Goal: Complete Application Form: Complete application form

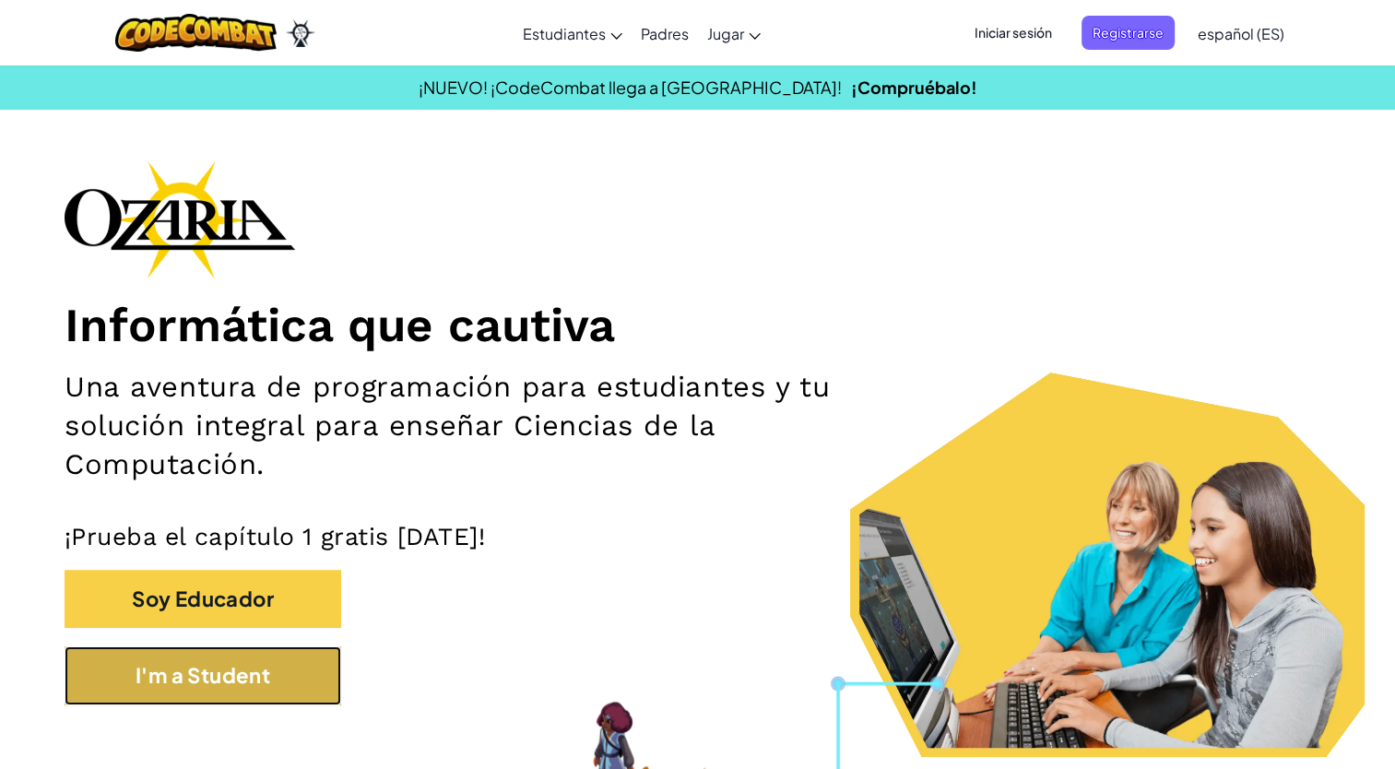
click at [136, 690] on button "I'm a Student" at bounding box center [203, 675] width 277 height 58
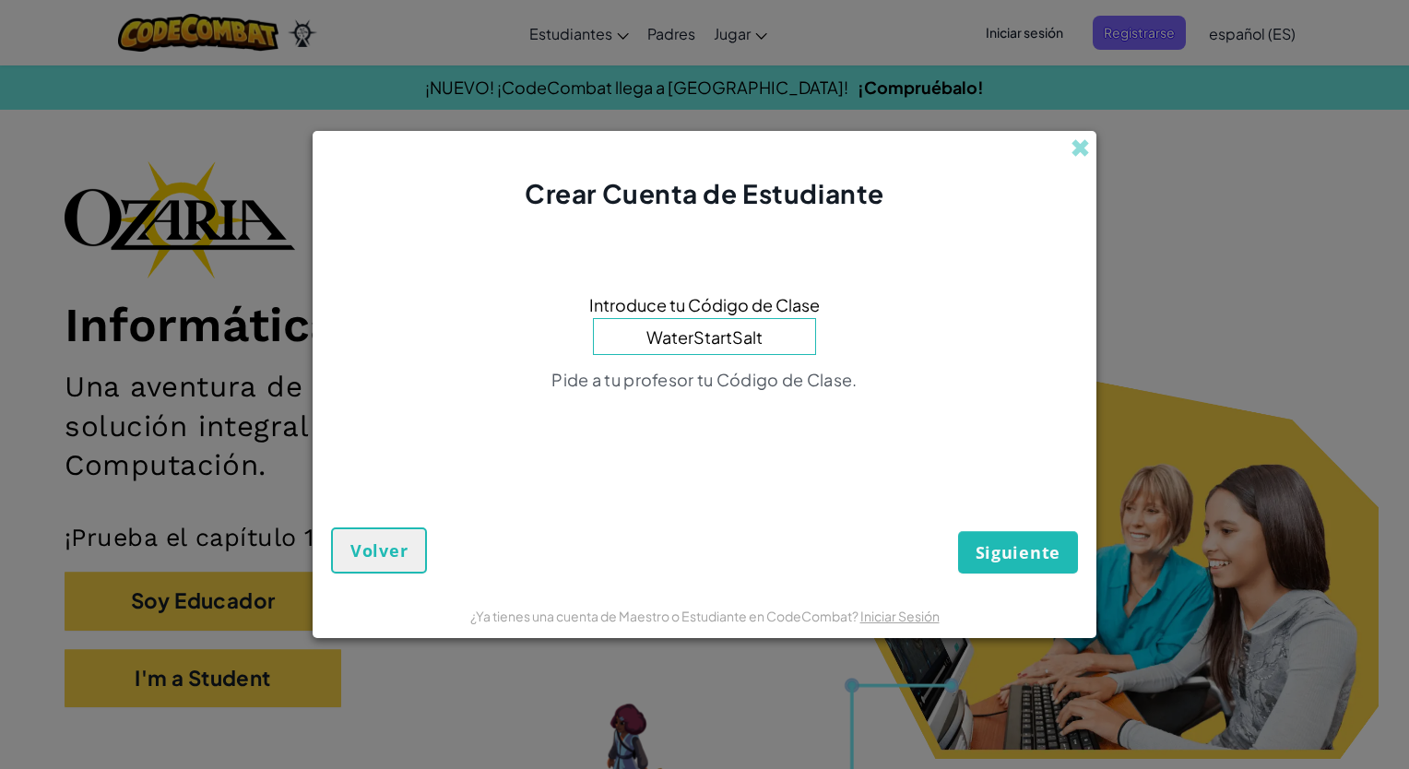
click at [712, 336] on input "WaterStartSalt" at bounding box center [704, 336] width 223 height 37
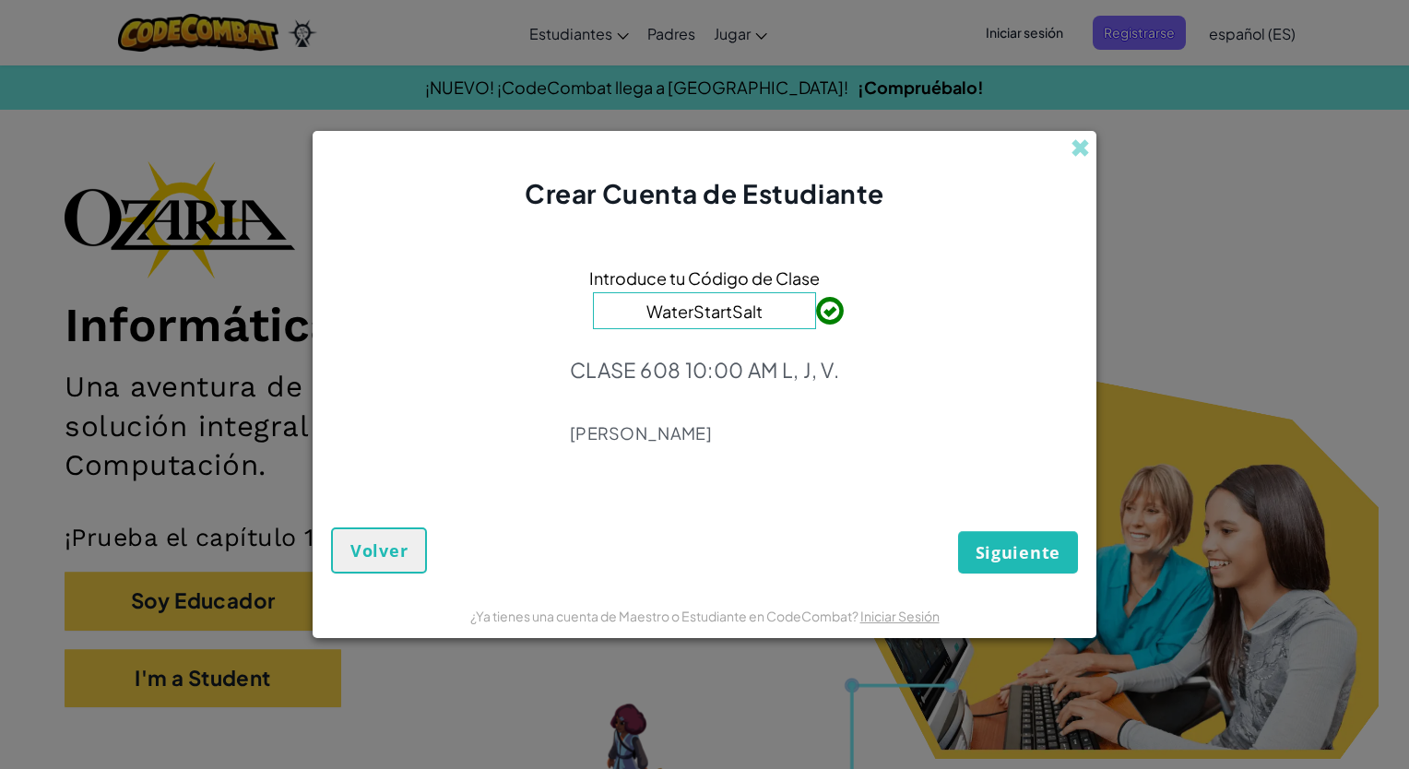
type input "WaterStartSalt"
click at [1003, 548] on span "Siguiente" at bounding box center [1017, 552] width 85 height 22
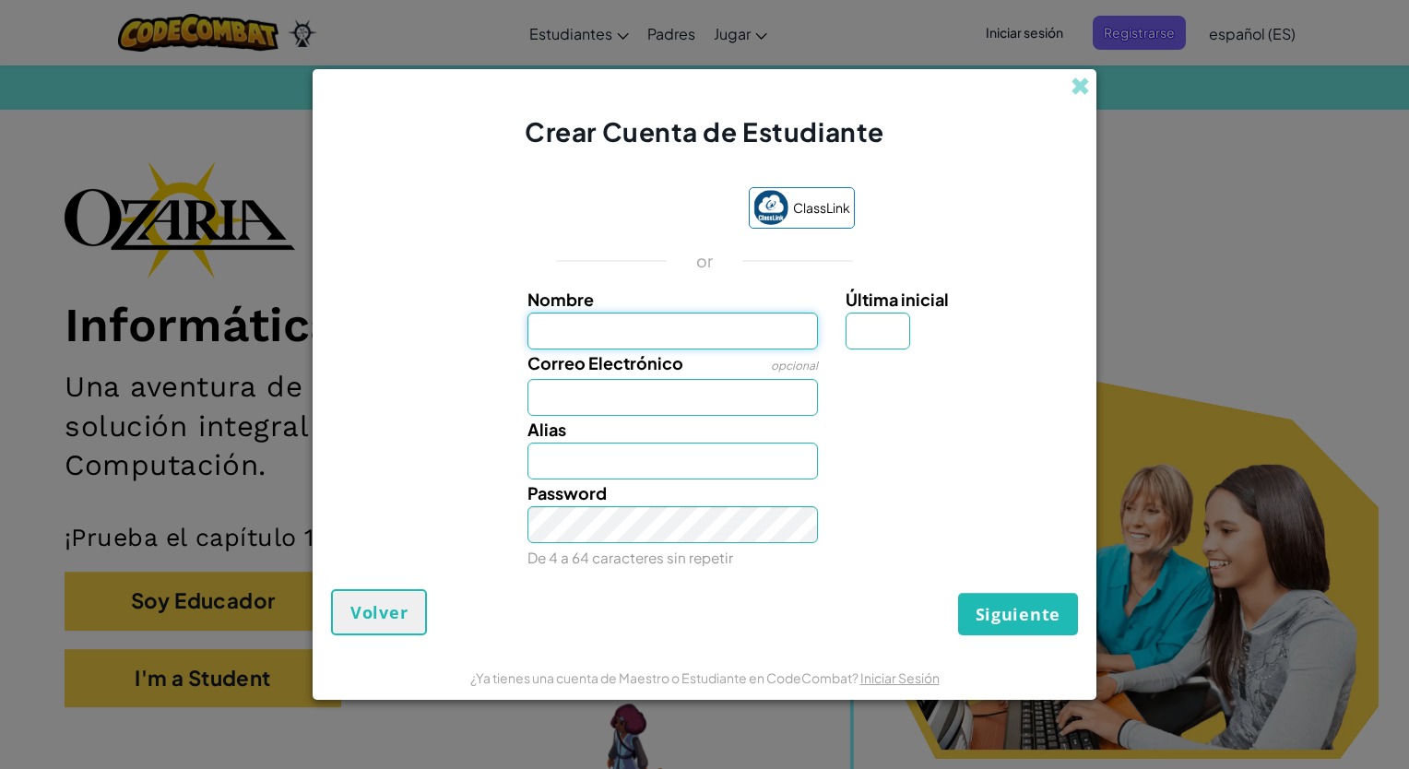
click at [764, 325] on input "Nombre" at bounding box center [672, 331] width 291 height 37
type input "[PERSON_NAME]"
click at [881, 334] on input "Última inicial" at bounding box center [877, 331] width 65 height 37
type input "D"
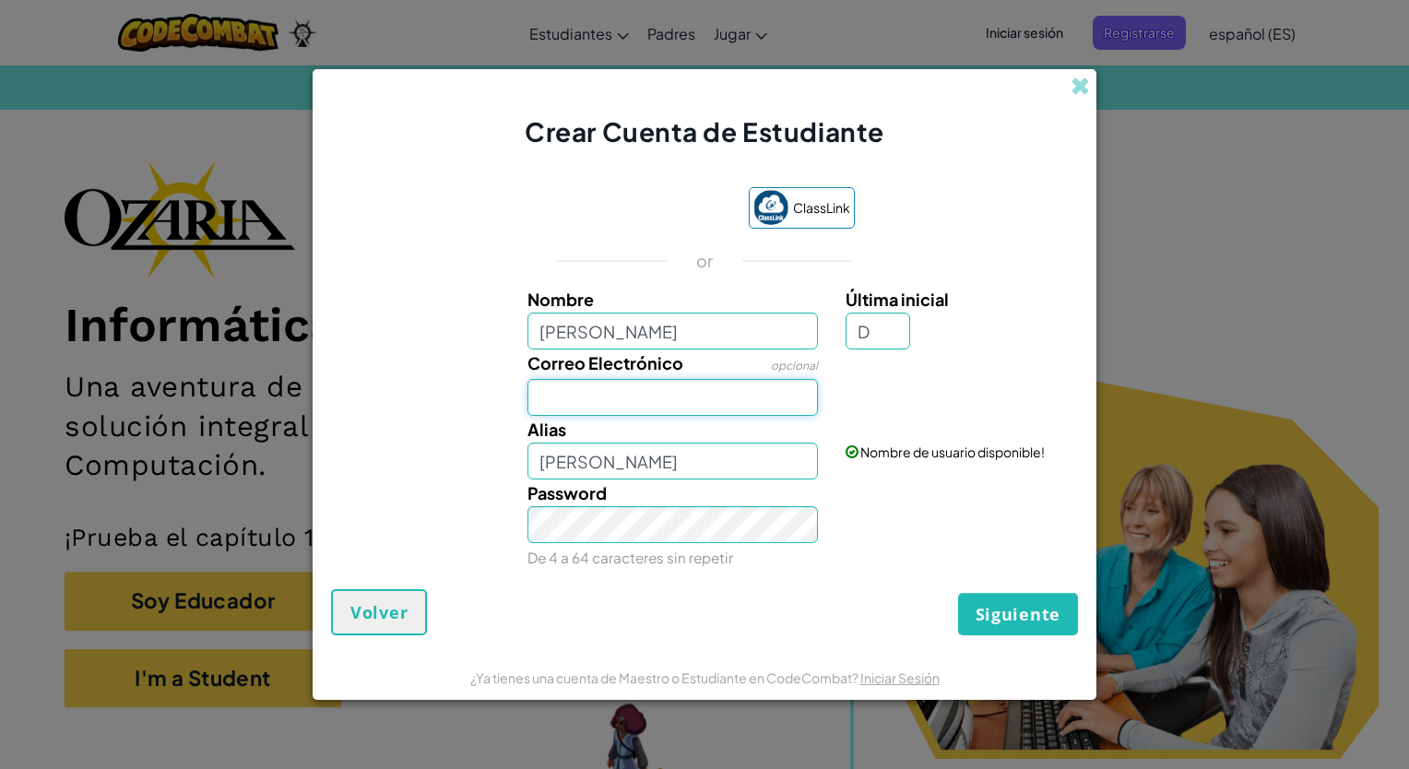
type input "Santiago Noriega DomínguezD"
click at [745, 411] on input "Correo Electrónico" at bounding box center [672, 397] width 291 height 37
type input "[EMAIL_ADDRESS][DOMAIN_NAME]"
click at [780, 467] on input "Santiago Noriega DomínguezD" at bounding box center [672, 460] width 291 height 37
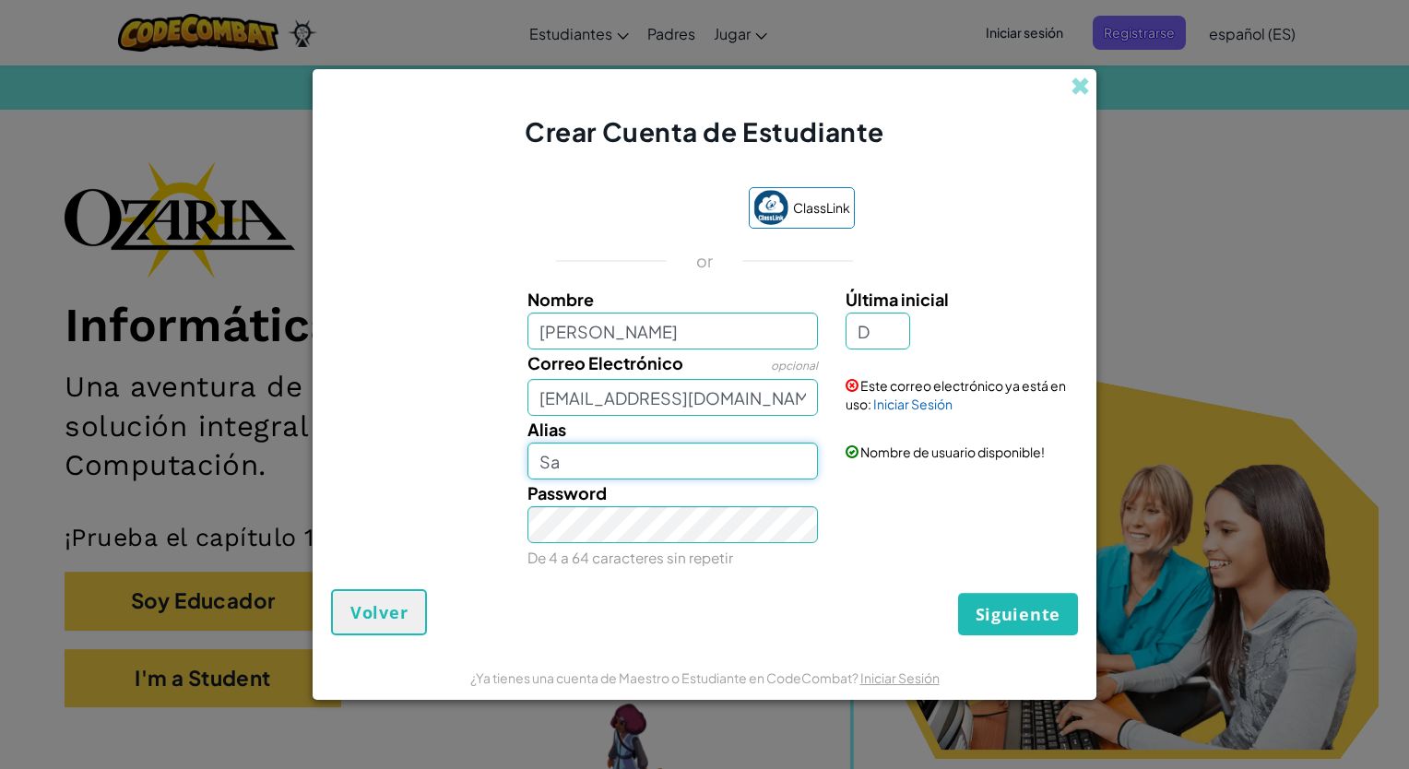
type input "S"
click at [692, 452] on input "Santi" at bounding box center [672, 460] width 291 height 37
type input "Santi671893933"
click at [986, 621] on span "Siguiente" at bounding box center [1017, 614] width 85 height 22
click at [918, 407] on link "Iniciar Sesión" at bounding box center [912, 403] width 79 height 17
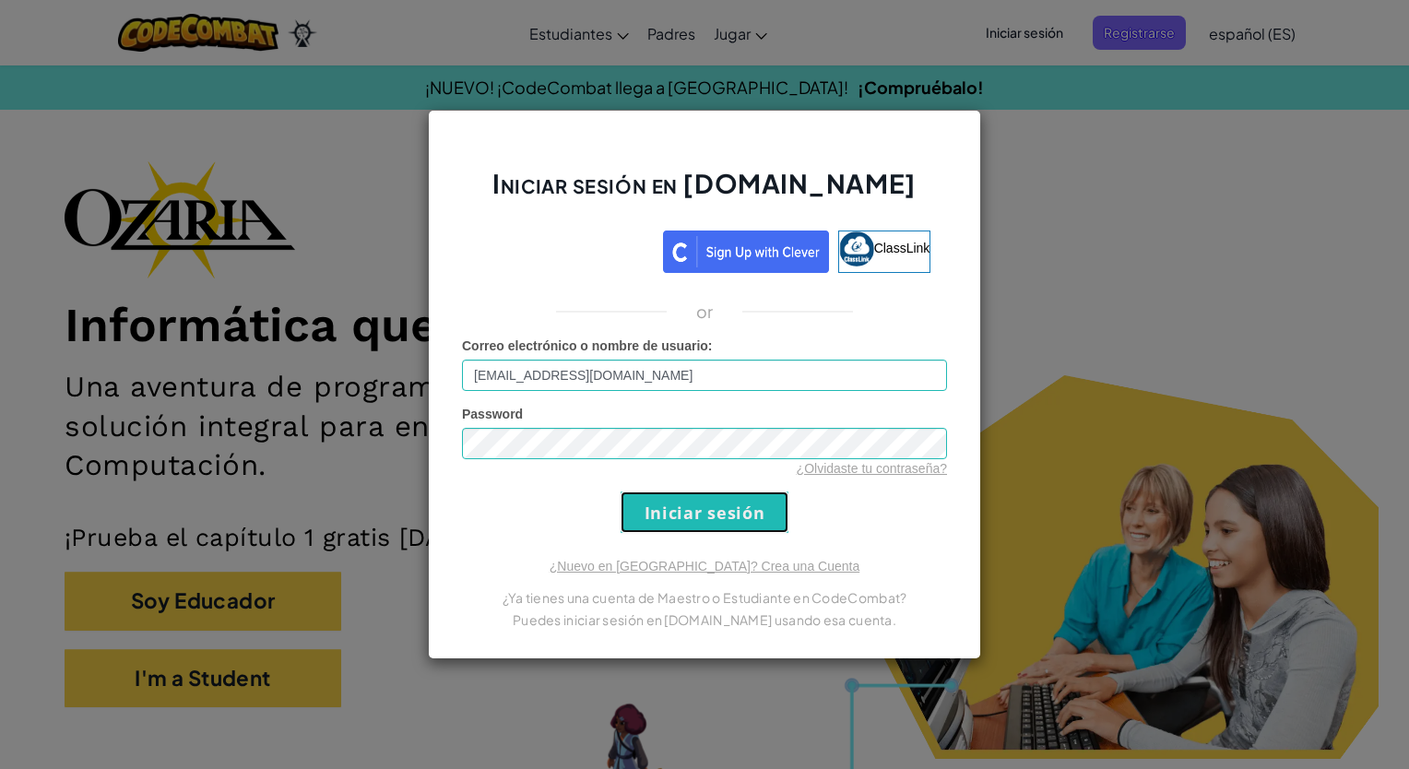
click at [708, 510] on input "Iniciar sesión" at bounding box center [704, 511] width 168 height 41
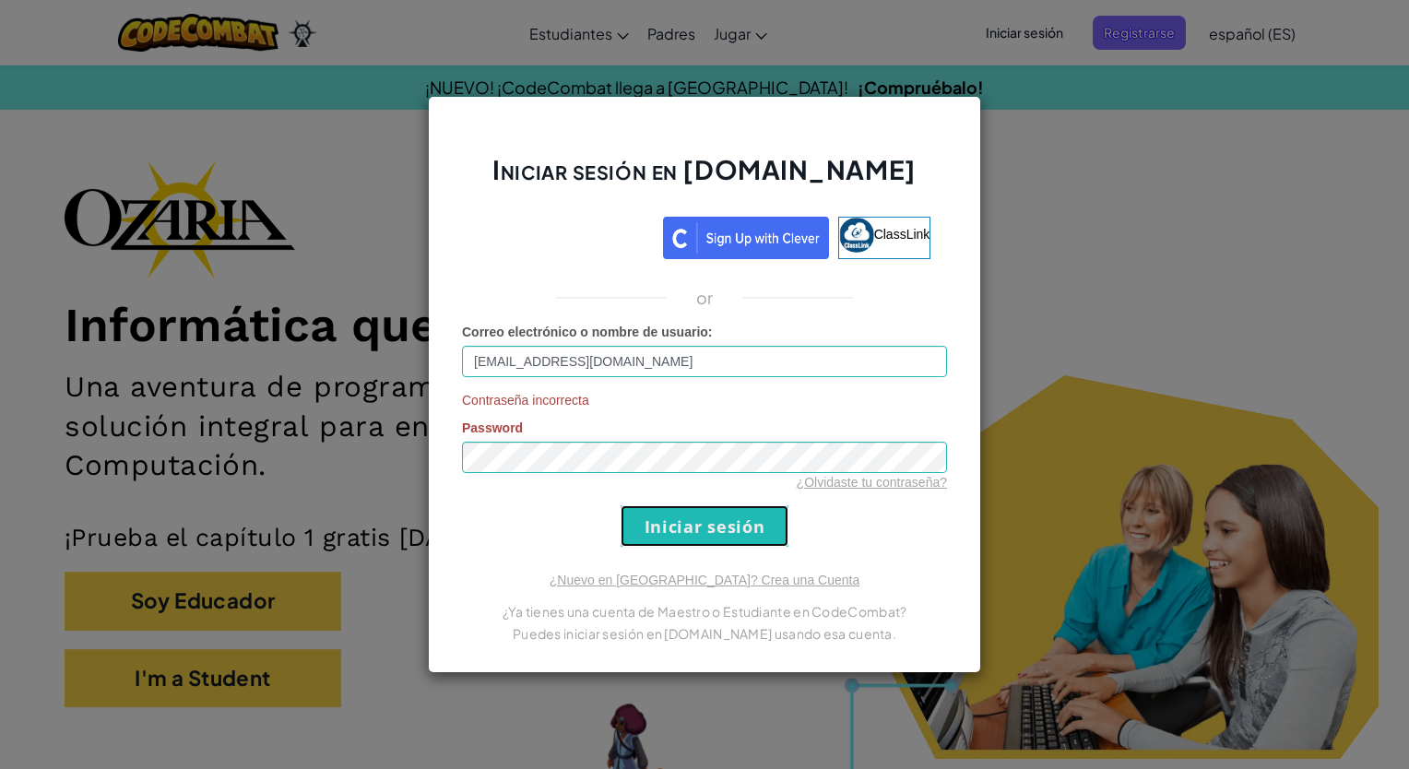
click at [699, 537] on input "Iniciar sesión" at bounding box center [704, 525] width 168 height 41
click at [761, 524] on input "Iniciar sesión" at bounding box center [704, 525] width 168 height 41
click at [1078, 254] on div "Iniciar sesión en [DOMAIN_NAME] ClassLink or Correo electrónico o nombre de usu…" at bounding box center [704, 384] width 1409 height 769
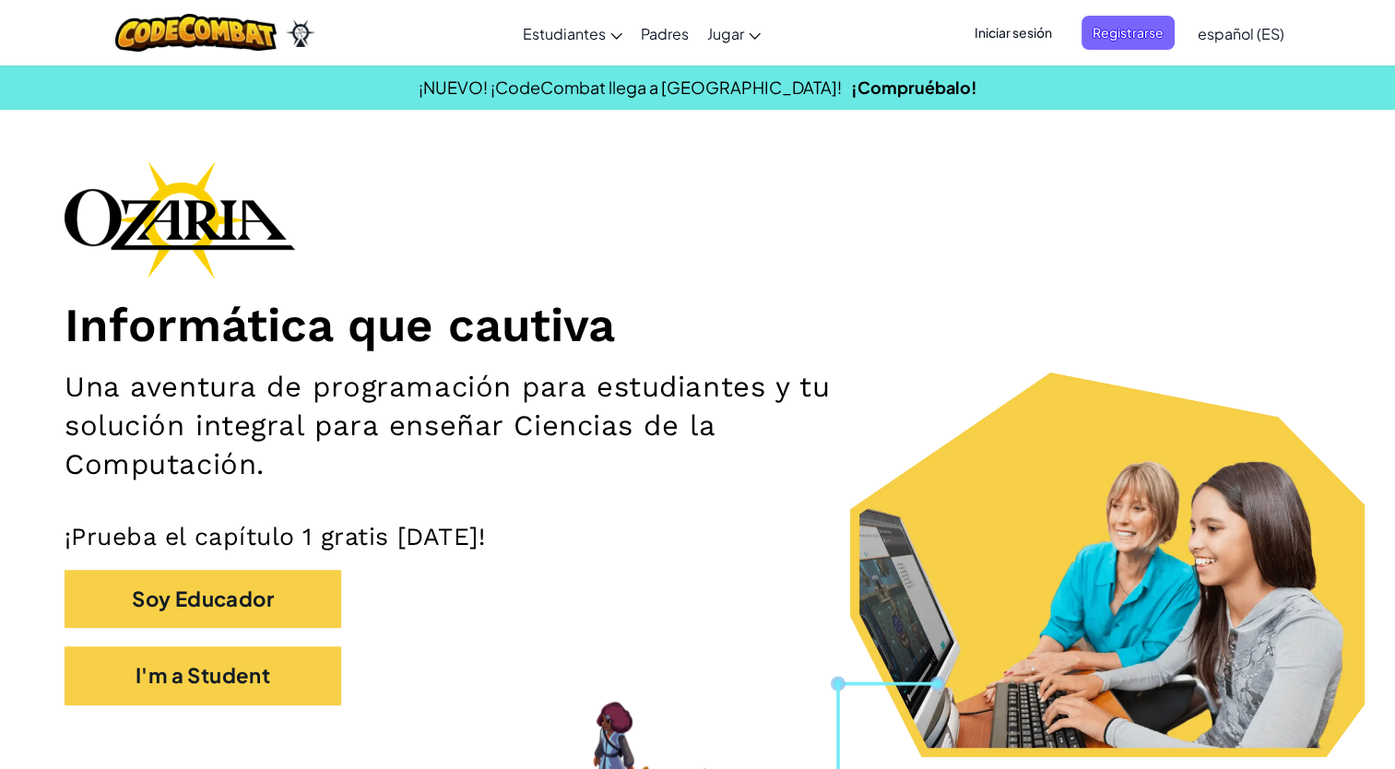
scroll to position [481, 0]
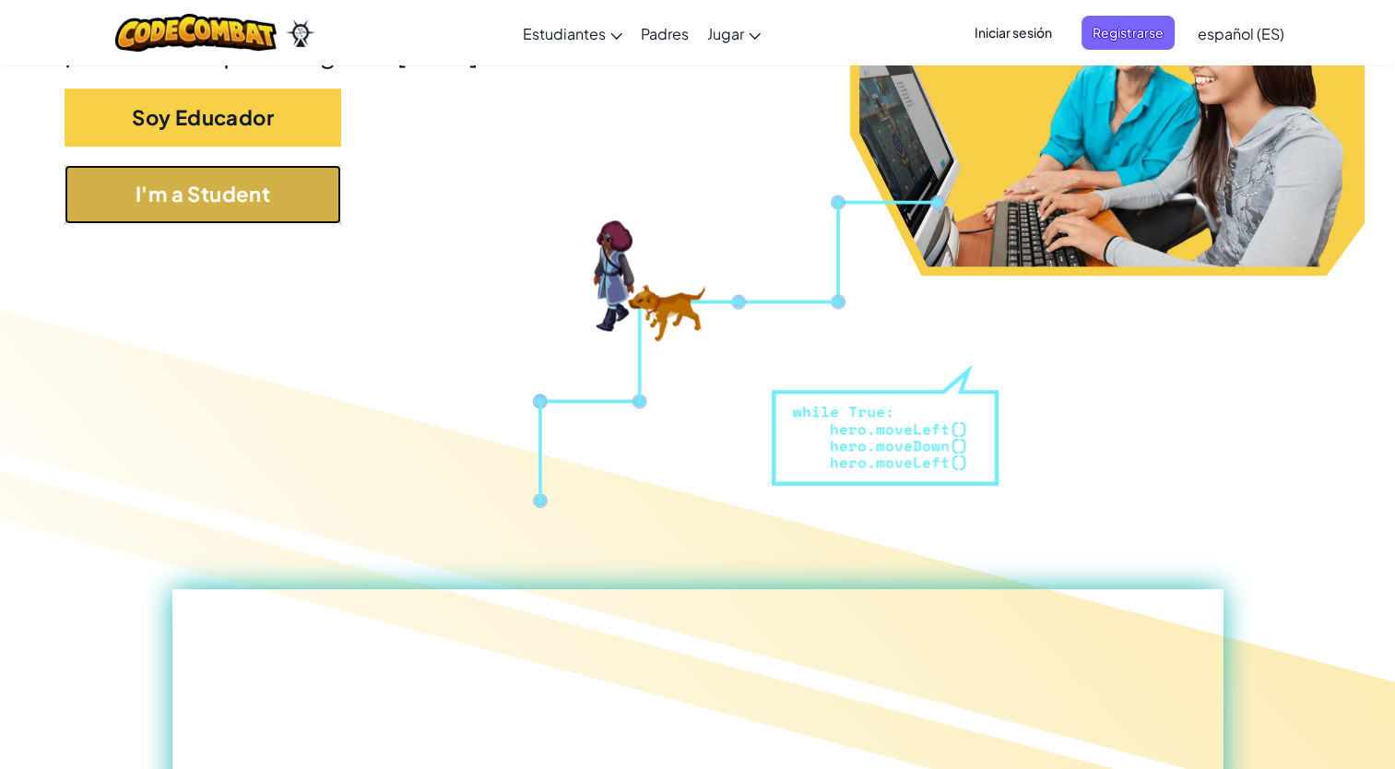
click at [253, 186] on button "I'm a Student" at bounding box center [203, 194] width 277 height 58
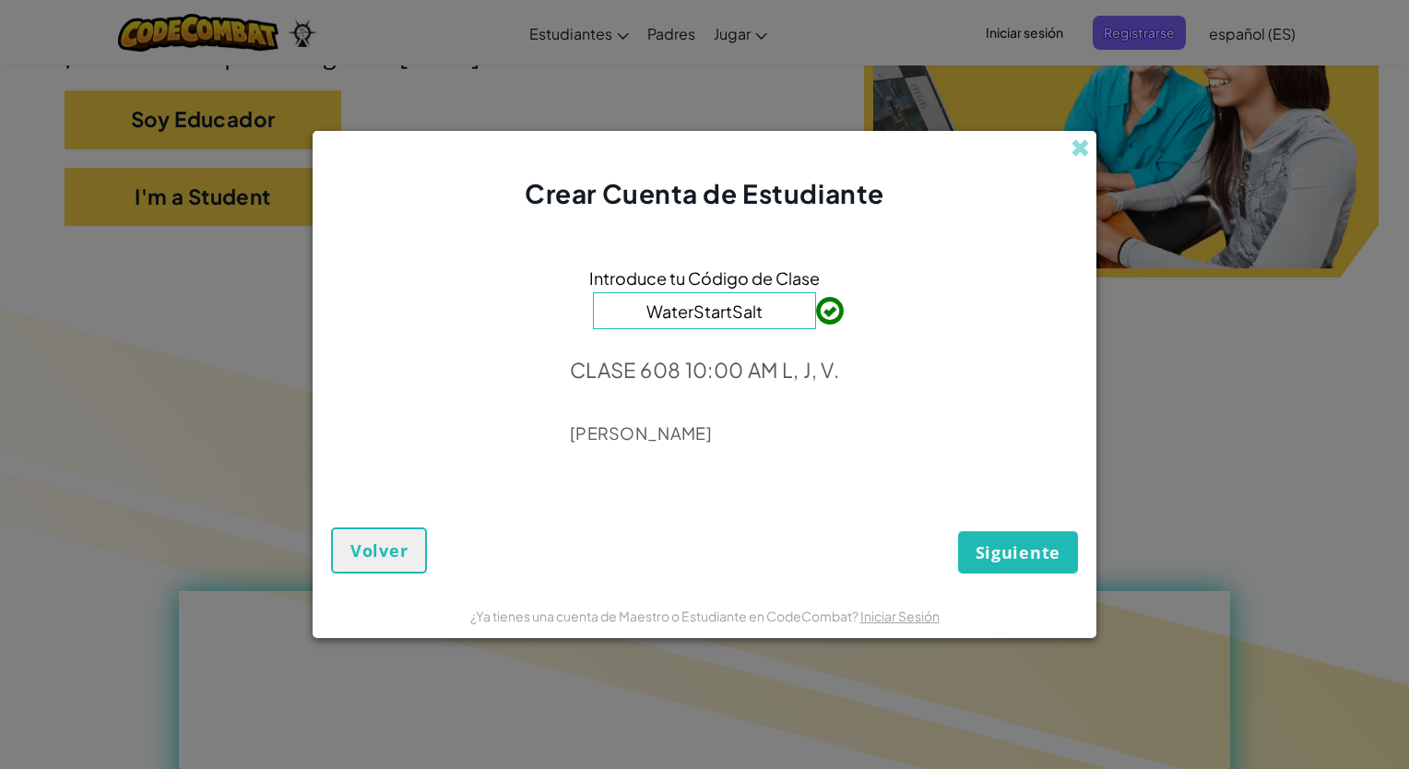
type input "WaterStartSalt"
click at [977, 541] on span "Siguiente" at bounding box center [1017, 552] width 85 height 22
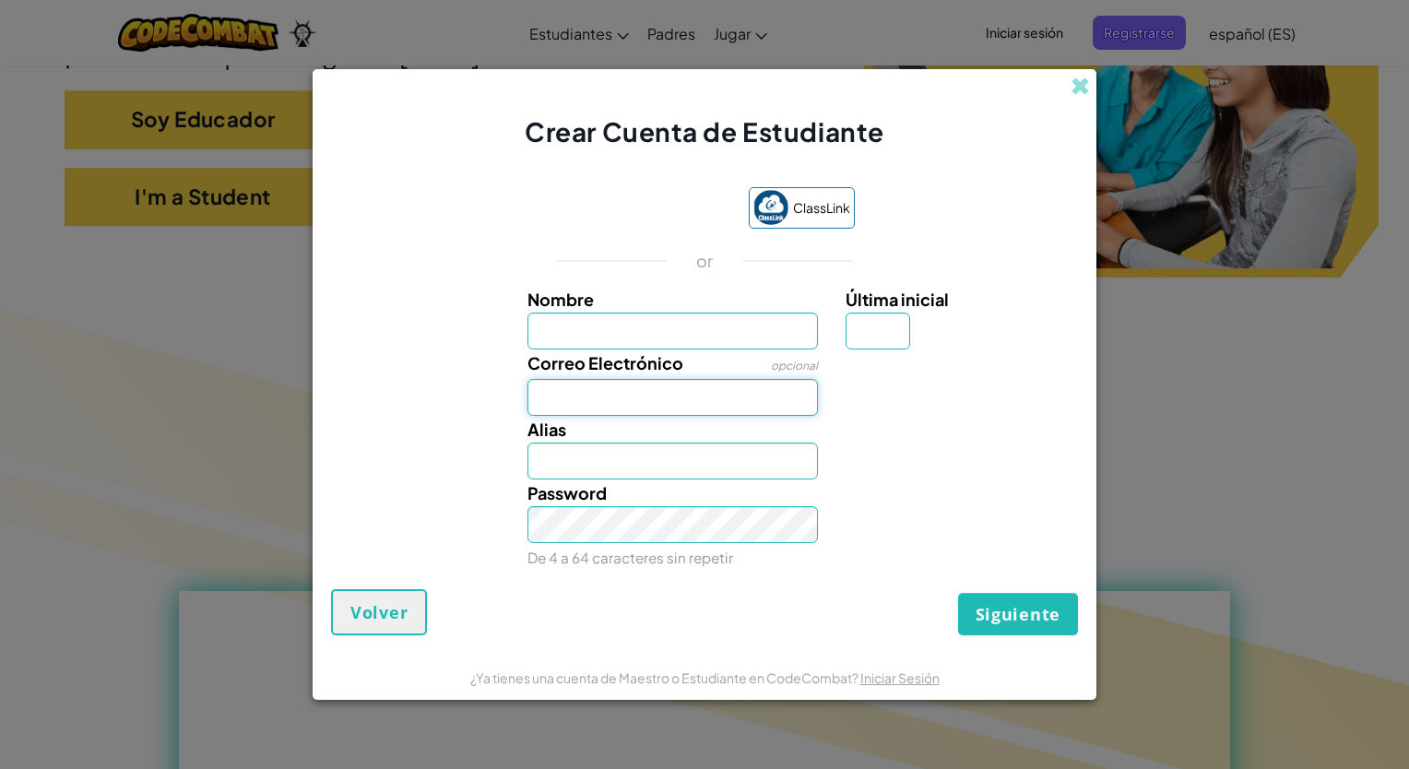
click at [701, 392] on input "Correo Electrónico" at bounding box center [672, 397] width 291 height 37
type input "[EMAIL_ADDRESS][DOMAIN_NAME]"
type input "Santiago"
type input "N"
type input "[PERSON_NAME]"
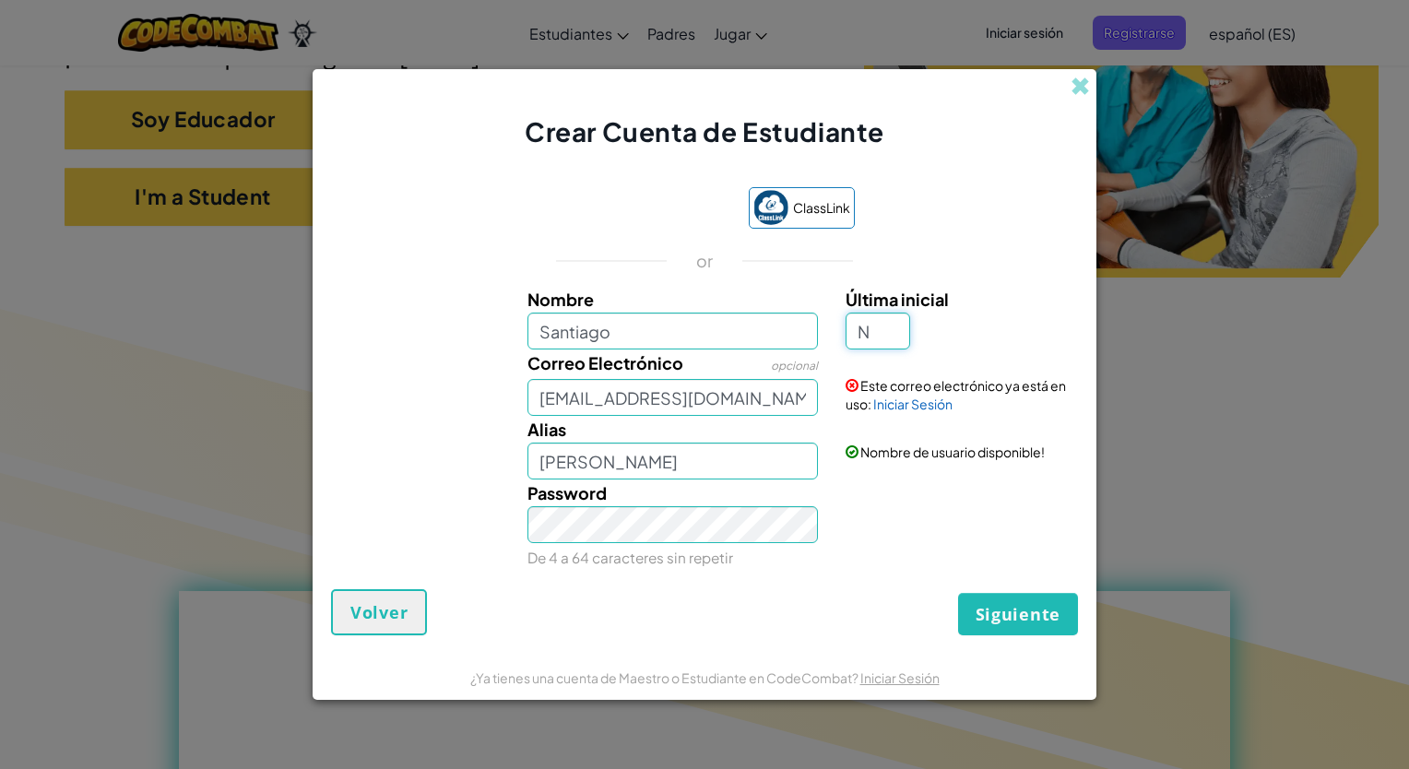
click at [888, 336] on input "N" at bounding box center [877, 331] width 65 height 37
click at [712, 345] on input "Santiago" at bounding box center [672, 331] width 291 height 37
type input "[PERSON_NAME]"
click at [795, 458] on input "Santiago Noriega DomínguezN" at bounding box center [672, 460] width 291 height 37
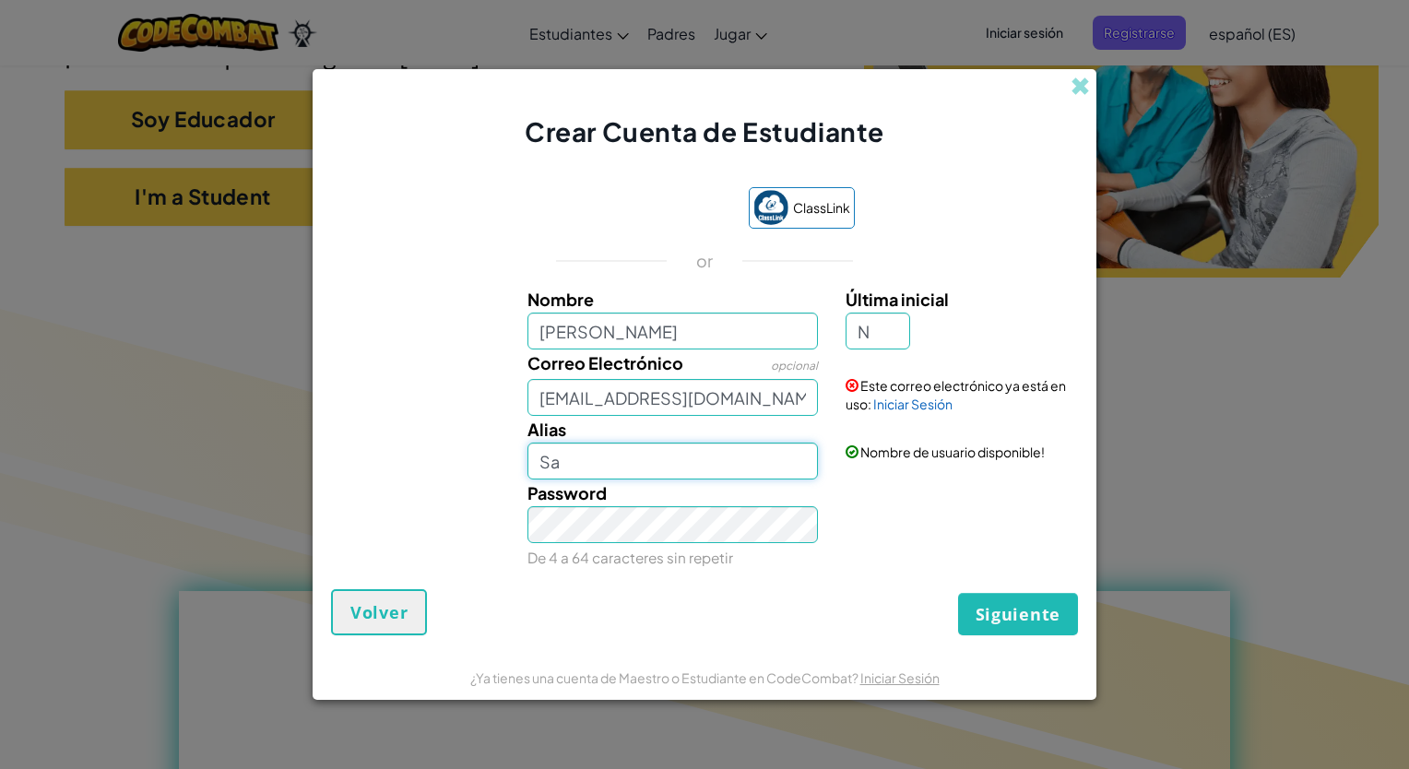
type input "S"
click at [875, 326] on input "N" at bounding box center [877, 331] width 65 height 37
type input "D"
type input "Santiago Noriega DomínguezD"
click at [1075, 94] on span at bounding box center [1079, 86] width 19 height 19
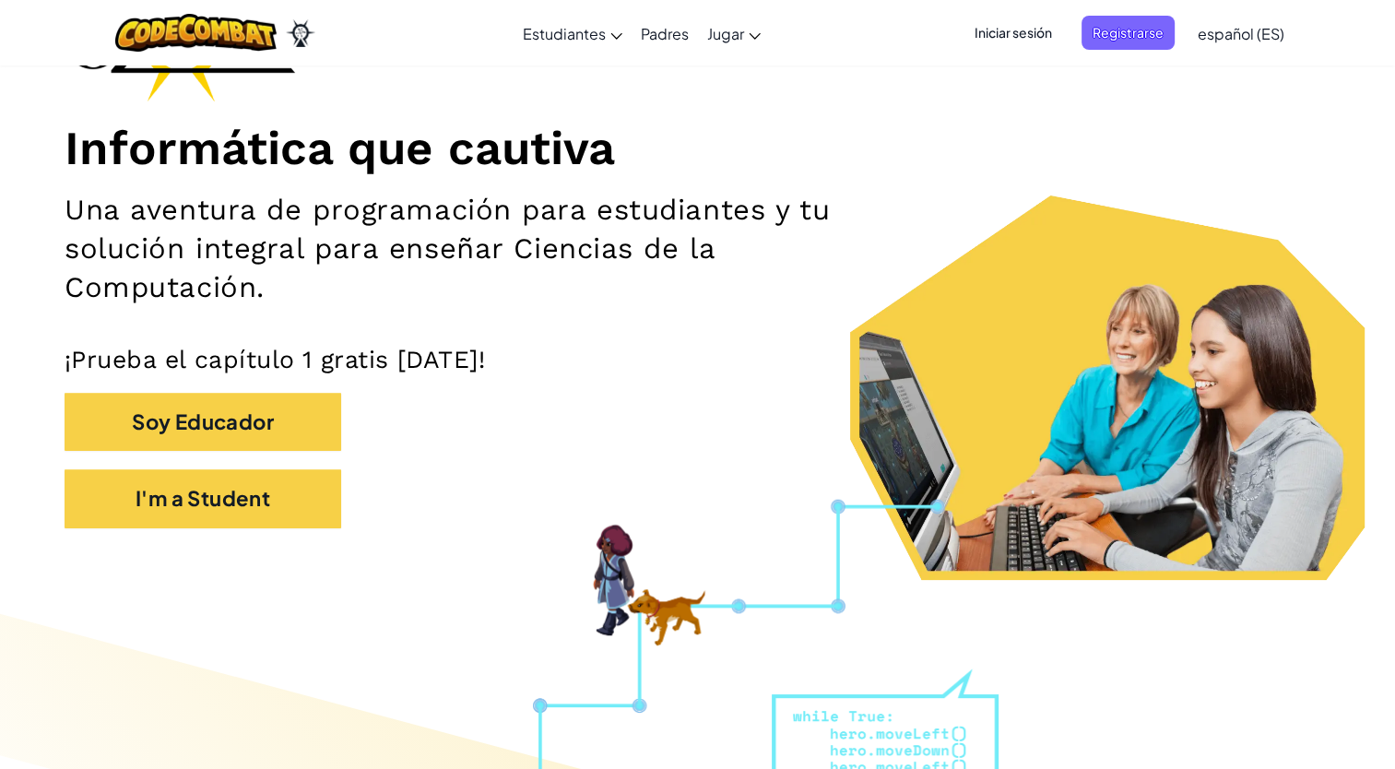
scroll to position [279, 0]
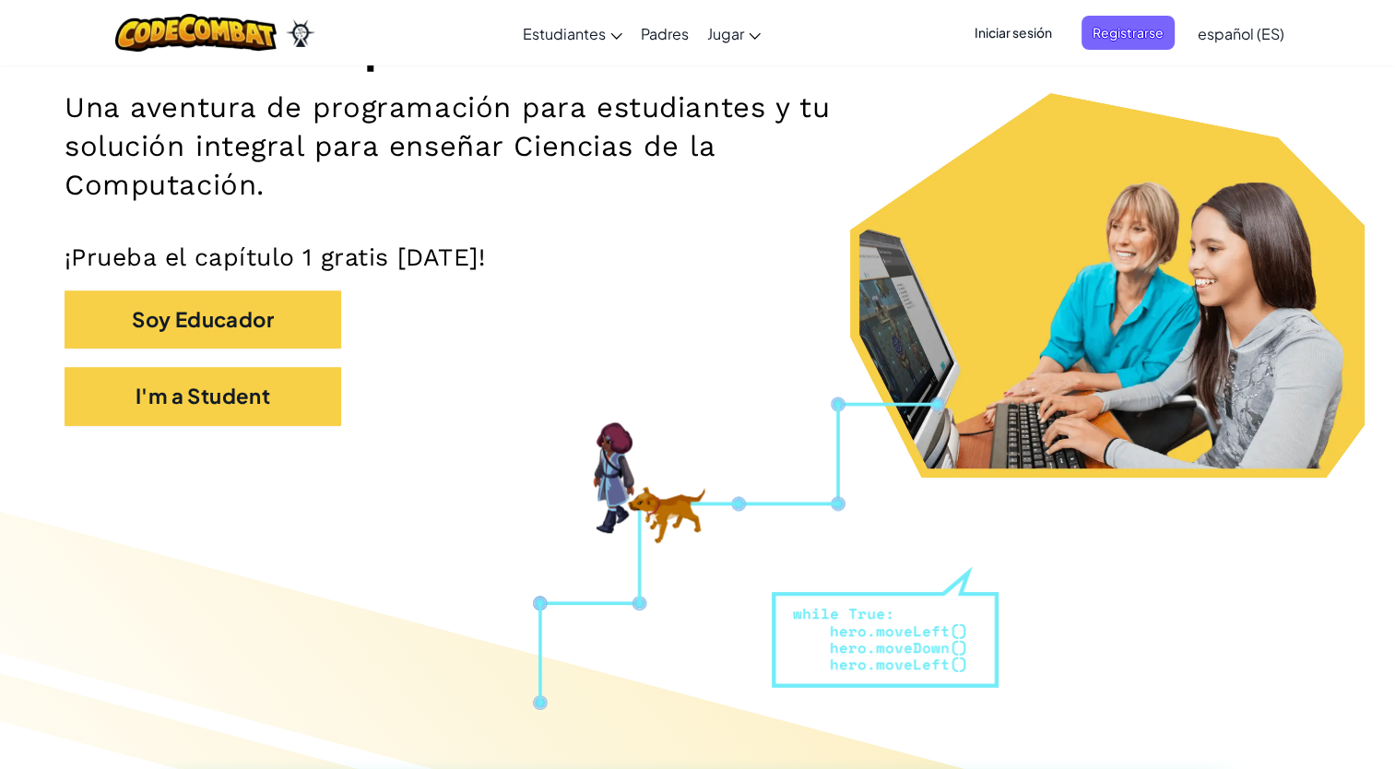
click at [1038, 31] on span "Iniciar sesión" at bounding box center [1013, 33] width 100 height 34
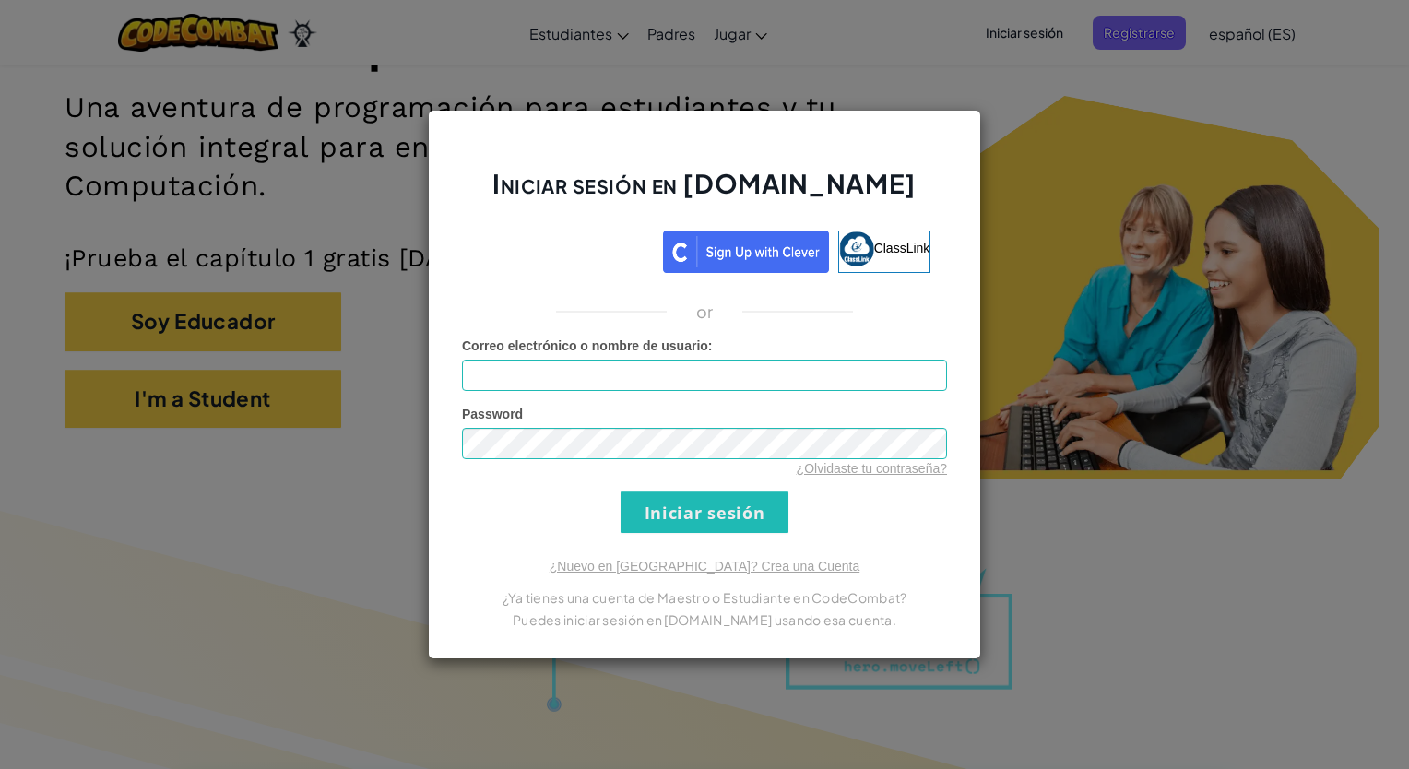
click at [1103, 294] on div "Iniciar sesión en Ozaria.com ClassLink or Error desconocido. Correo electrónico…" at bounding box center [704, 384] width 1409 height 769
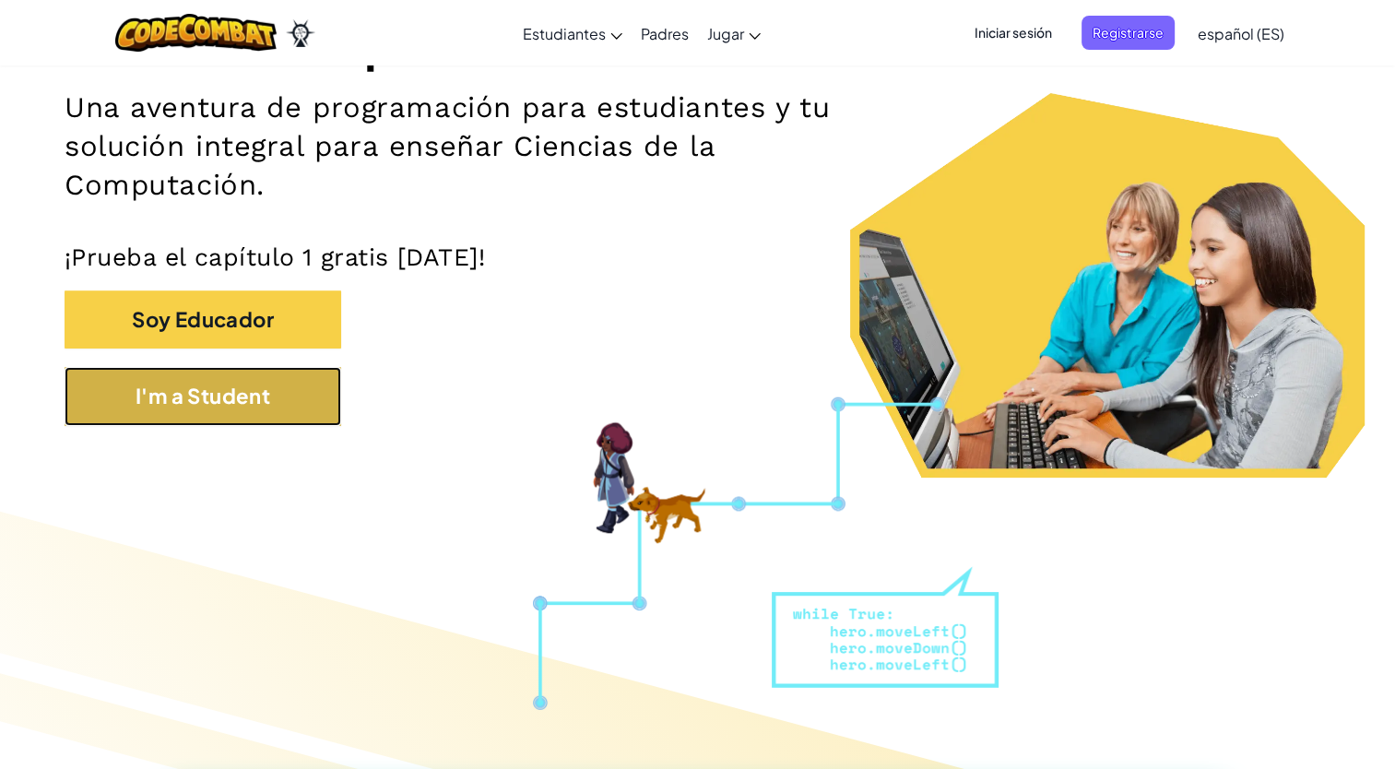
click at [244, 386] on button "I'm a Student" at bounding box center [203, 396] width 277 height 58
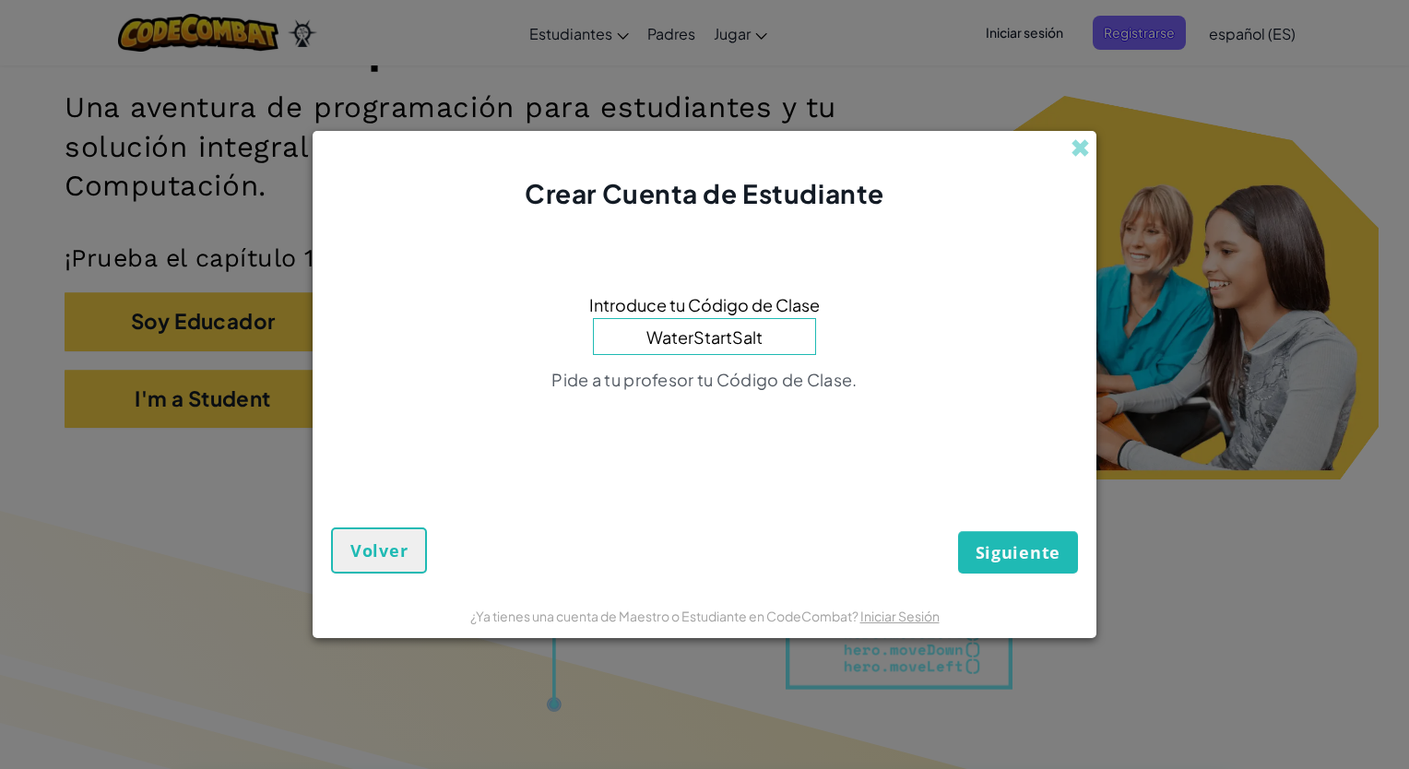
type input "WaterStartSalt"
click at [1001, 534] on button "Siguiente" at bounding box center [1018, 552] width 120 height 42
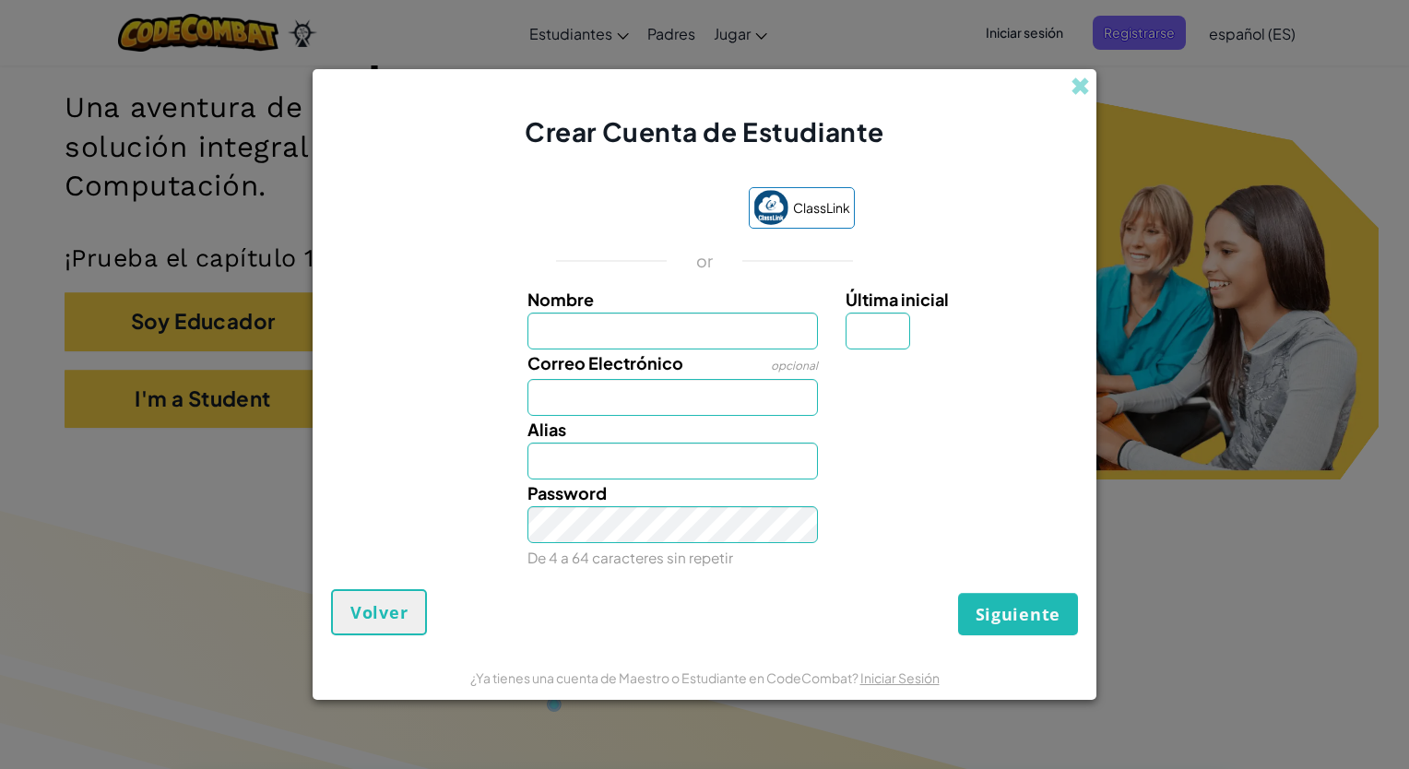
click at [656, 349] on label "Correo Electrónico" at bounding box center [605, 362] width 156 height 27
click at [656, 379] on input "Correo Electrónico" at bounding box center [672, 397] width 291 height 37
click at [645, 336] on input "Nombre" at bounding box center [672, 331] width 291 height 37
type input "[PERSON_NAME]"
type input "[EMAIL_ADDRESS][DOMAIN_NAME]"
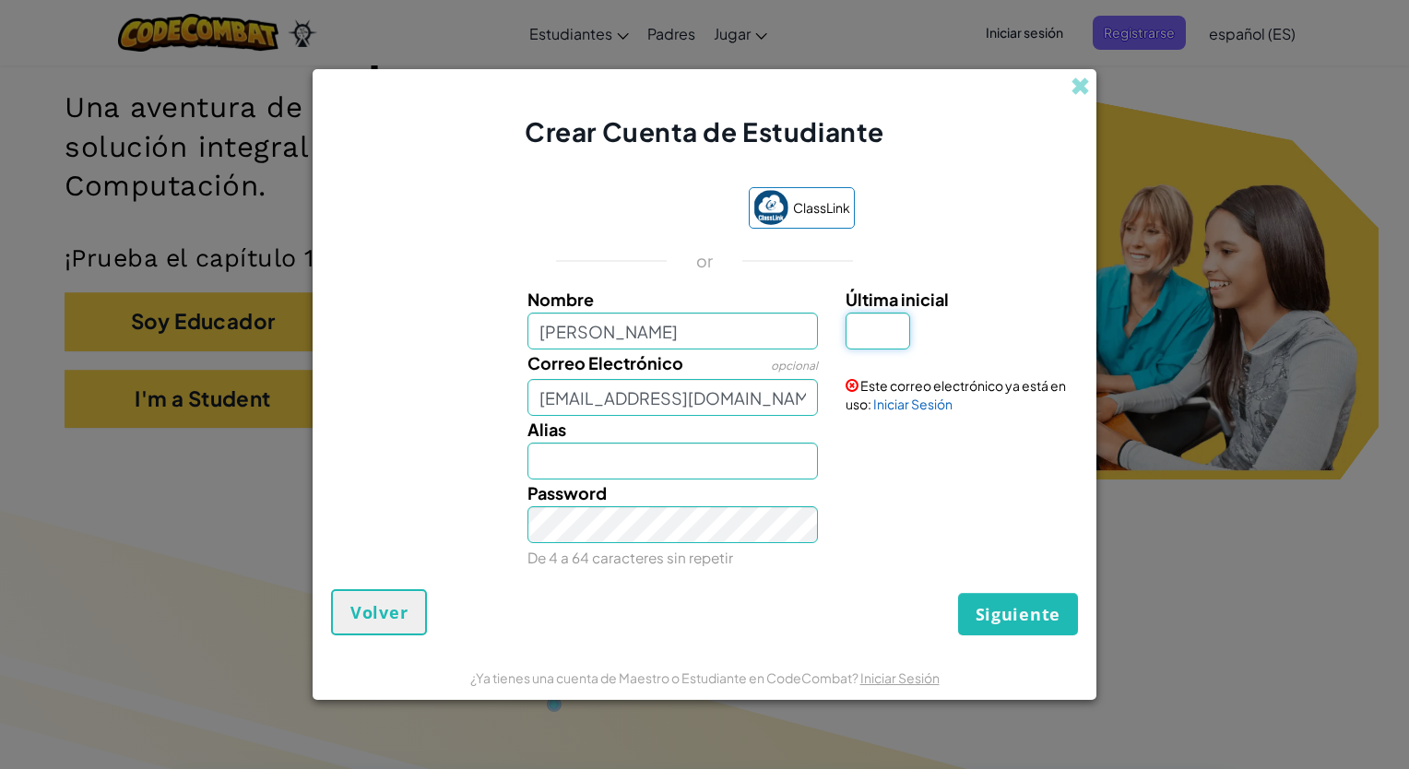
click at [879, 341] on input "Última inicial" at bounding box center [877, 331] width 65 height 37
type input "D"
type input "Santiago Noriega DomínguezD"
click at [913, 511] on div "Password De 4 a 64 caracteres sin repetir" at bounding box center [704, 524] width 765 height 91
click at [909, 415] on div "Correo Electrónico opcional al07139501@tecmilenio.mx Este correo electrónico ya…" at bounding box center [704, 382] width 765 height 66
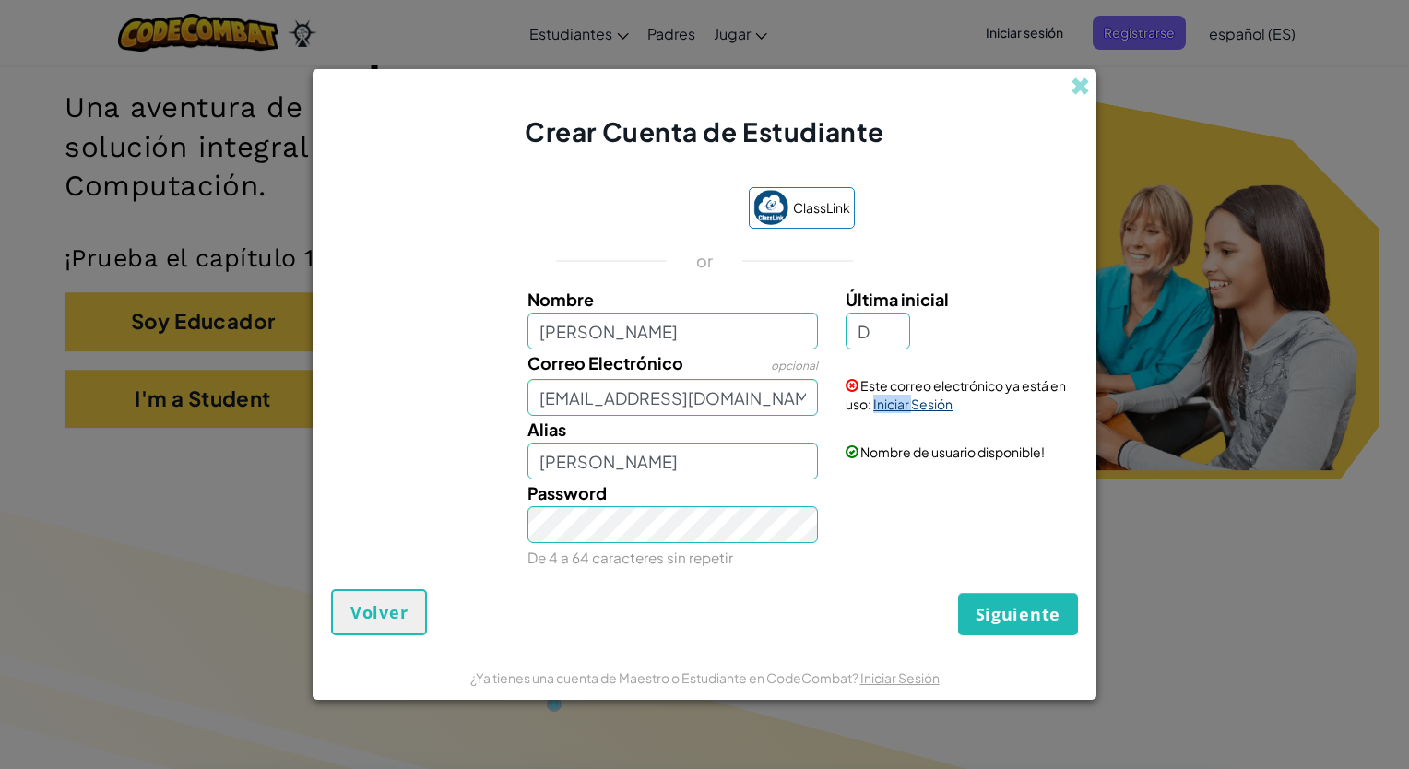
drag, startPoint x: 909, startPoint y: 415, endPoint x: 885, endPoint y: 397, distance: 29.7
click at [885, 397] on div "Correo Electrónico opcional al07139501@tecmilenio.mx Este correo electrónico ya…" at bounding box center [704, 382] width 765 height 66
drag, startPoint x: 885, startPoint y: 397, endPoint x: 914, endPoint y: 451, distance: 60.6
click at [914, 451] on span "Nombre de usuario disponible!" at bounding box center [952, 451] width 184 height 17
click at [917, 406] on link "Iniciar Sesión" at bounding box center [912, 403] width 79 height 17
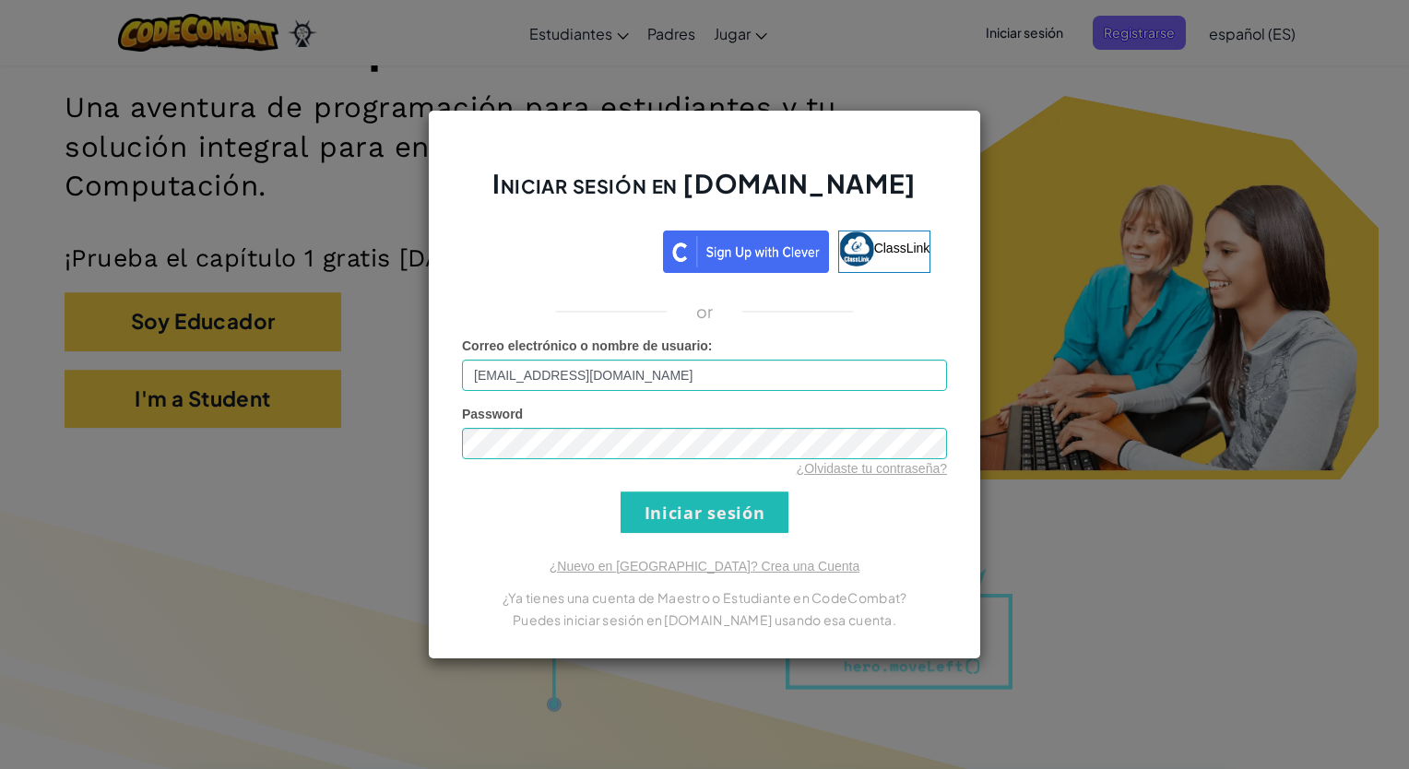
click at [816, 459] on div "¿Olvidaste tu contraseña?" at bounding box center [704, 468] width 485 height 18
click at [751, 505] on input "Iniciar sesión" at bounding box center [704, 511] width 168 height 41
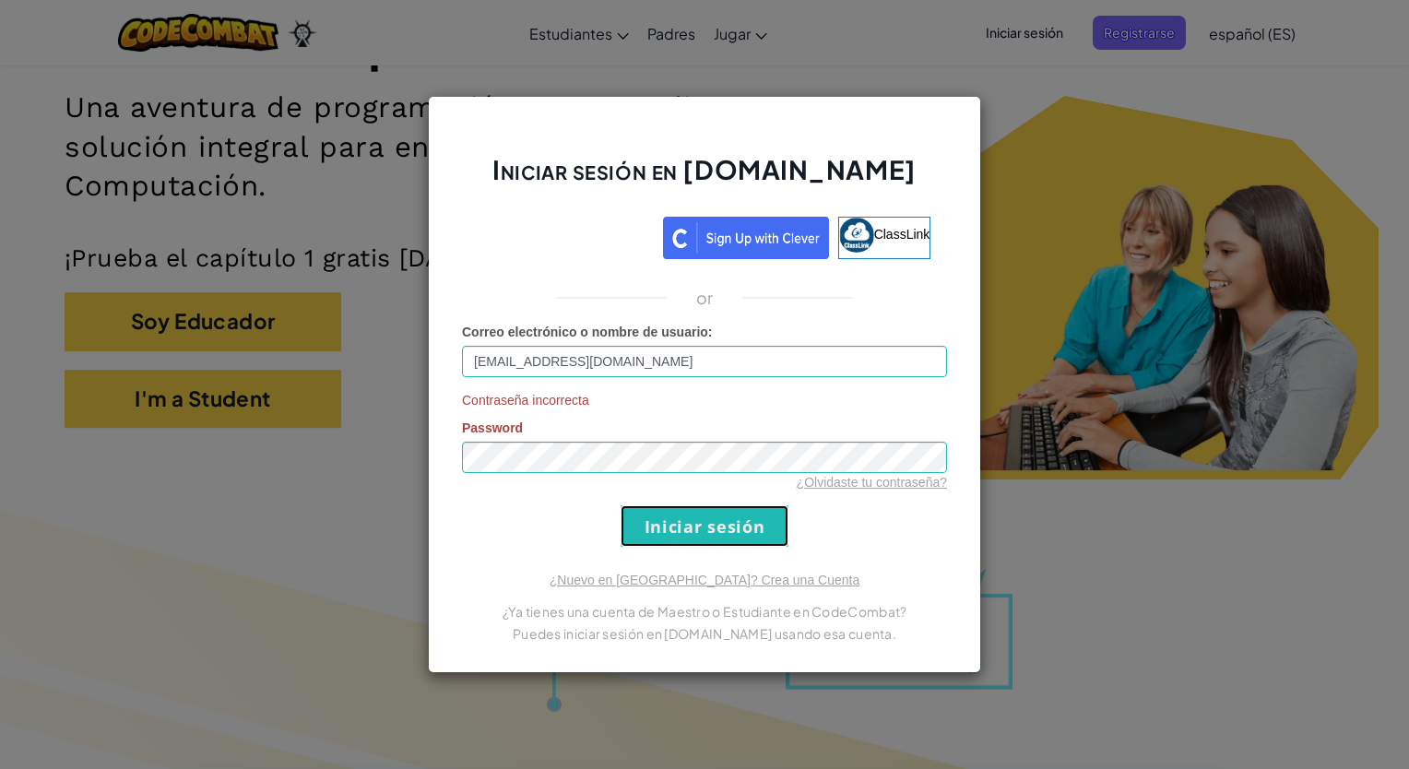
click at [751, 505] on input "Iniciar sesión" at bounding box center [704, 525] width 168 height 41
click at [966, 110] on div "Iniciar sesión en [DOMAIN_NAME] ClassLink or Correo electrónico o nombre de usu…" at bounding box center [704, 384] width 553 height 577
click at [1058, 394] on div "Iniciar sesión en [DOMAIN_NAME] ClassLink or Correo electrónico o nombre de usu…" at bounding box center [704, 384] width 1409 height 769
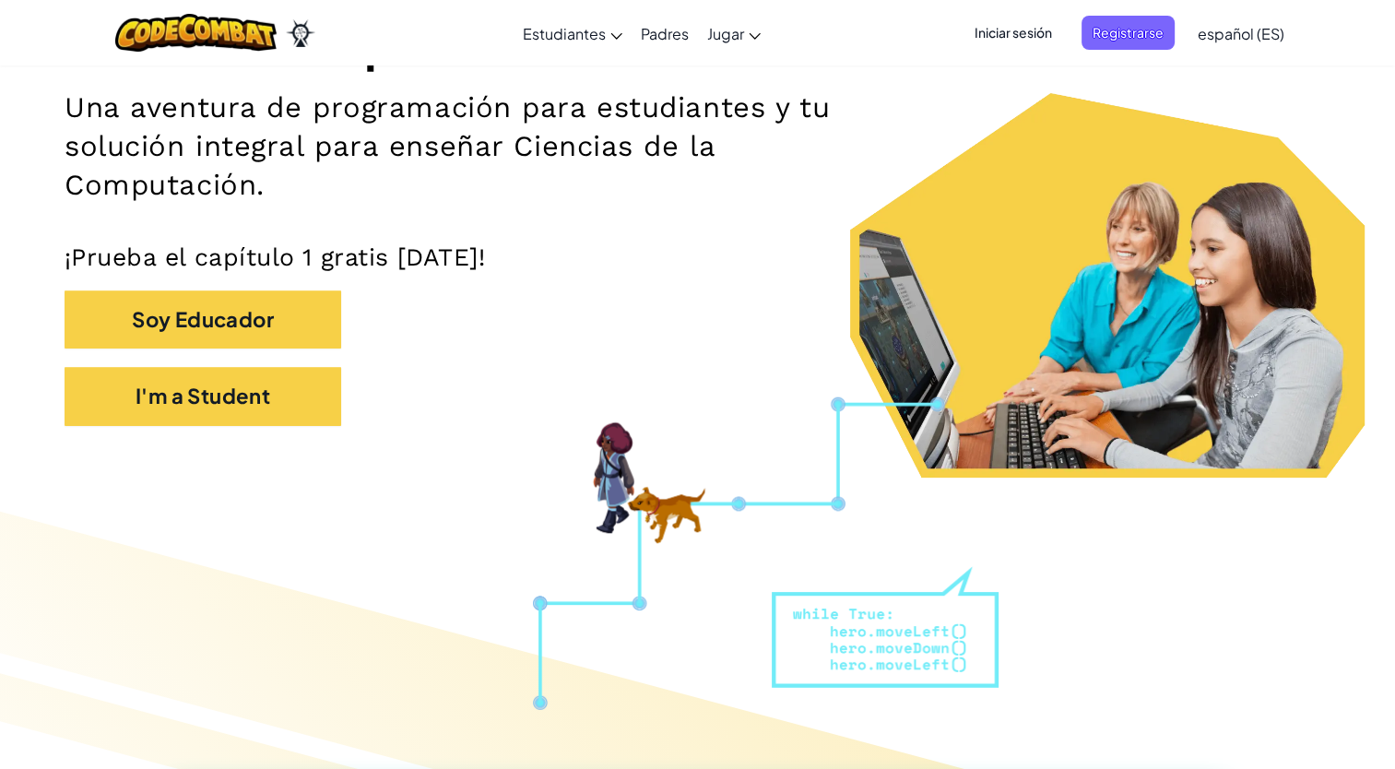
click at [1020, 32] on span "Iniciar sesión" at bounding box center [1013, 33] width 100 height 34
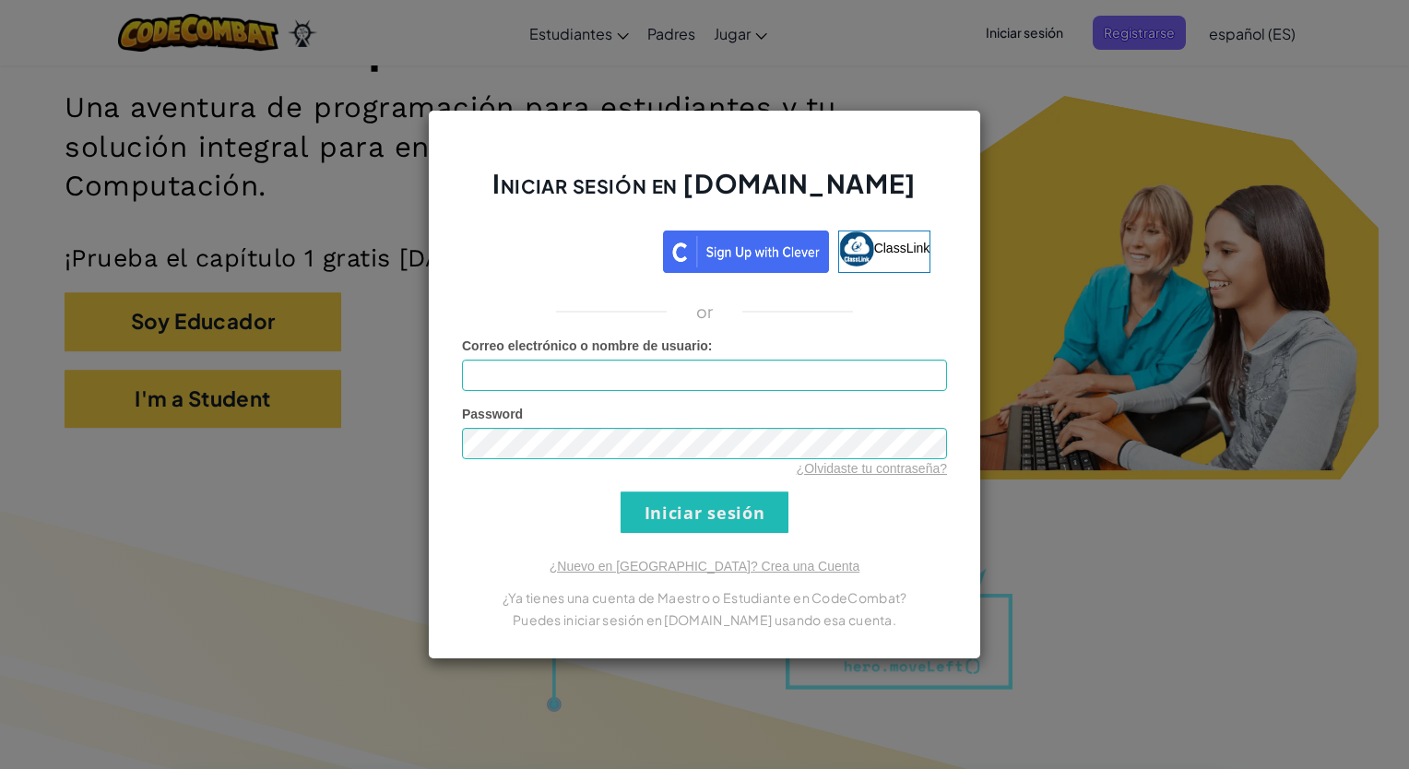
click at [955, 142] on div "Iniciar sesión en Ozaria.com ClassLink or Error desconocido. Correo electrónico…" at bounding box center [704, 384] width 553 height 549
click at [1126, 136] on div "Iniciar sesión en Ozaria.com ClassLink or Error desconocido. Correo electrónico…" at bounding box center [704, 384] width 1409 height 769
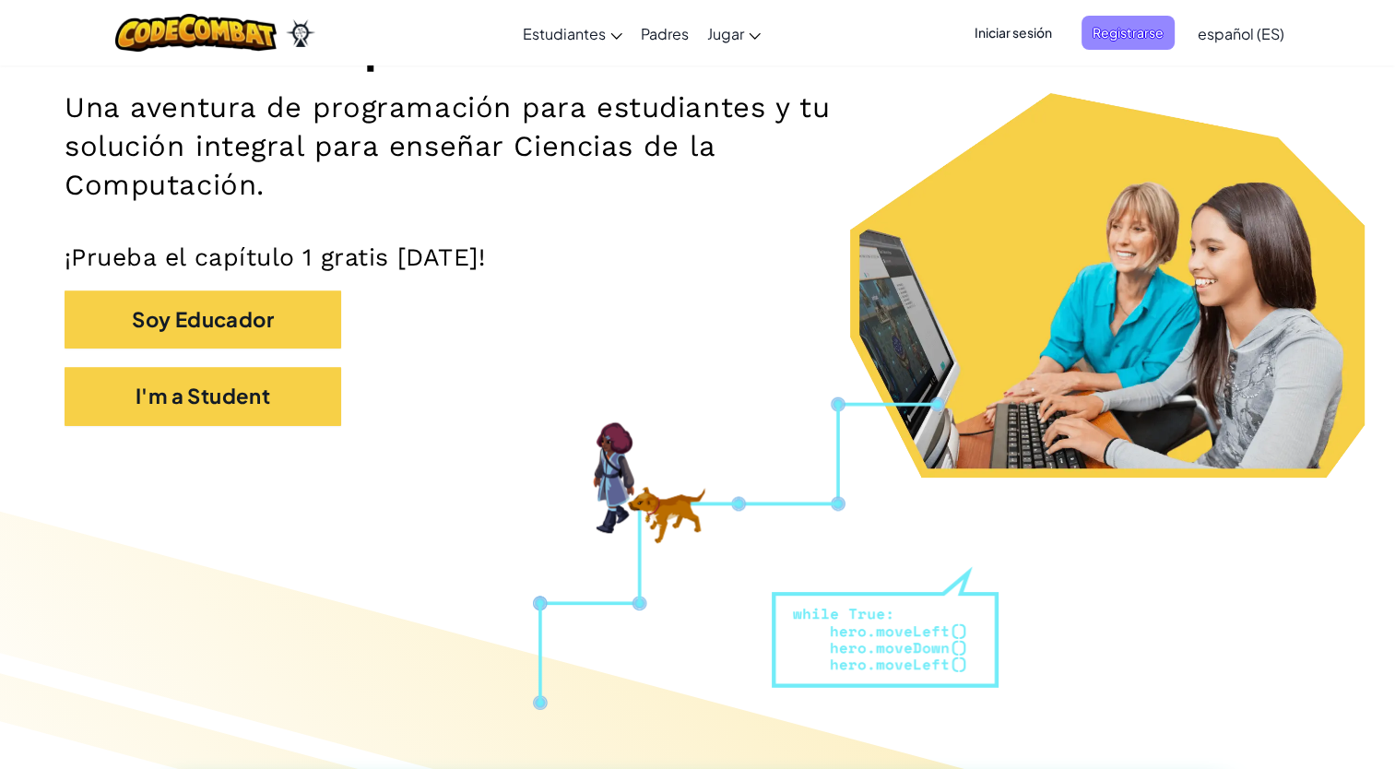
click at [1128, 18] on span "Registrarse" at bounding box center [1127, 33] width 93 height 34
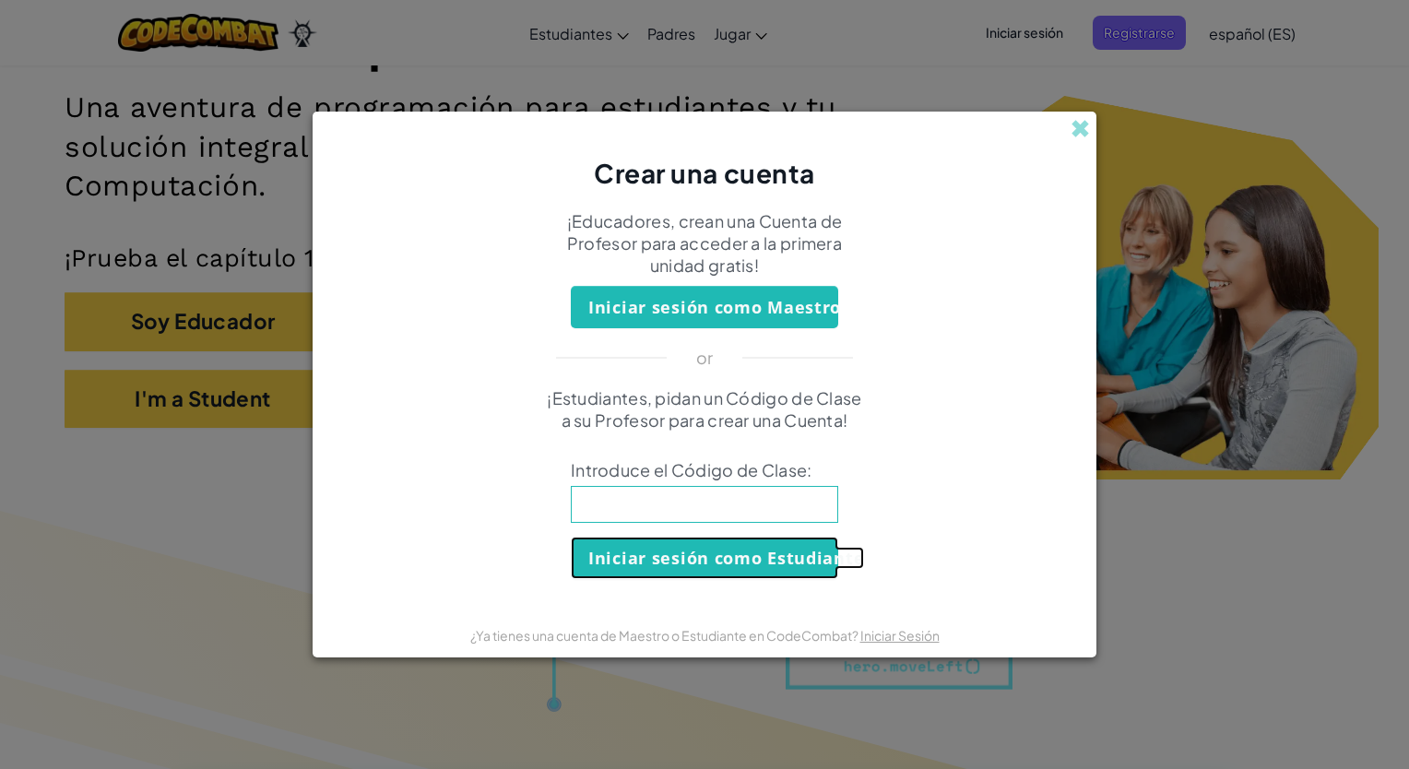
click at [756, 553] on button "Iniciar sesión como Estudiante" at bounding box center [704, 558] width 267 height 42
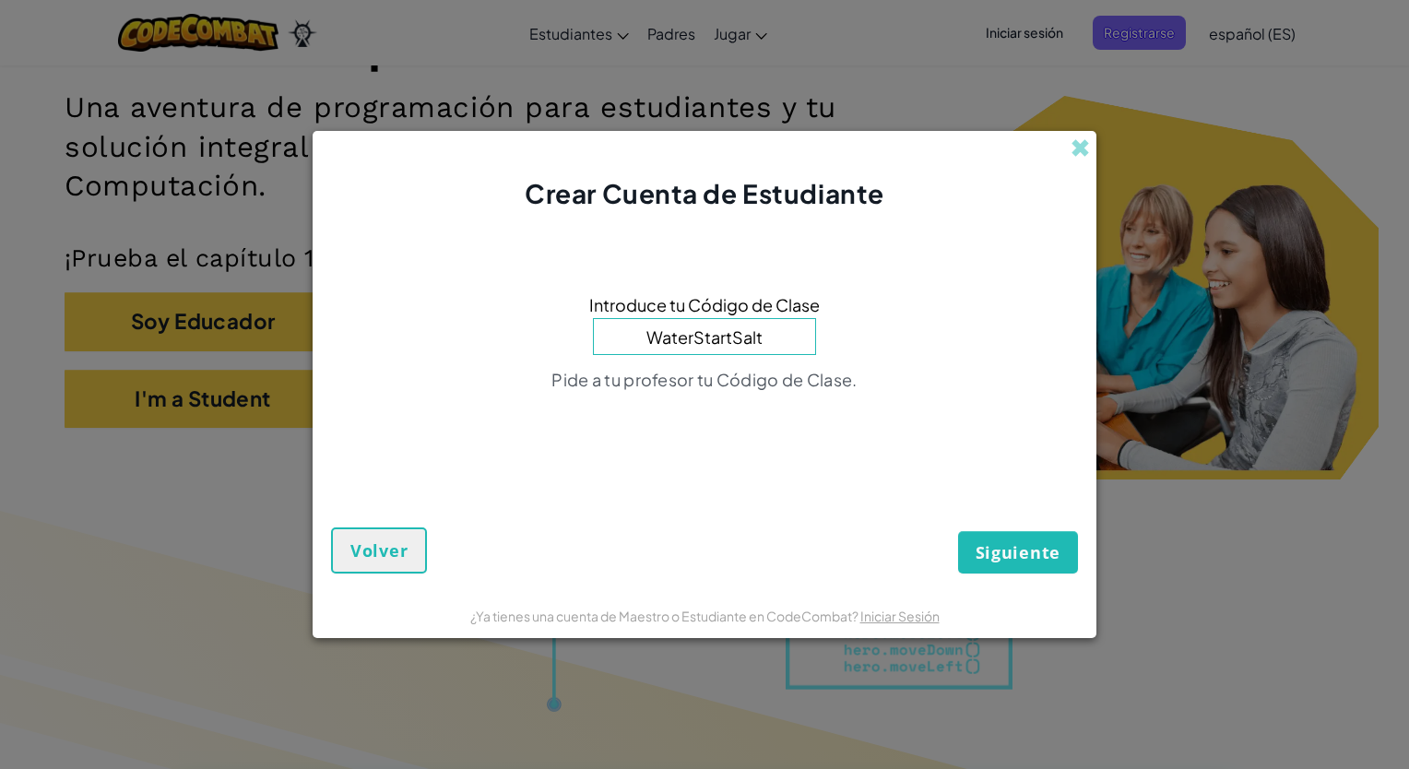
type input "WaterStartSalt"
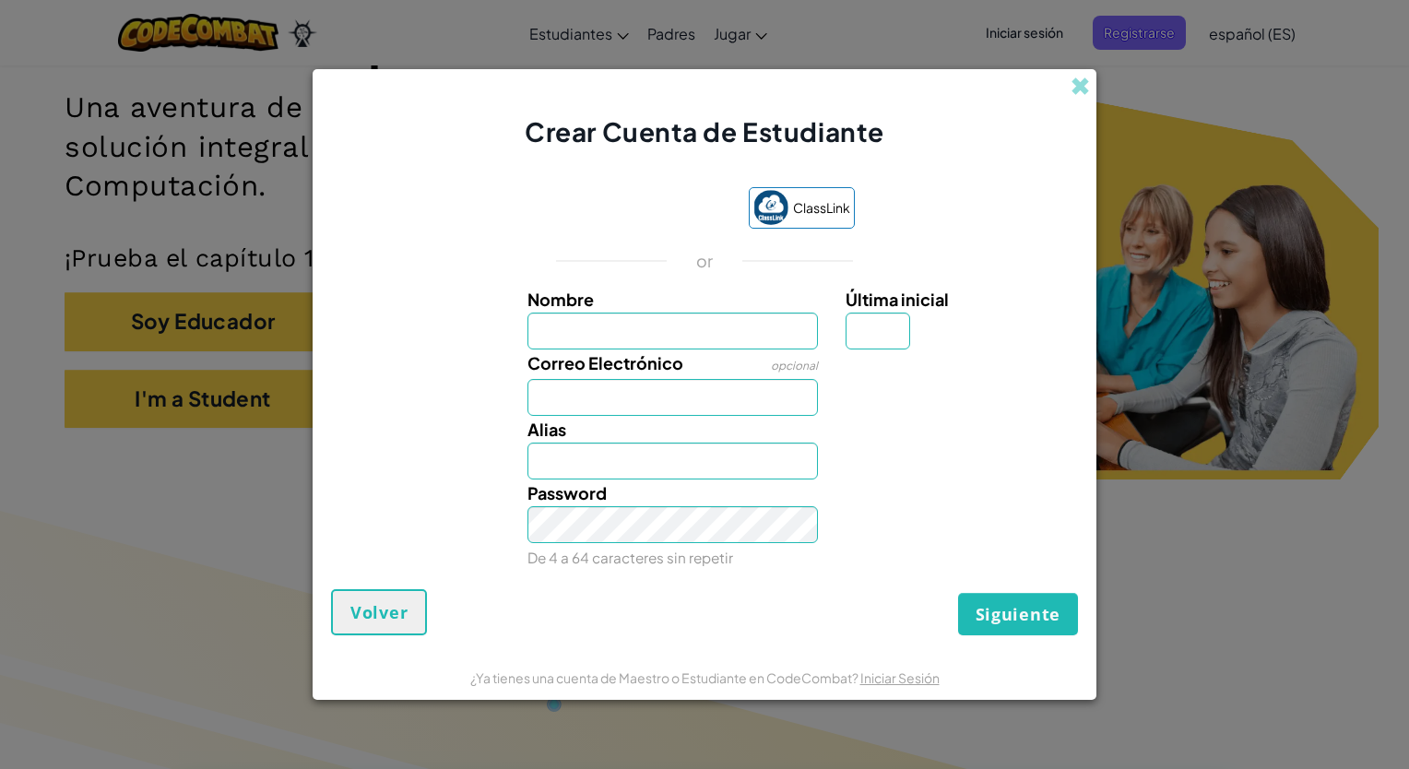
click at [794, 337] on input "Nombre" at bounding box center [672, 331] width 291 height 37
type input "[PERSON_NAME]"
type input "[EMAIL_ADDRESS][DOMAIN_NAME]"
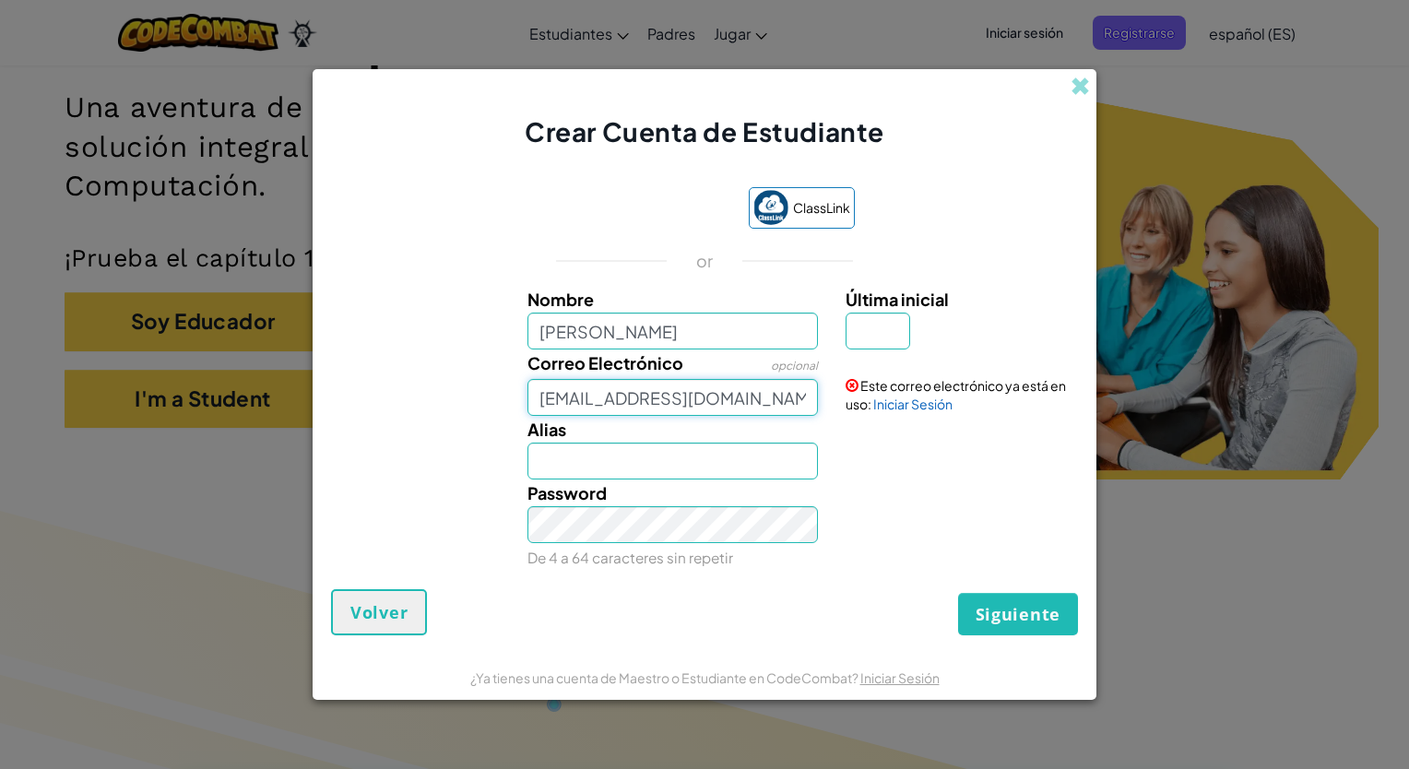
click at [549, 398] on input "[EMAIL_ADDRESS][DOMAIN_NAME]" at bounding box center [672, 397] width 291 height 37
type input "[EMAIL_ADDRESS][DOMAIN_NAME]"
click at [994, 608] on span "Siguiente" at bounding box center [1017, 614] width 85 height 22
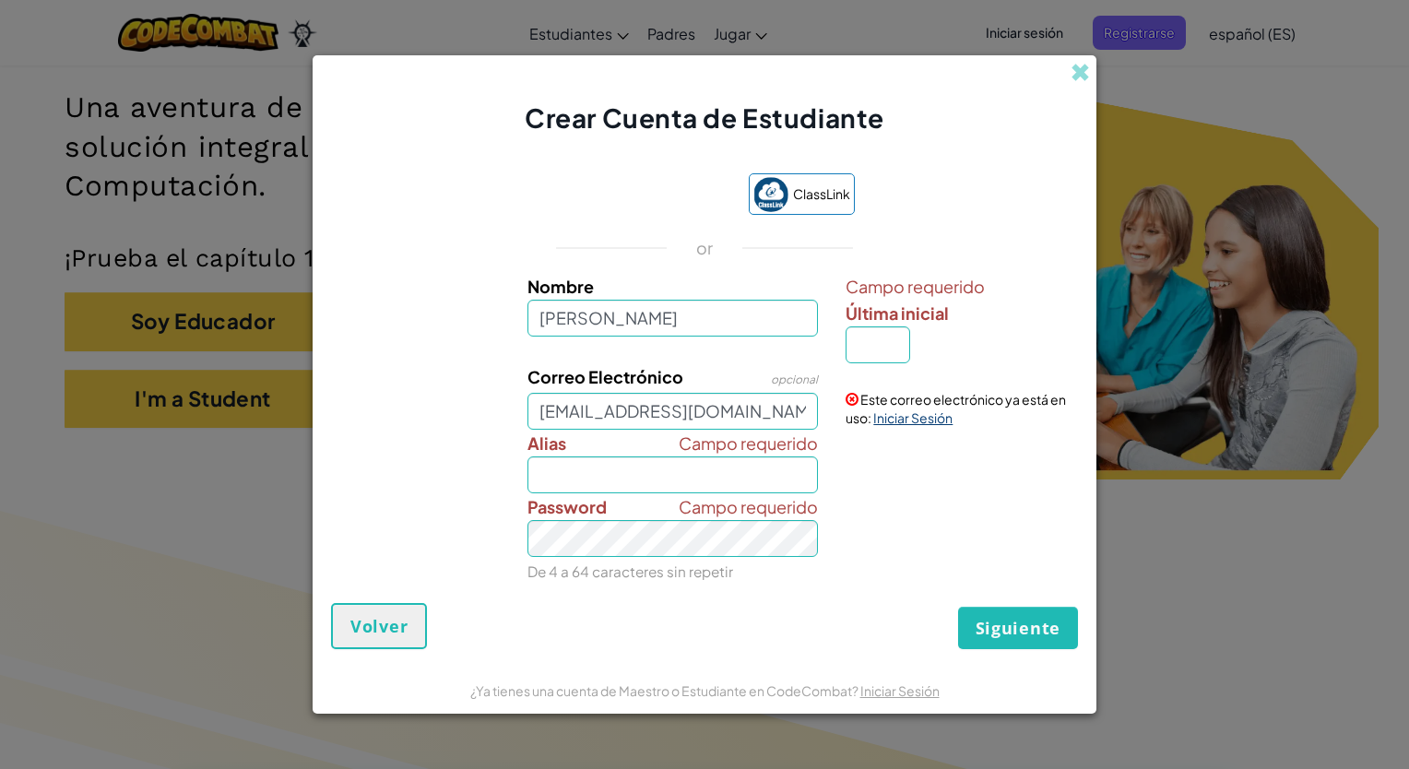
click at [907, 420] on link "Iniciar Sesión" at bounding box center [912, 417] width 79 height 17
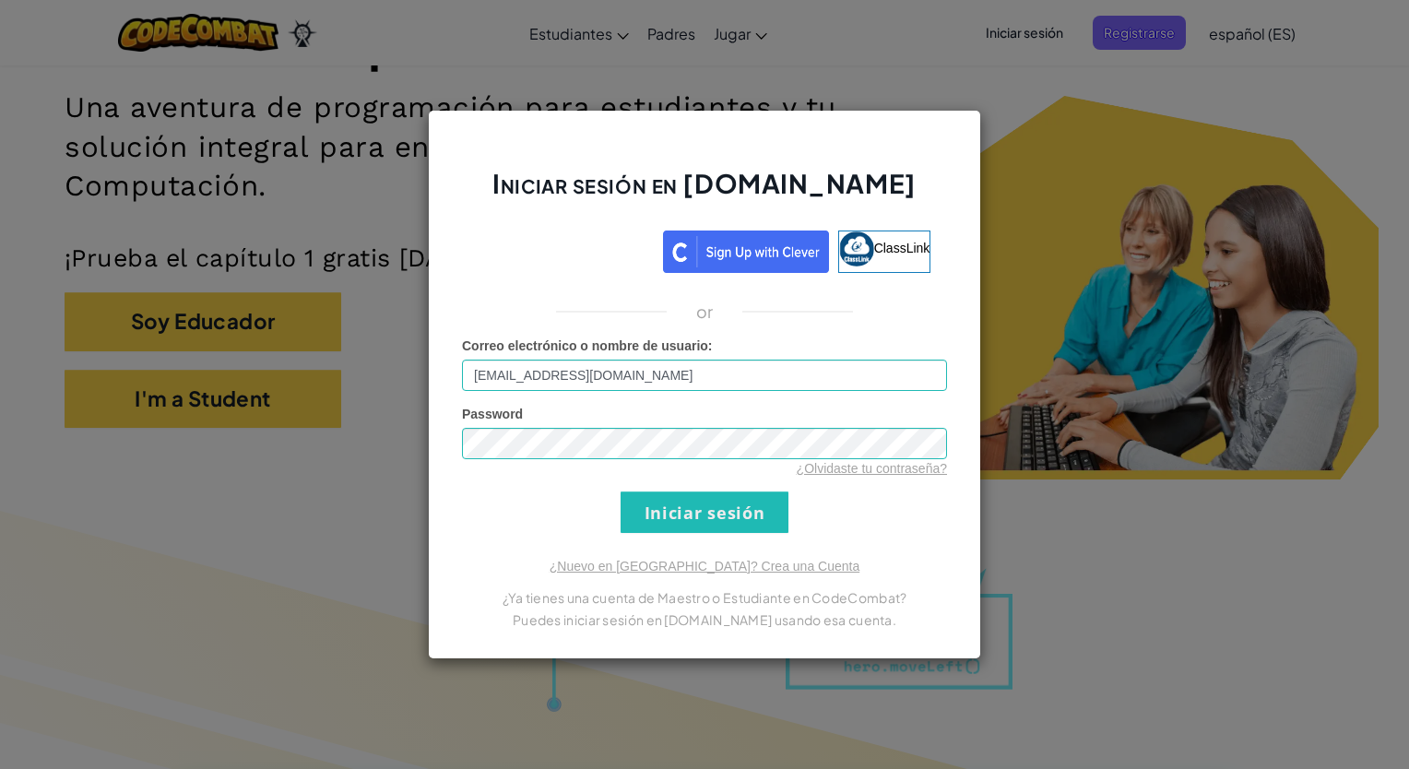
drag, startPoint x: 1175, startPoint y: 295, endPoint x: 1121, endPoint y: 289, distance: 54.7
click at [1175, 295] on div "Iniciar sesión en Ozaria.com ClassLink or Error desconocido. Correo electrónico…" at bounding box center [704, 384] width 1409 height 769
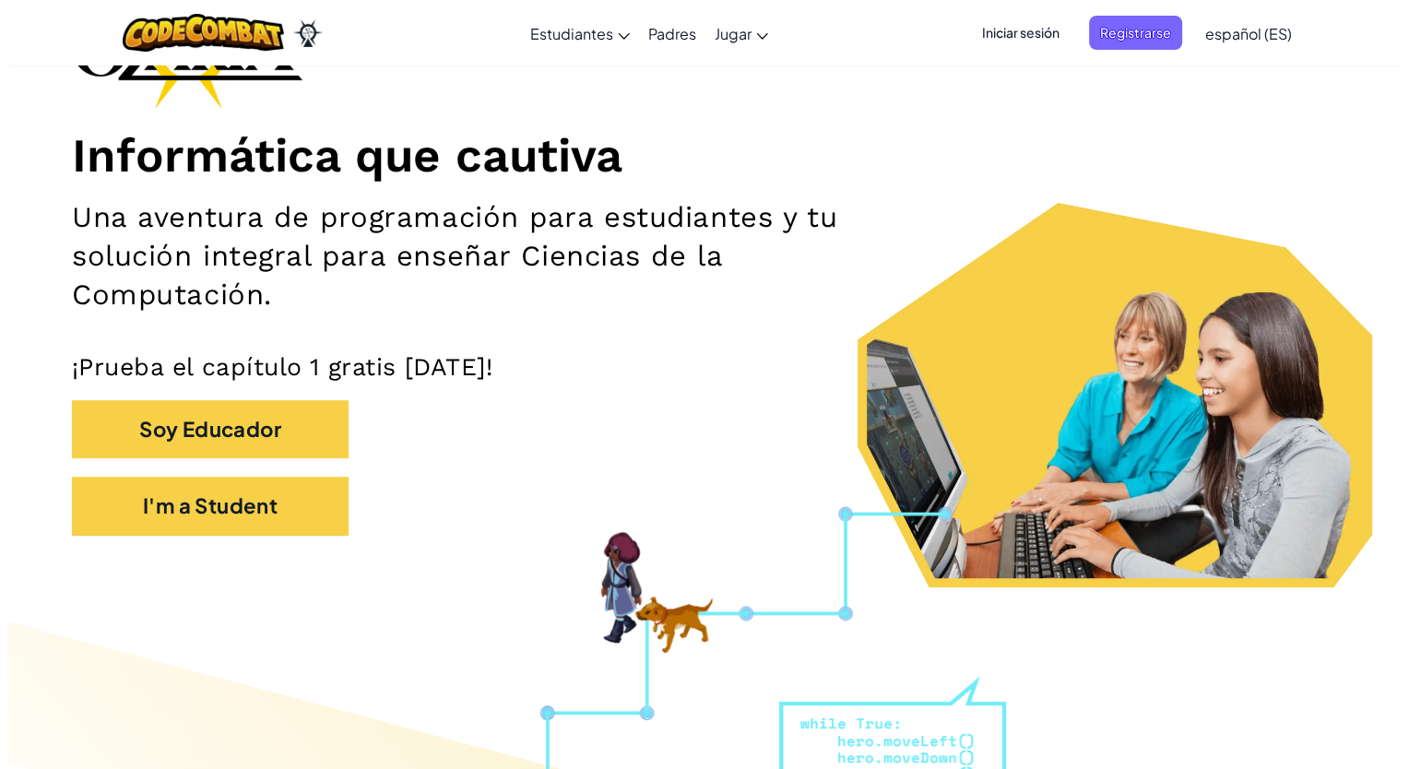
scroll to position [0, 0]
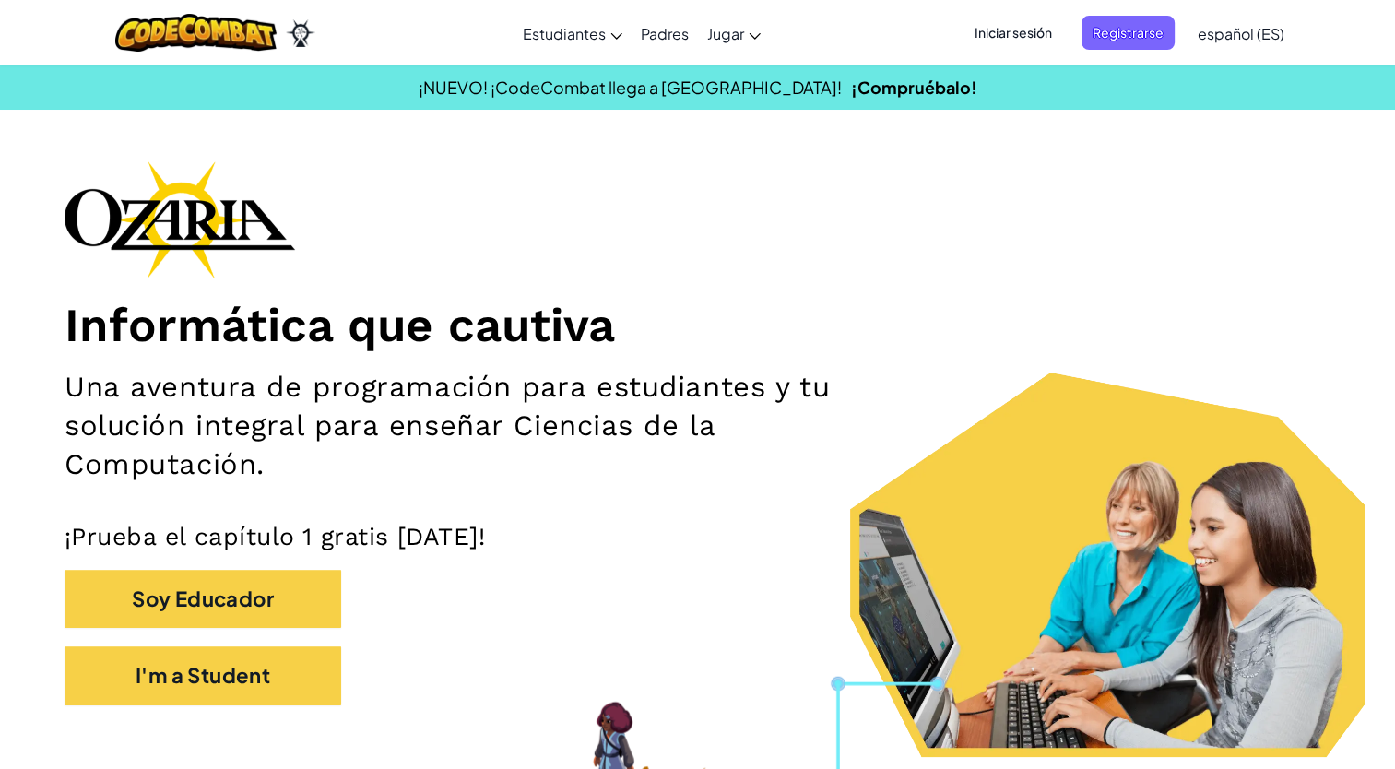
drag, startPoint x: 727, startPoint y: 76, endPoint x: 736, endPoint y: 92, distance: 18.6
click at [727, 76] on div "¡NUEVO! ¡CodeCombat llega a Roblox! ¡Compruébalo!" at bounding box center [697, 87] width 1422 height 27
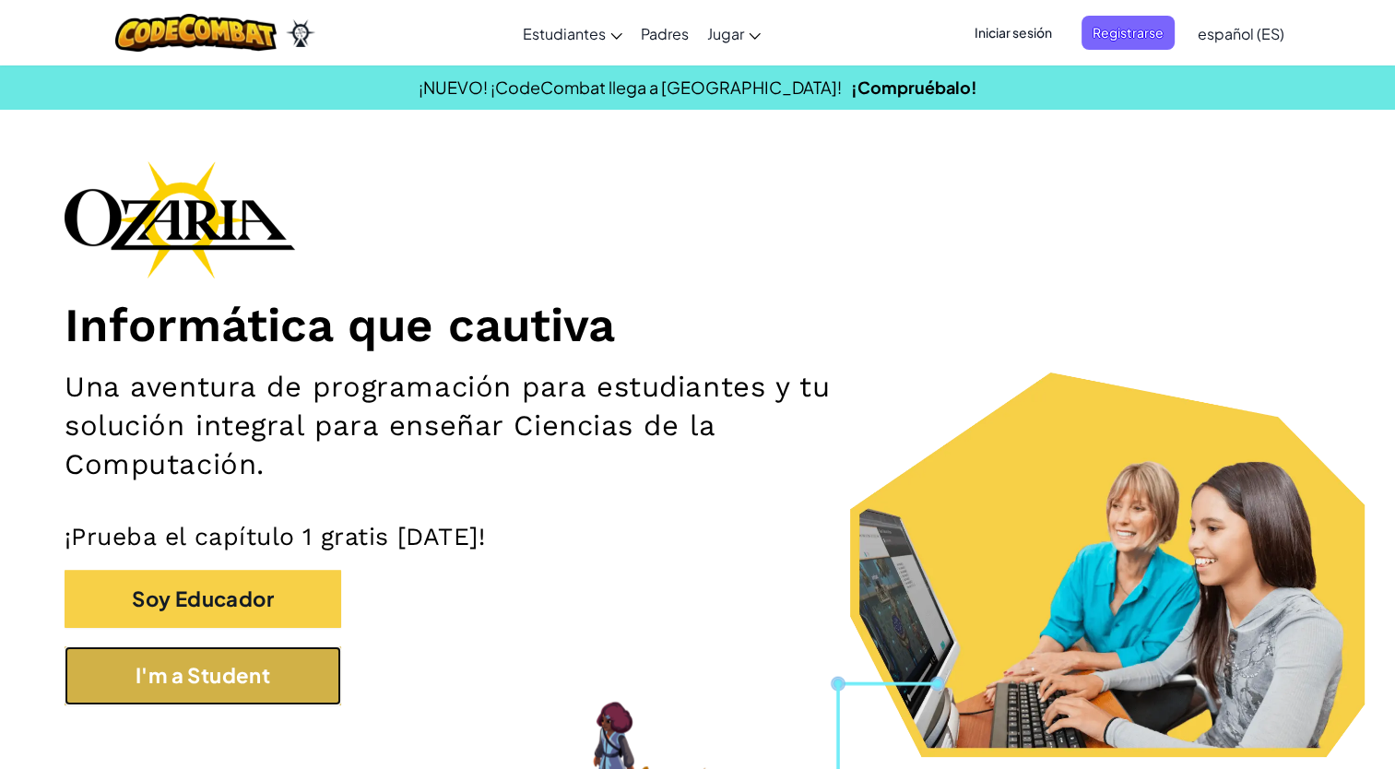
click at [218, 679] on button "I'm a Student" at bounding box center [203, 675] width 277 height 58
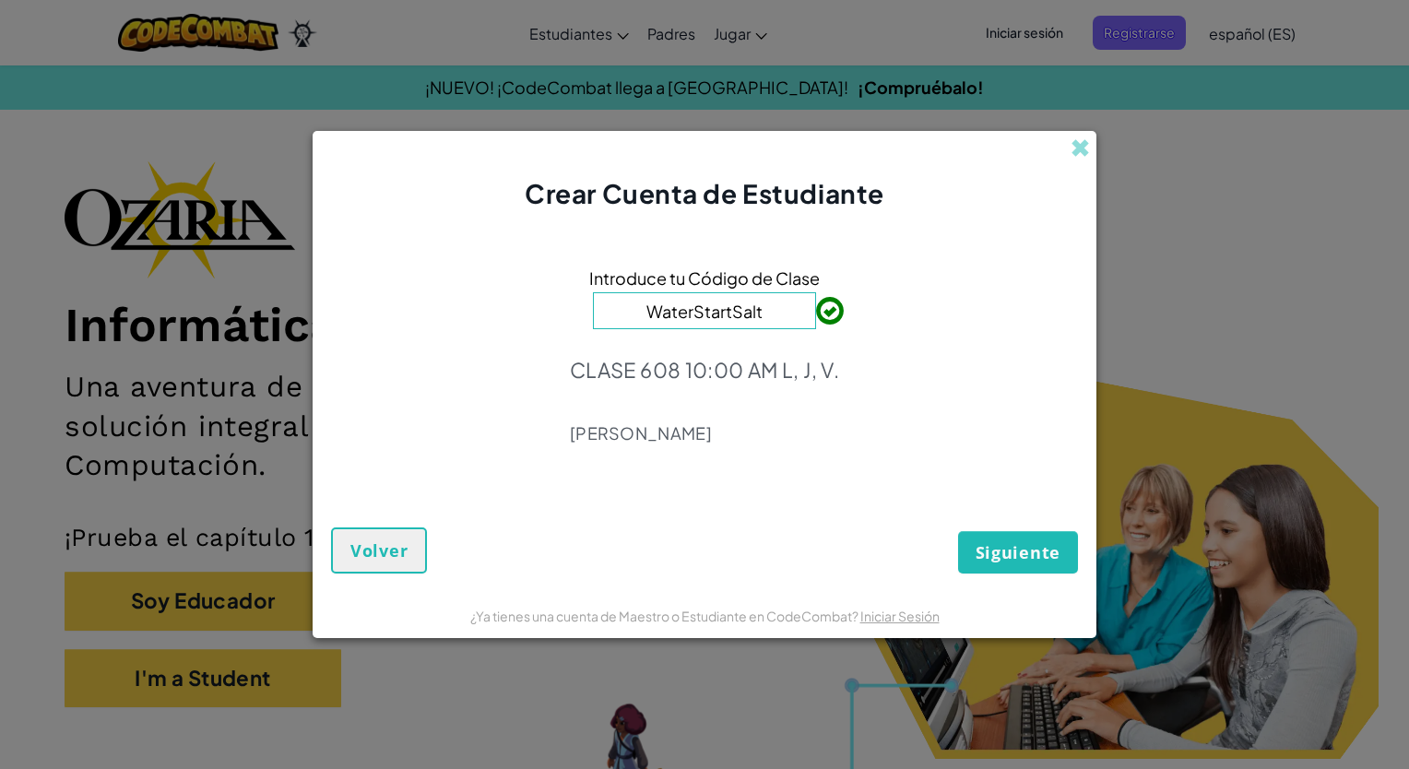
type input "WaterStartSalt"
click at [1012, 547] on span "Siguiente" at bounding box center [1017, 552] width 85 height 22
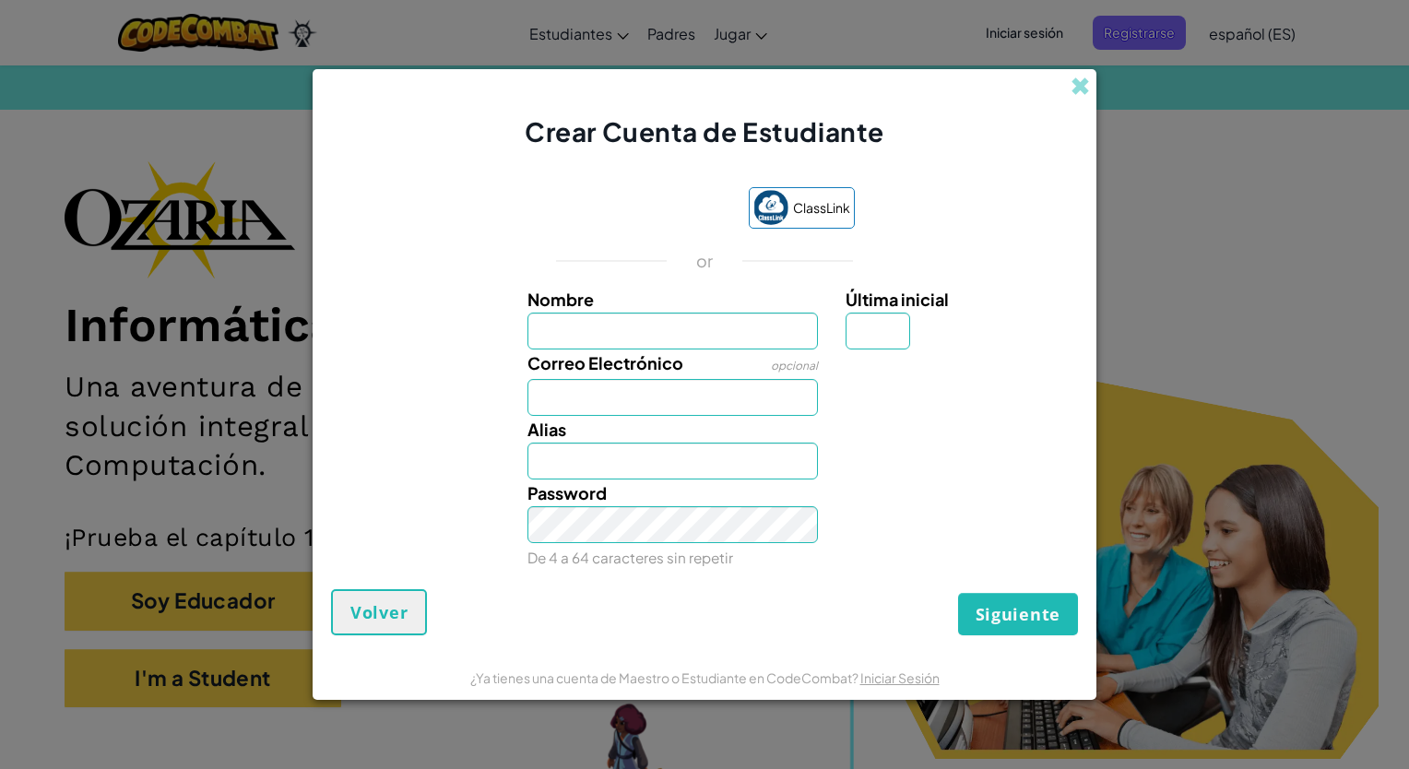
click at [758, 323] on input "Nombre" at bounding box center [672, 331] width 291 height 37
type input "Santiago"
type input "N"
type input "[EMAIL_ADDRESS][DOMAIN_NAME]"
type input "SantiagoN"
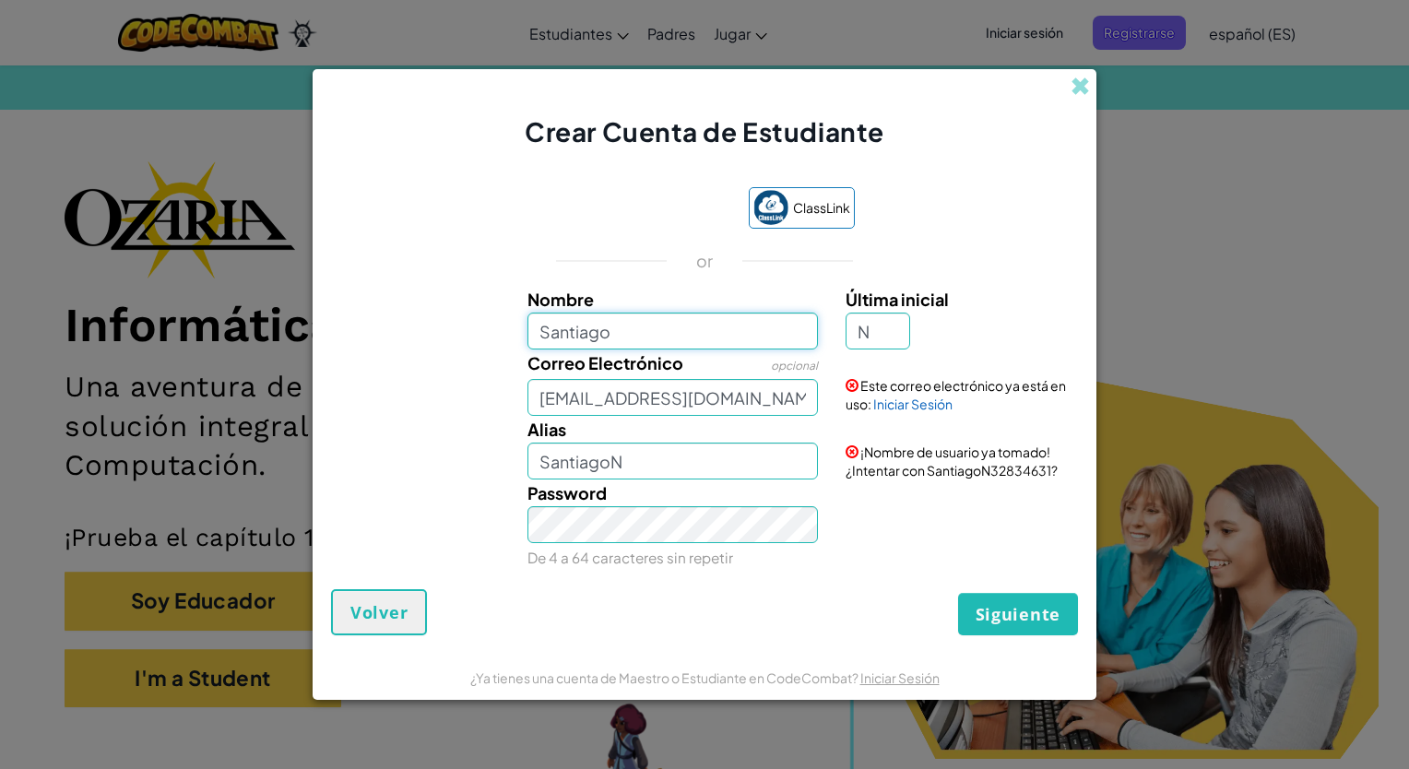
click at [724, 337] on input "Santiago" at bounding box center [672, 331] width 291 height 37
click at [394, 607] on span "Volver" at bounding box center [378, 612] width 57 height 22
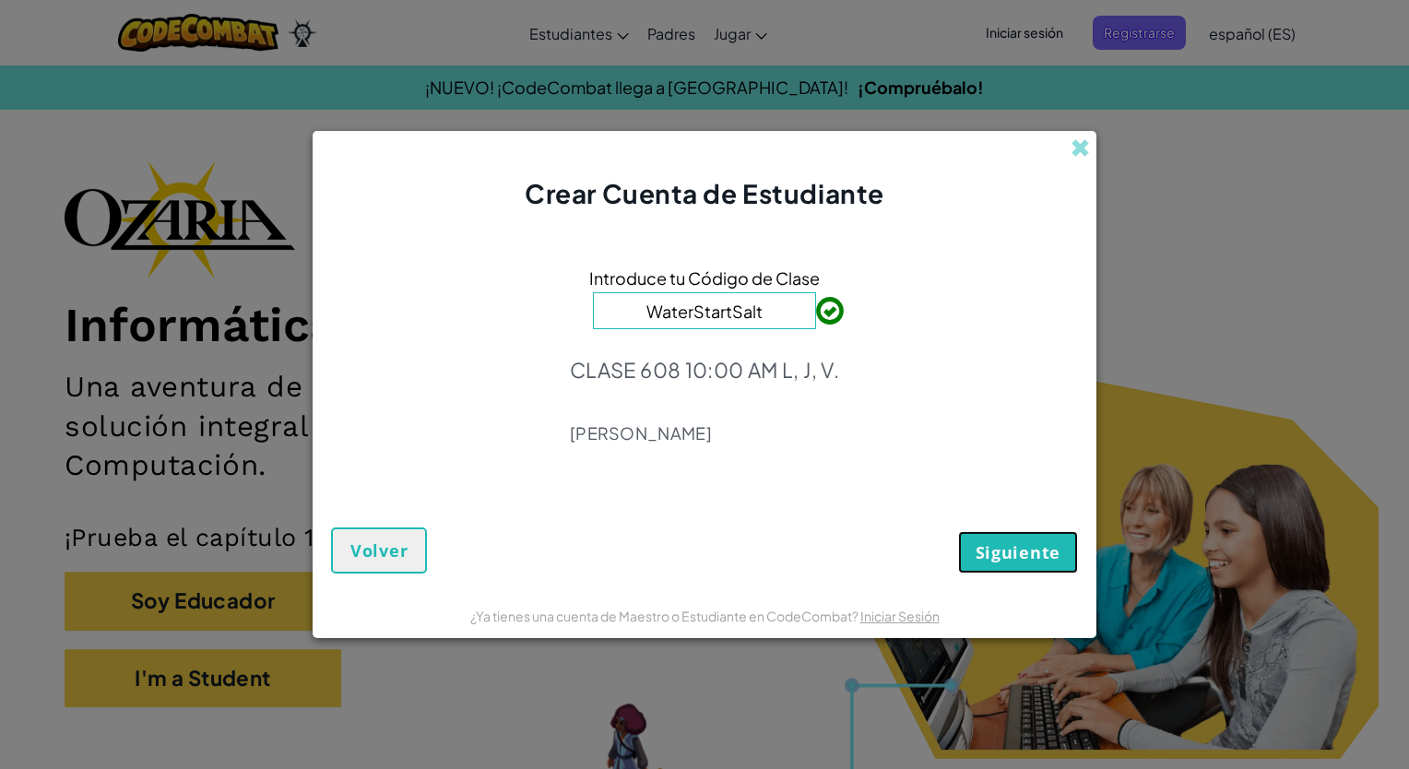
click at [977, 531] on button "Siguiente" at bounding box center [1018, 552] width 120 height 42
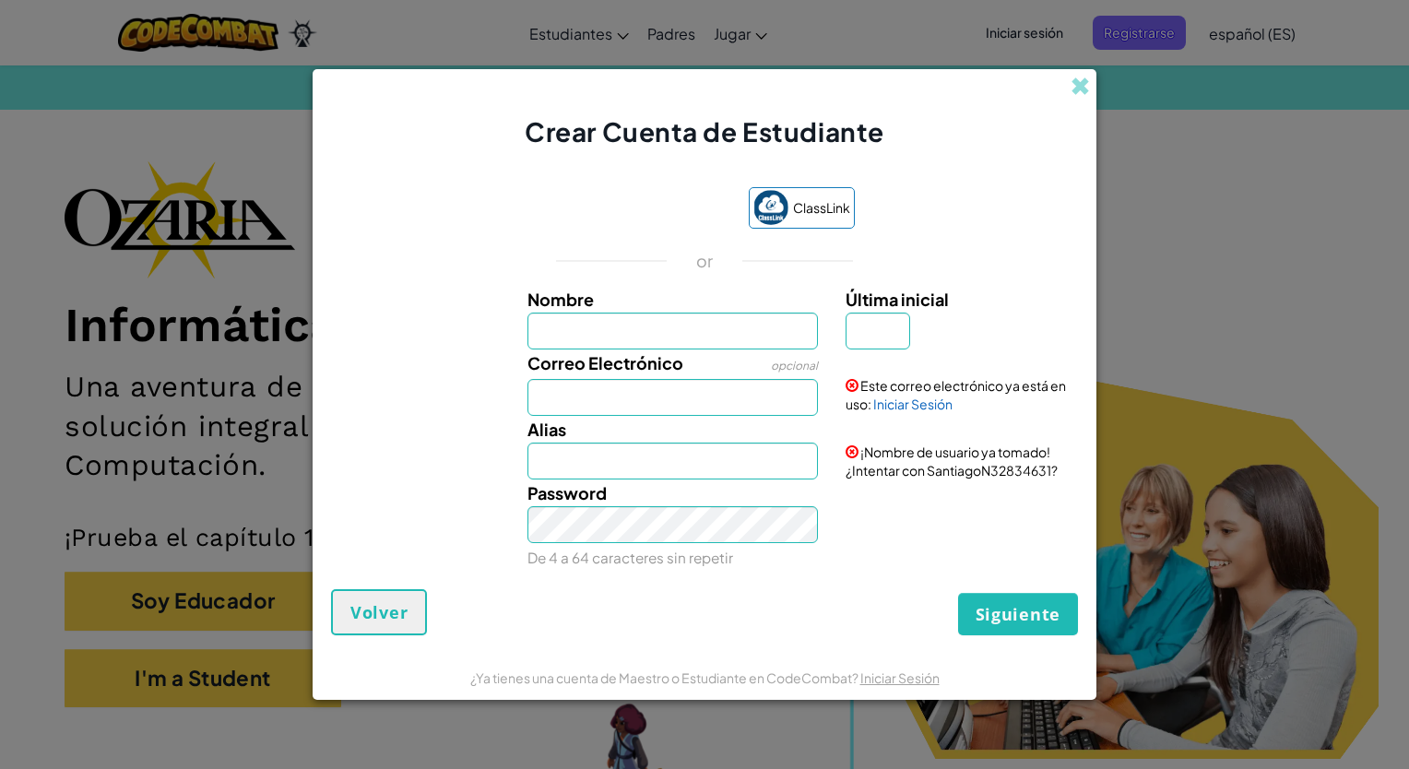
click at [704, 333] on input "Nombre" at bounding box center [672, 331] width 291 height 37
click at [608, 324] on input "Nombre" at bounding box center [672, 331] width 291 height 37
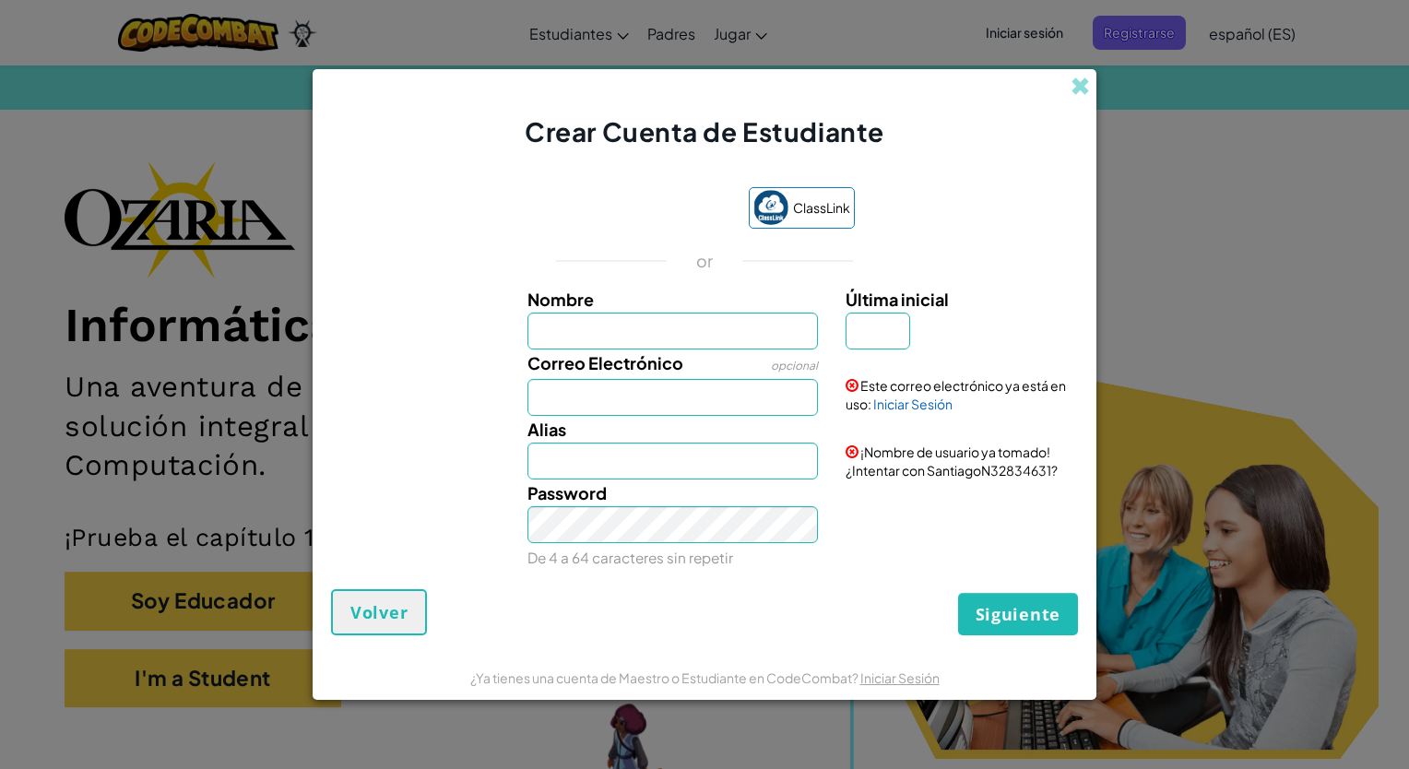
type input "s"
click at [919, 411] on link "Iniciar Sesión" at bounding box center [912, 403] width 79 height 17
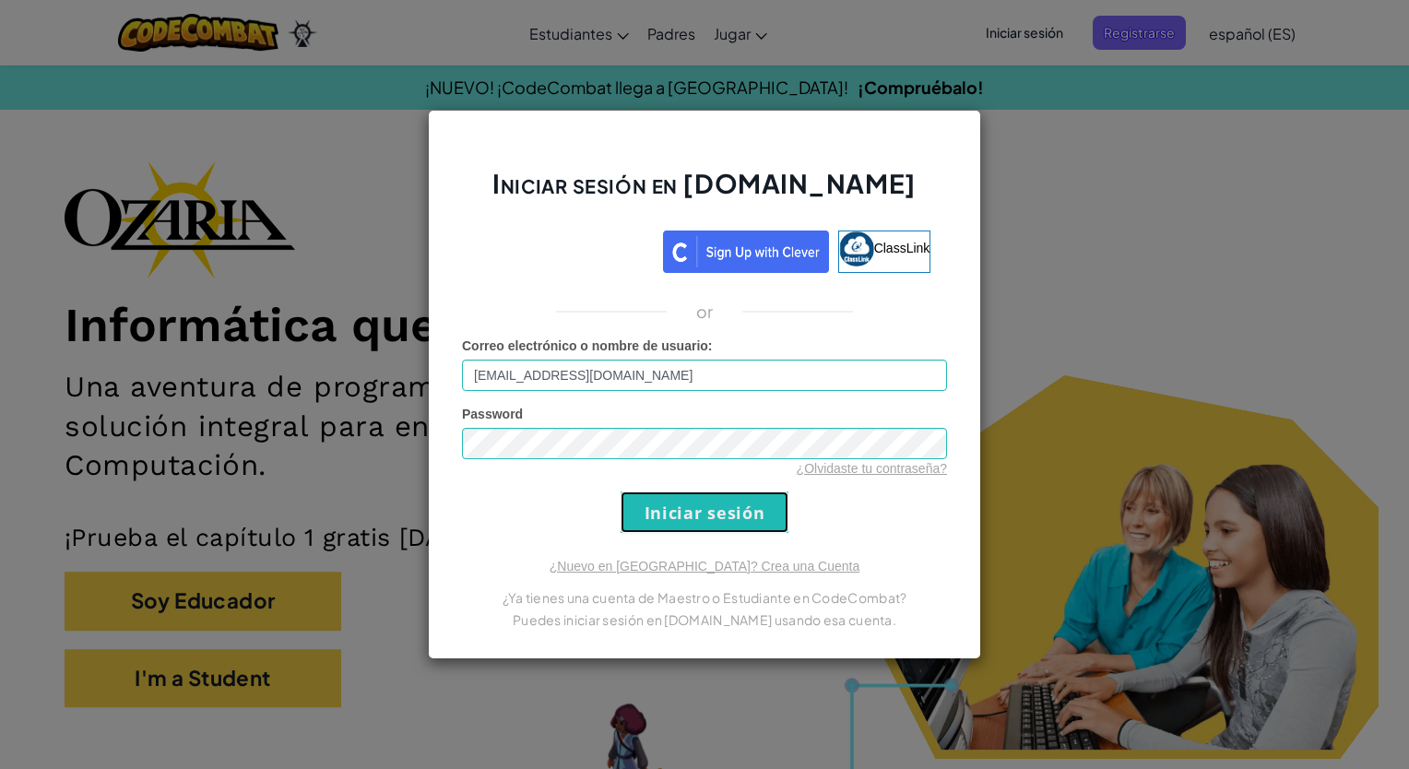
click at [756, 519] on input "Iniciar sesión" at bounding box center [704, 511] width 168 height 41
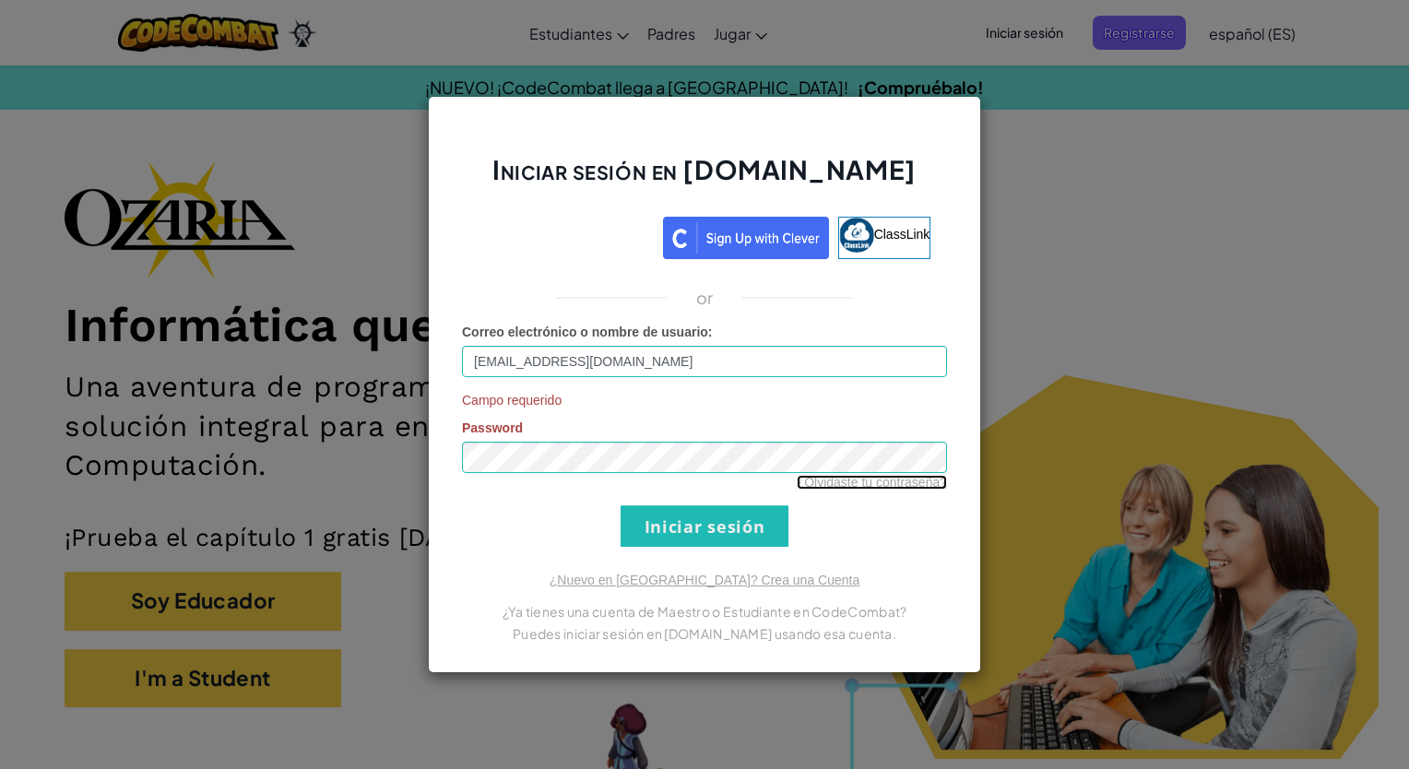
click at [908, 485] on link "¿Olvidaste tu contraseña?" at bounding box center [871, 482] width 150 height 15
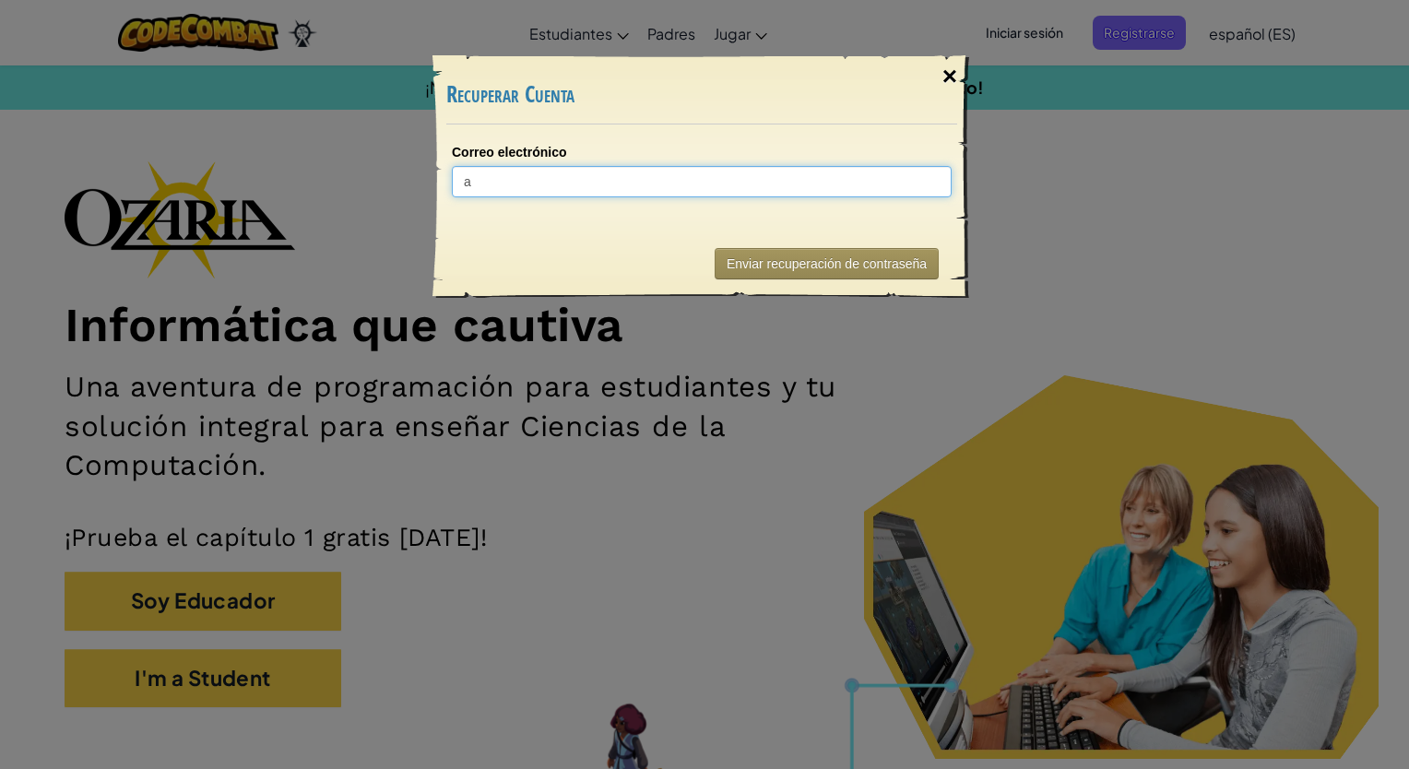
type input "a"
click at [950, 74] on div "×" at bounding box center [949, 76] width 42 height 53
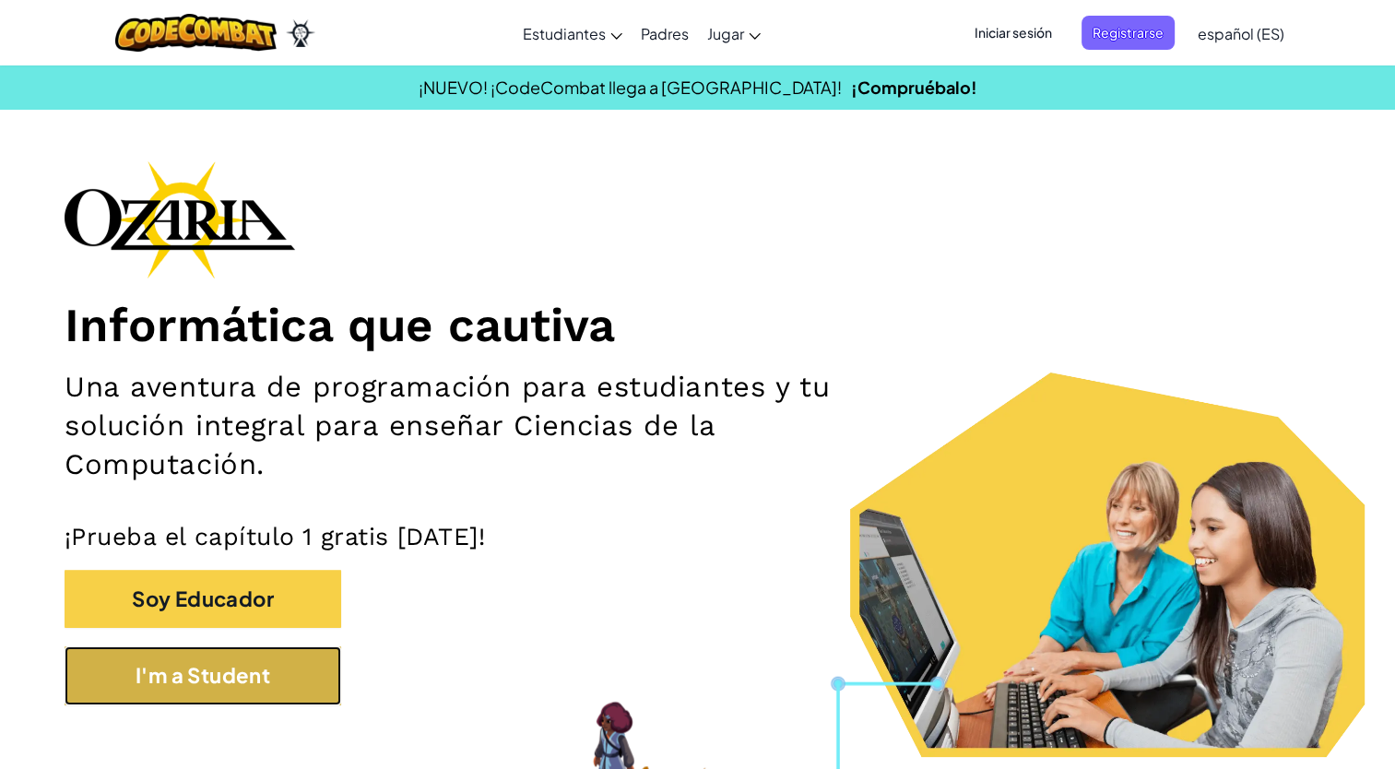
click at [326, 663] on button "I'm a Student" at bounding box center [203, 675] width 277 height 58
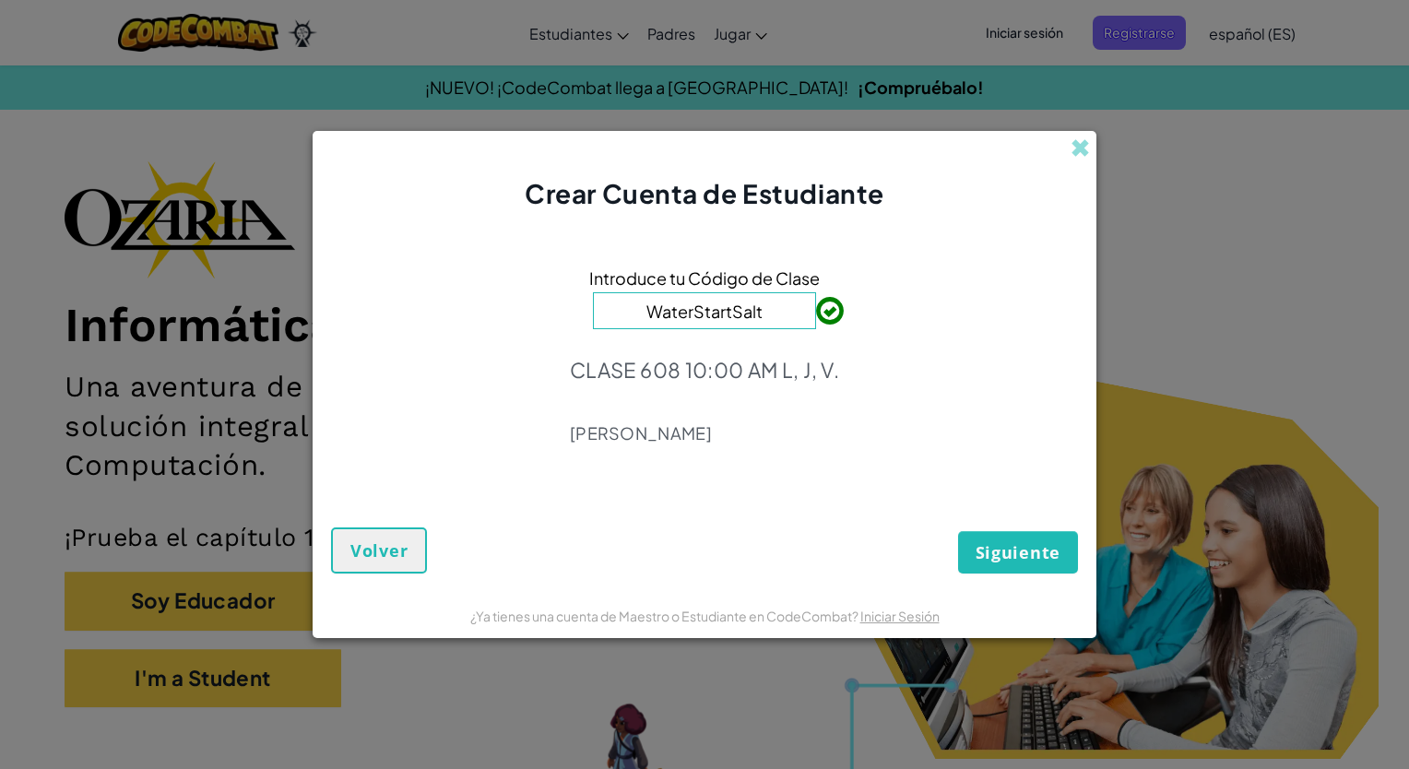
type input "WaterStartSalt"
click at [1044, 537] on button "Siguiente" at bounding box center [1018, 552] width 120 height 42
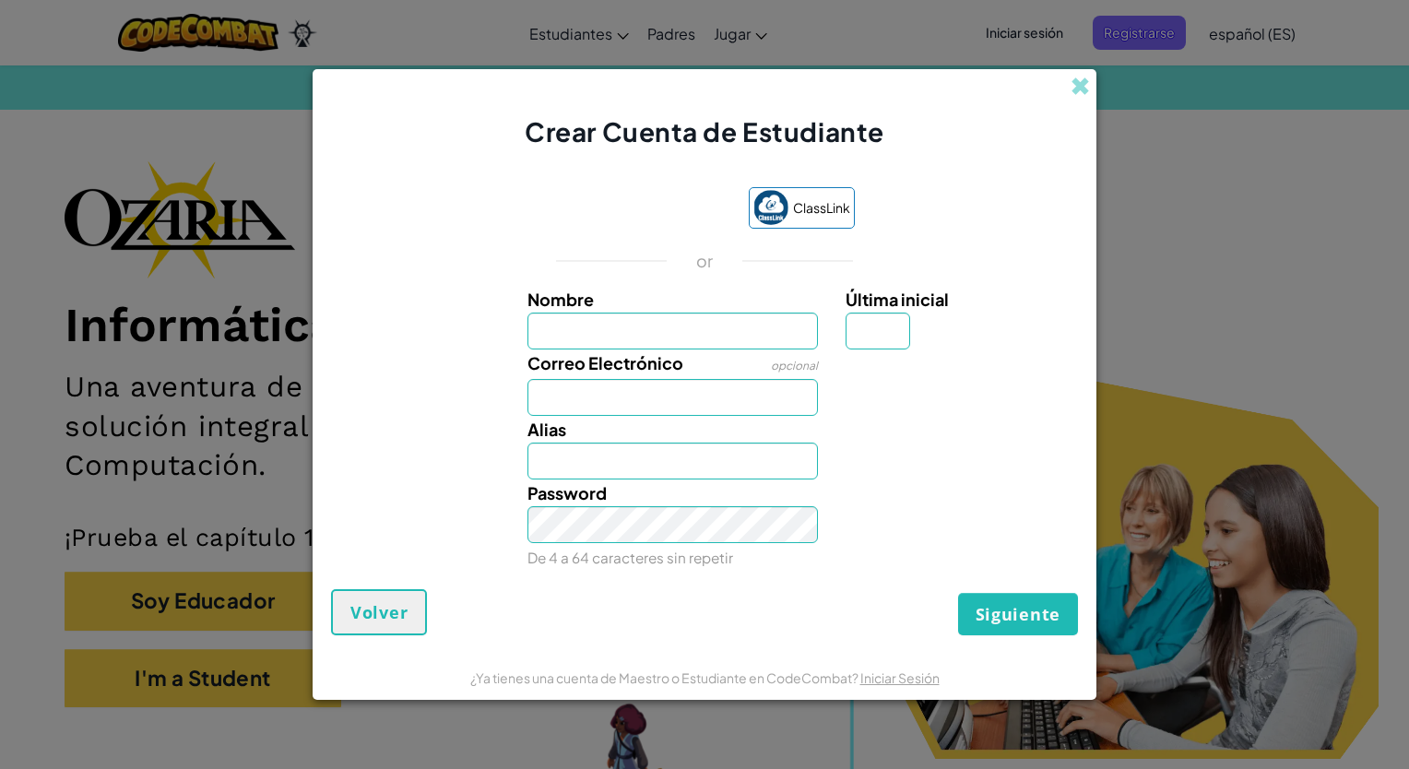
click at [667, 336] on input "Nombre" at bounding box center [672, 331] width 291 height 37
click at [1079, 90] on span at bounding box center [1079, 86] width 19 height 19
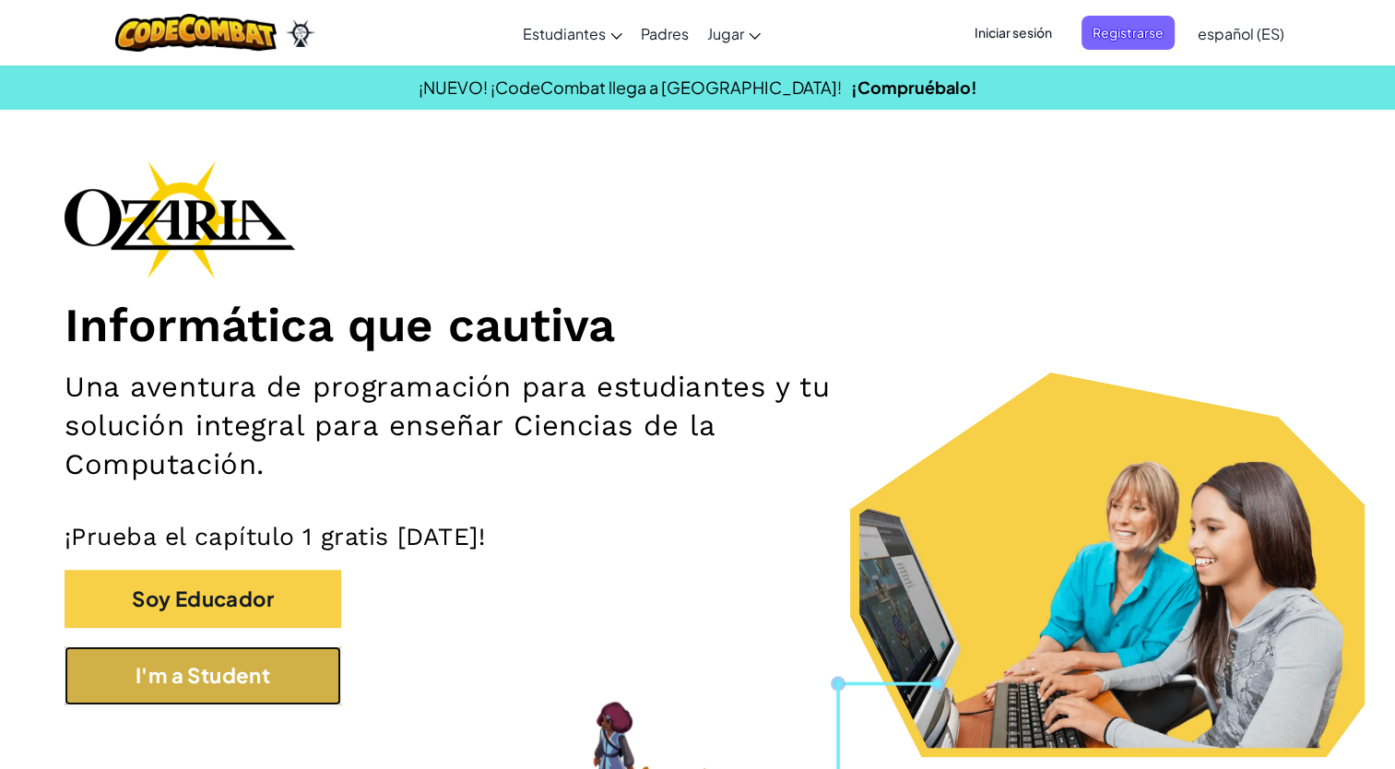
click at [271, 673] on button "I'm a Student" at bounding box center [203, 675] width 277 height 58
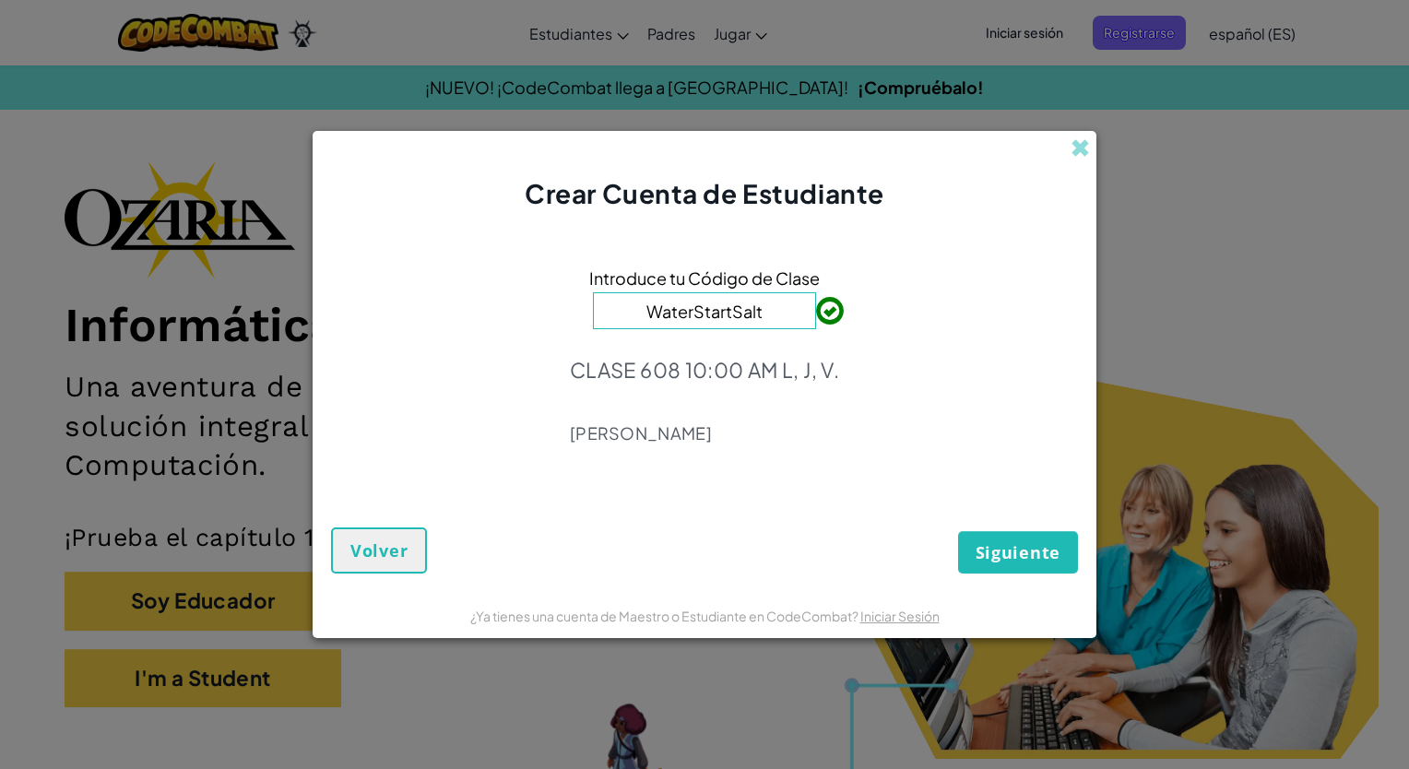
type input "WaterStartSalt"
click at [976, 537] on button "Siguiente" at bounding box center [1018, 552] width 120 height 42
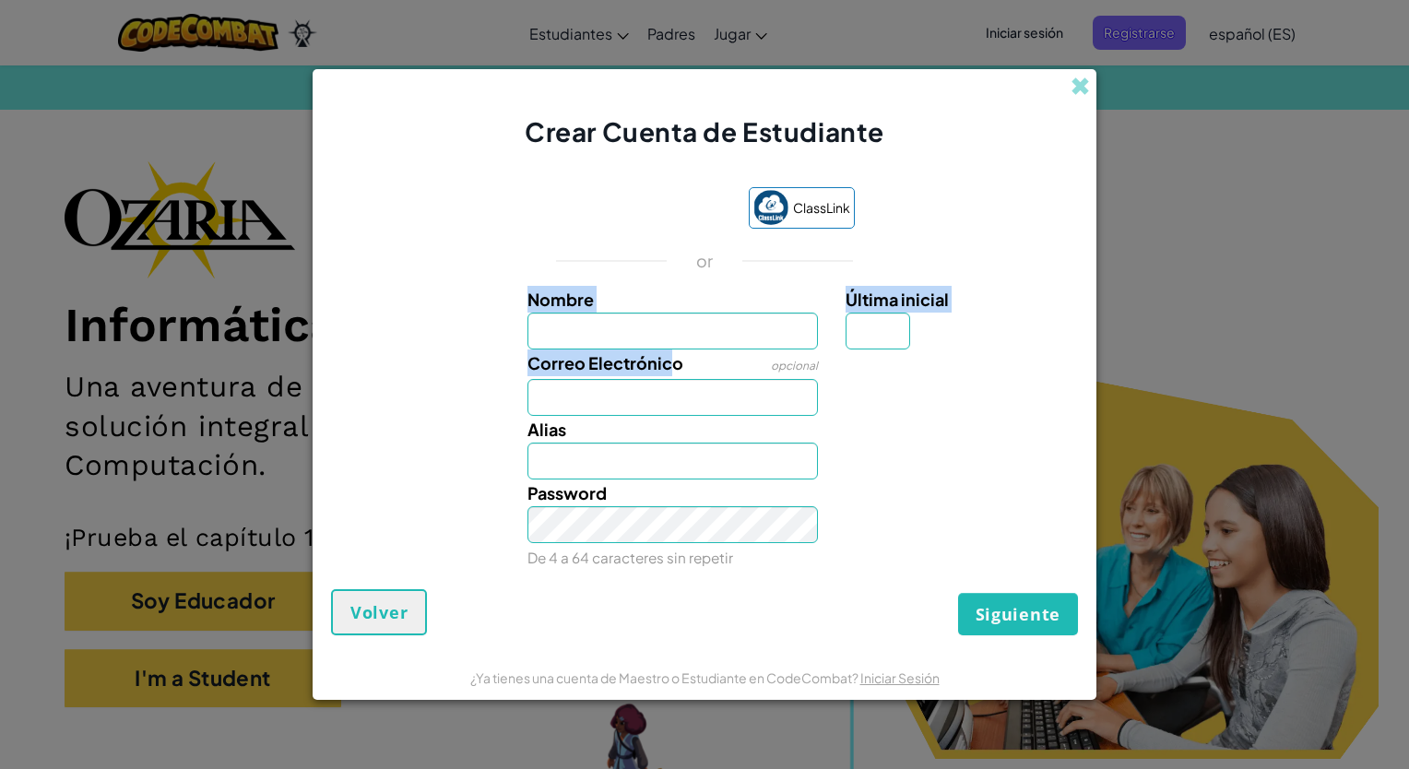
drag, startPoint x: 666, startPoint y: 352, endPoint x: 644, endPoint y: 326, distance: 33.4
click at [644, 326] on div "Nombre Última inicial Correo Electrónico opcional Alias Password De 4 a 64 cara…" at bounding box center [704, 428] width 737 height 285
click at [701, 352] on div "Correo Electrónico opcional" at bounding box center [672, 382] width 319 height 66
click at [689, 340] on input "Nombre" at bounding box center [672, 331] width 291 height 37
paste input "WaterStartSalt"
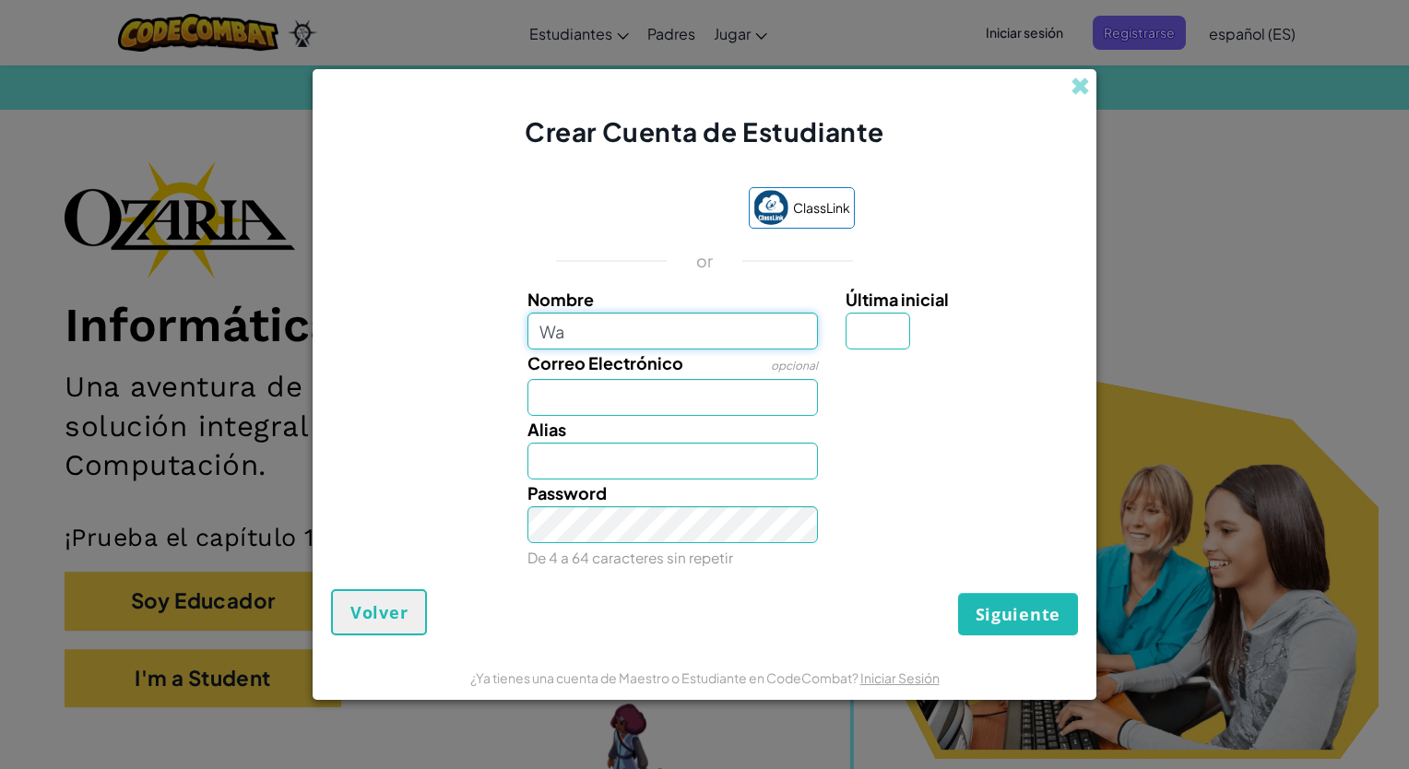
type input "W"
click at [689, 340] on input "Nombre" at bounding box center [672, 331] width 291 height 37
click at [1069, 94] on div "Crear Cuenta de Estudiante" at bounding box center [705, 109] width 784 height 81
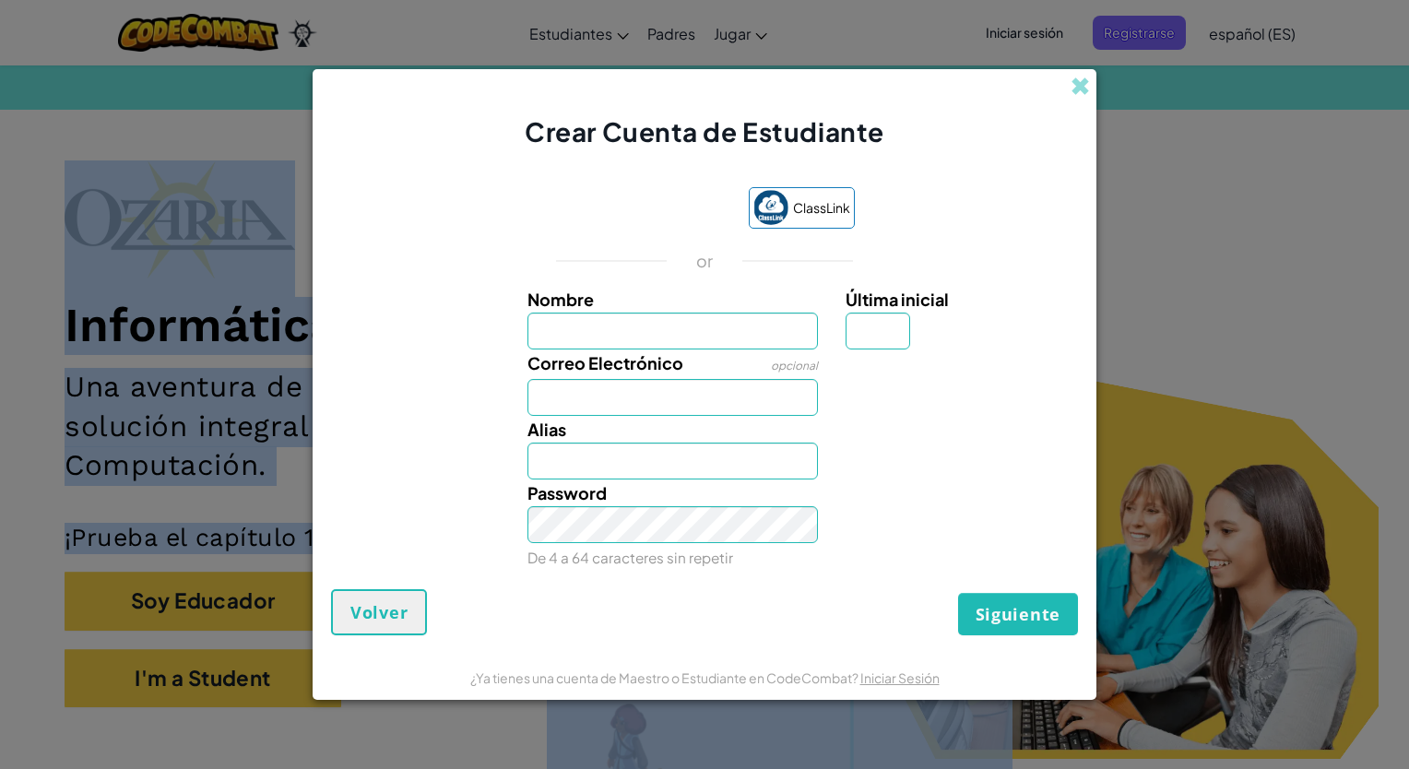
drag, startPoint x: 1078, startPoint y: 88, endPoint x: 867, endPoint y: -68, distance: 262.9
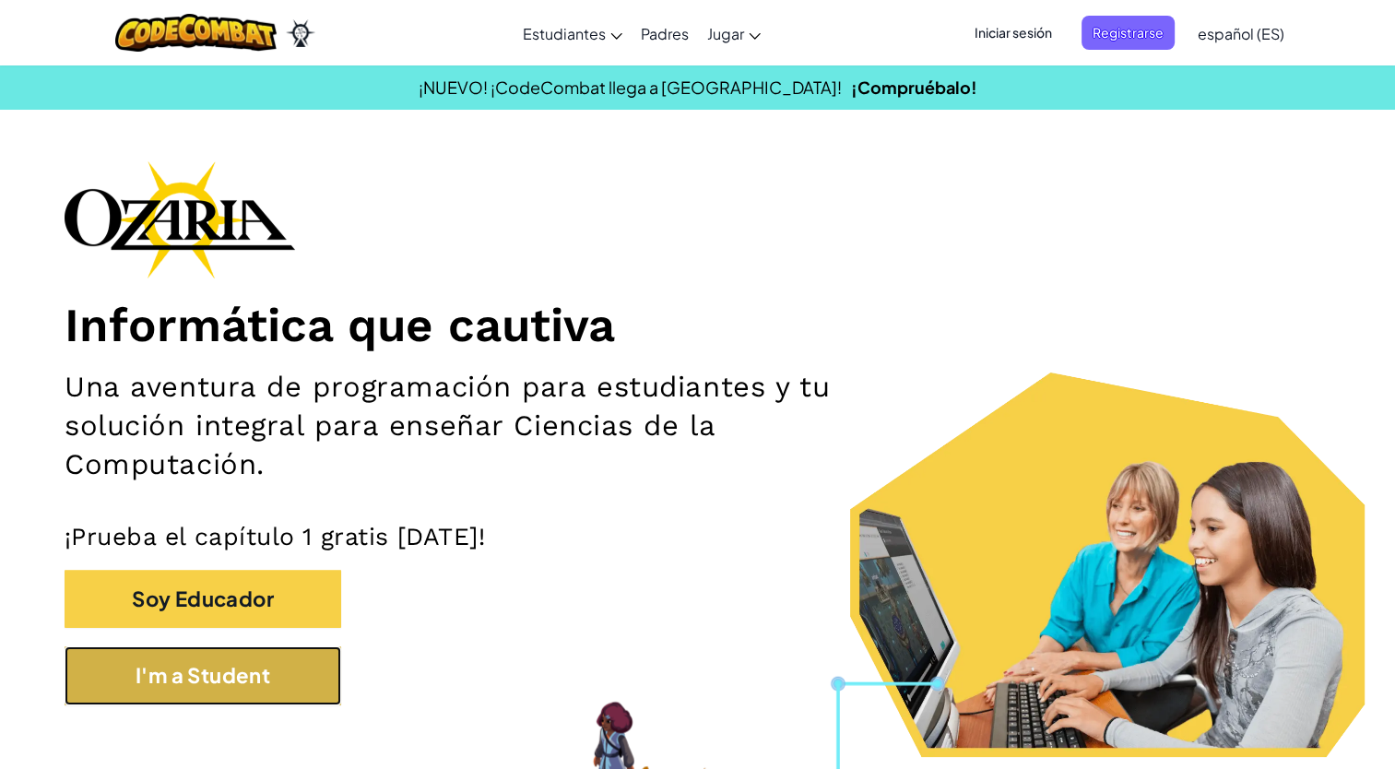
click at [233, 661] on button "I'm a Student" at bounding box center [203, 675] width 277 height 58
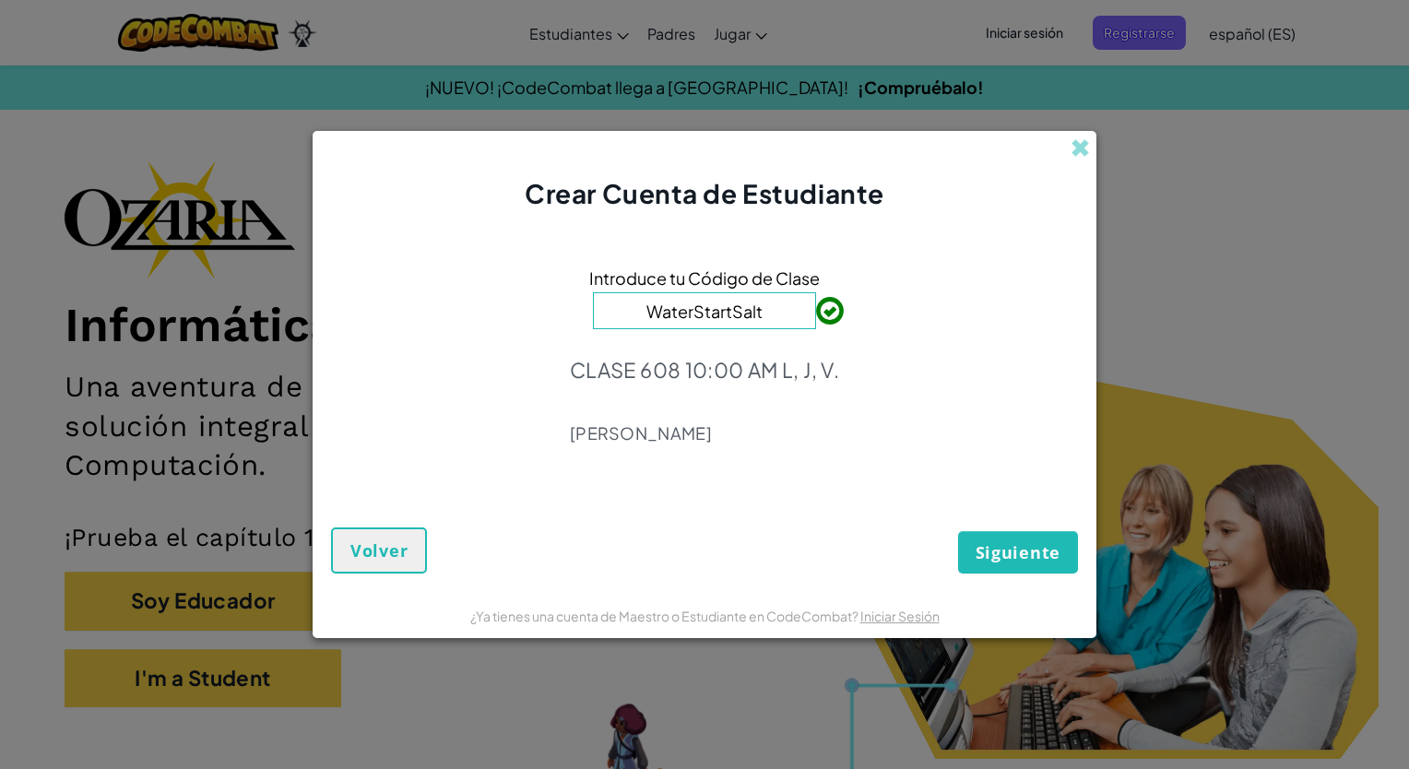
type input "WaterStartSalt"
click at [1048, 555] on span "Siguiente" at bounding box center [1017, 552] width 85 height 22
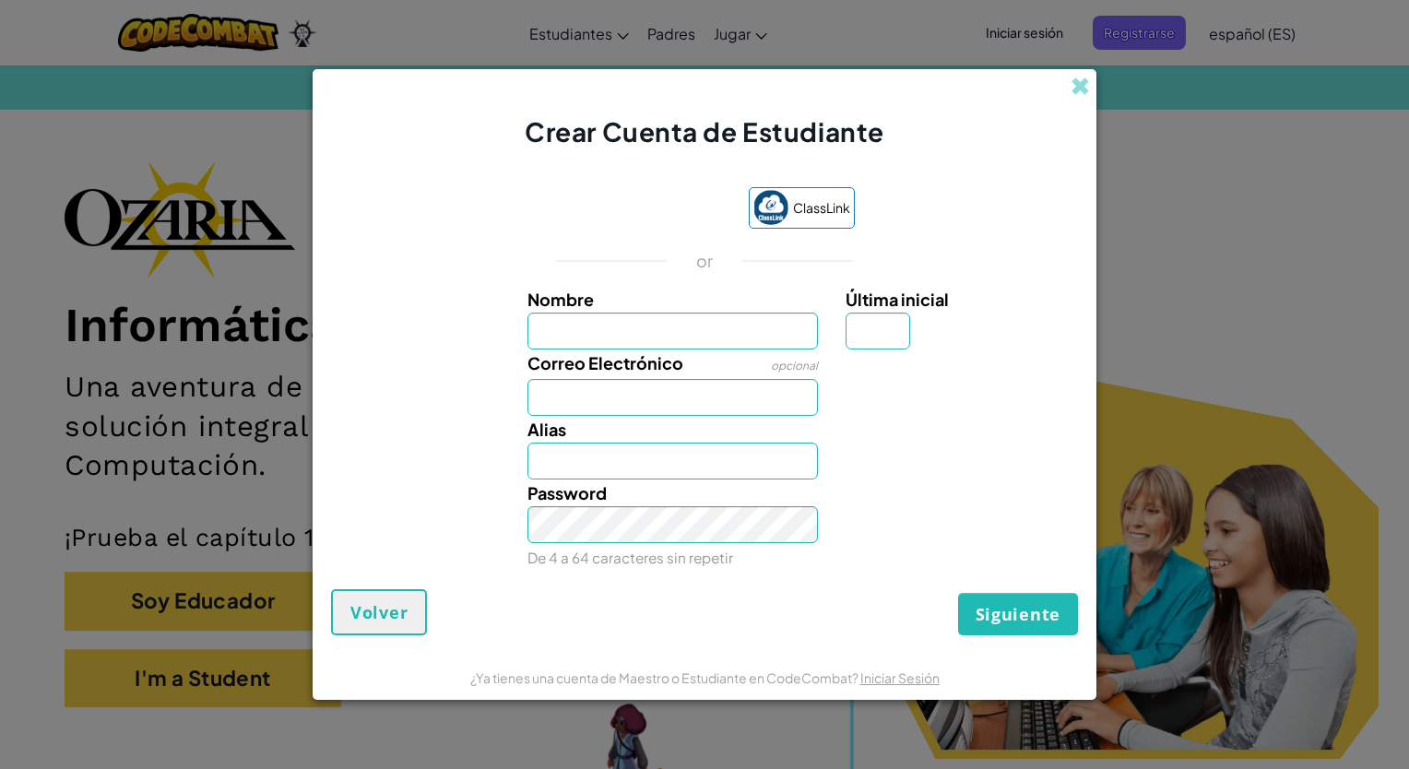
click at [693, 343] on input "Nombre" at bounding box center [672, 331] width 291 height 37
click at [684, 351] on div "Correo Electrónico opcional" at bounding box center [672, 382] width 319 height 66
click at [667, 341] on input "Nombre" at bounding box center [672, 331] width 291 height 37
type input "a"
click at [657, 407] on input "Correo Electrónico" at bounding box center [672, 397] width 291 height 37
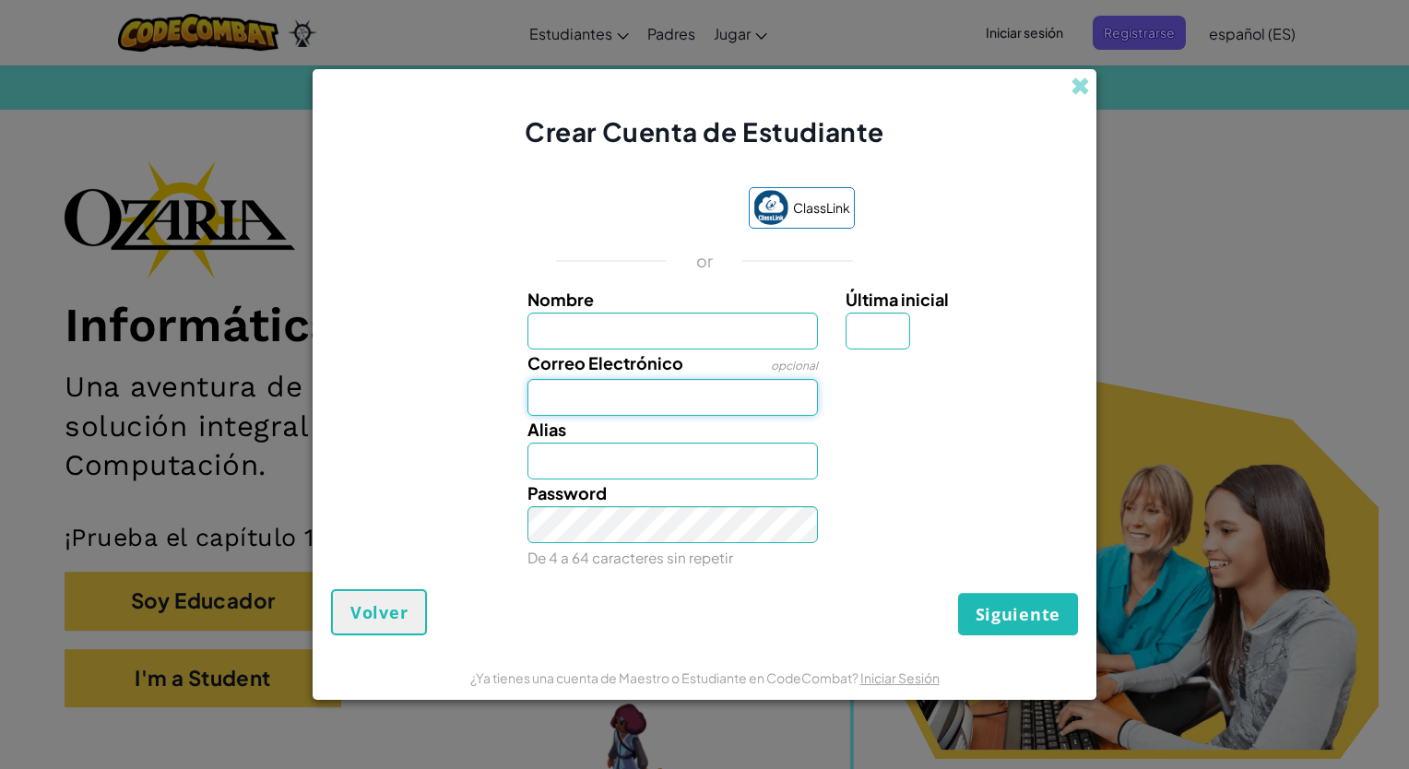
type input "[EMAIL_ADDRESS][DOMAIN_NAME]"
type input "Santiago"
type input "N"
type input "[PERSON_NAME]"
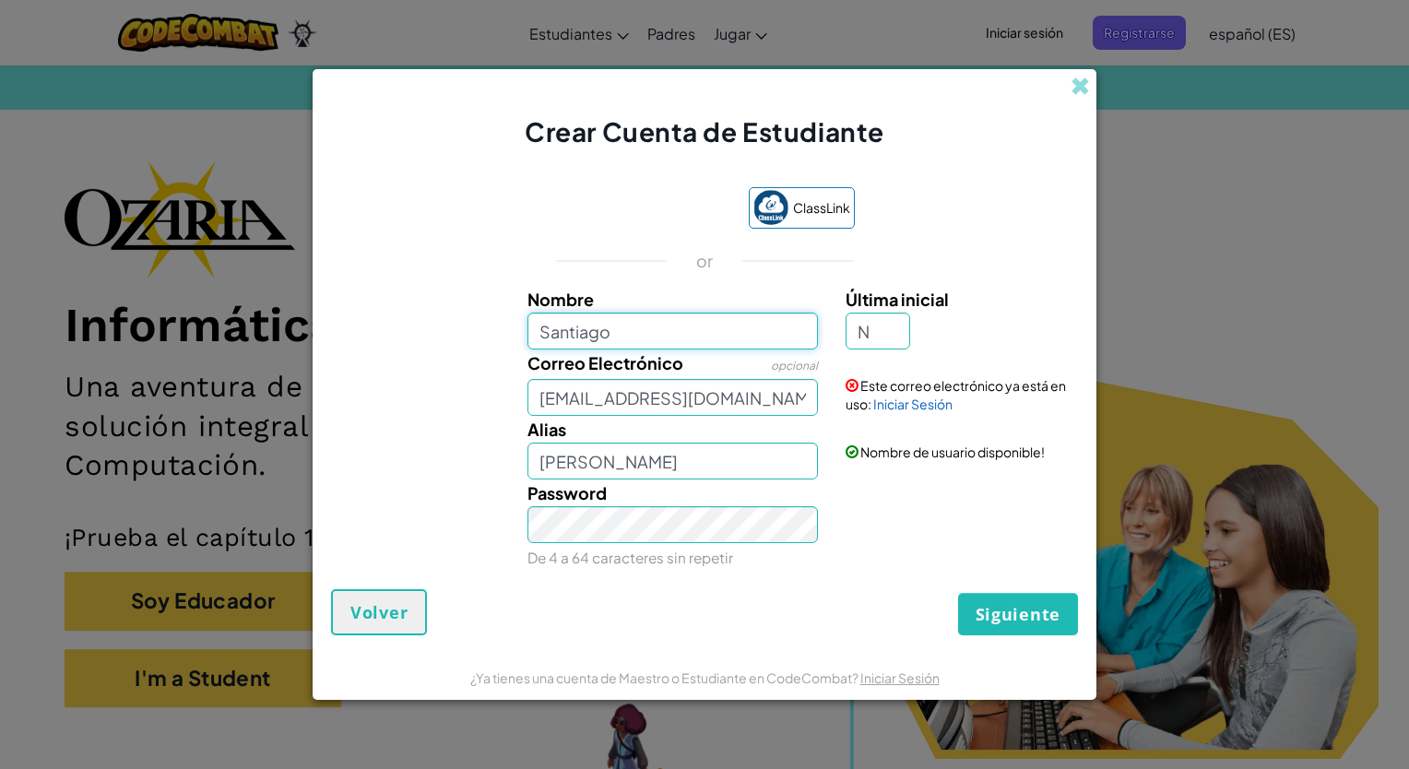
click at [750, 336] on input "Santiago" at bounding box center [672, 331] width 291 height 37
click at [902, 337] on input "N" at bounding box center [877, 331] width 65 height 37
type input "D"
click at [804, 454] on input "SantiagoD" at bounding box center [672, 460] width 291 height 37
type input "SantiagoD621658713"
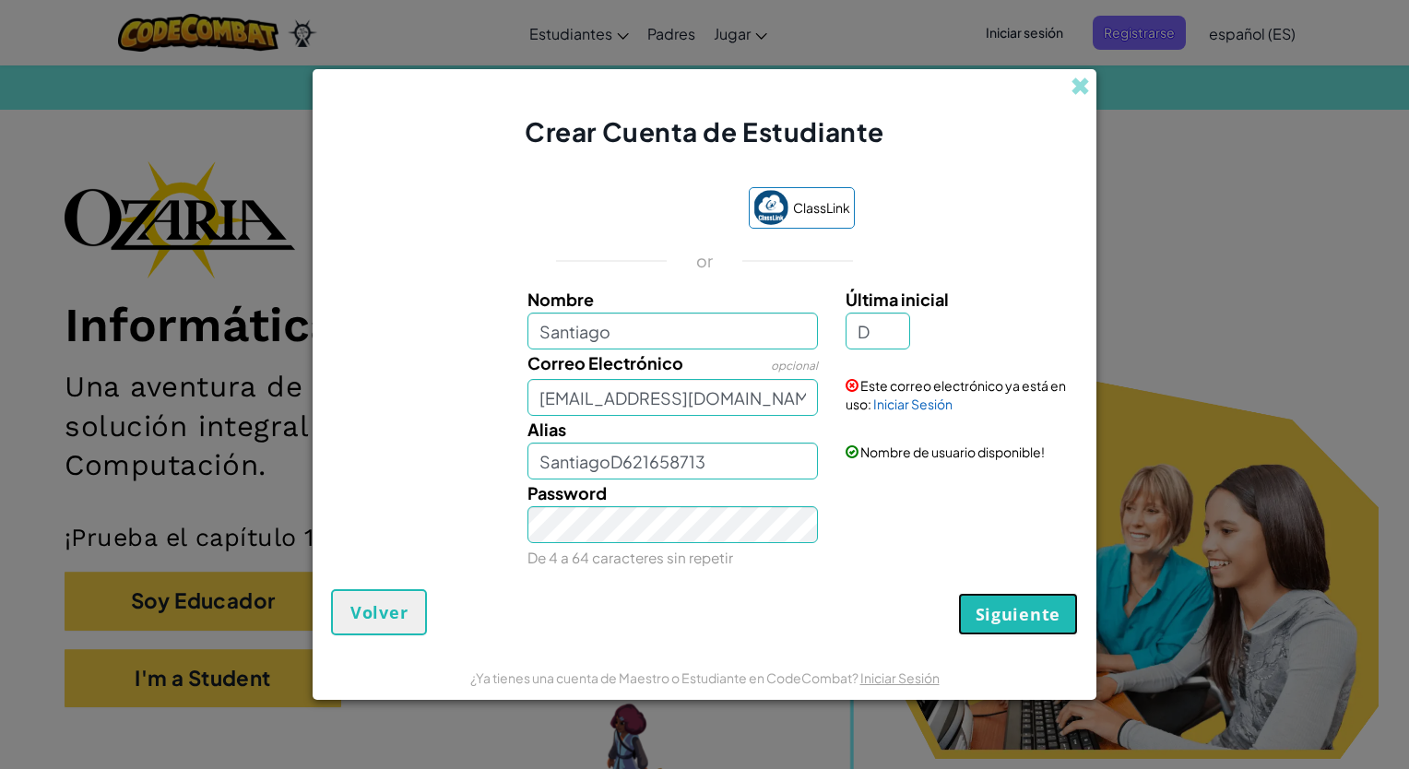
click at [977, 611] on span "Siguiente" at bounding box center [1017, 614] width 85 height 22
click at [977, 611] on button "Crear una cuenta" at bounding box center [983, 614] width 190 height 42
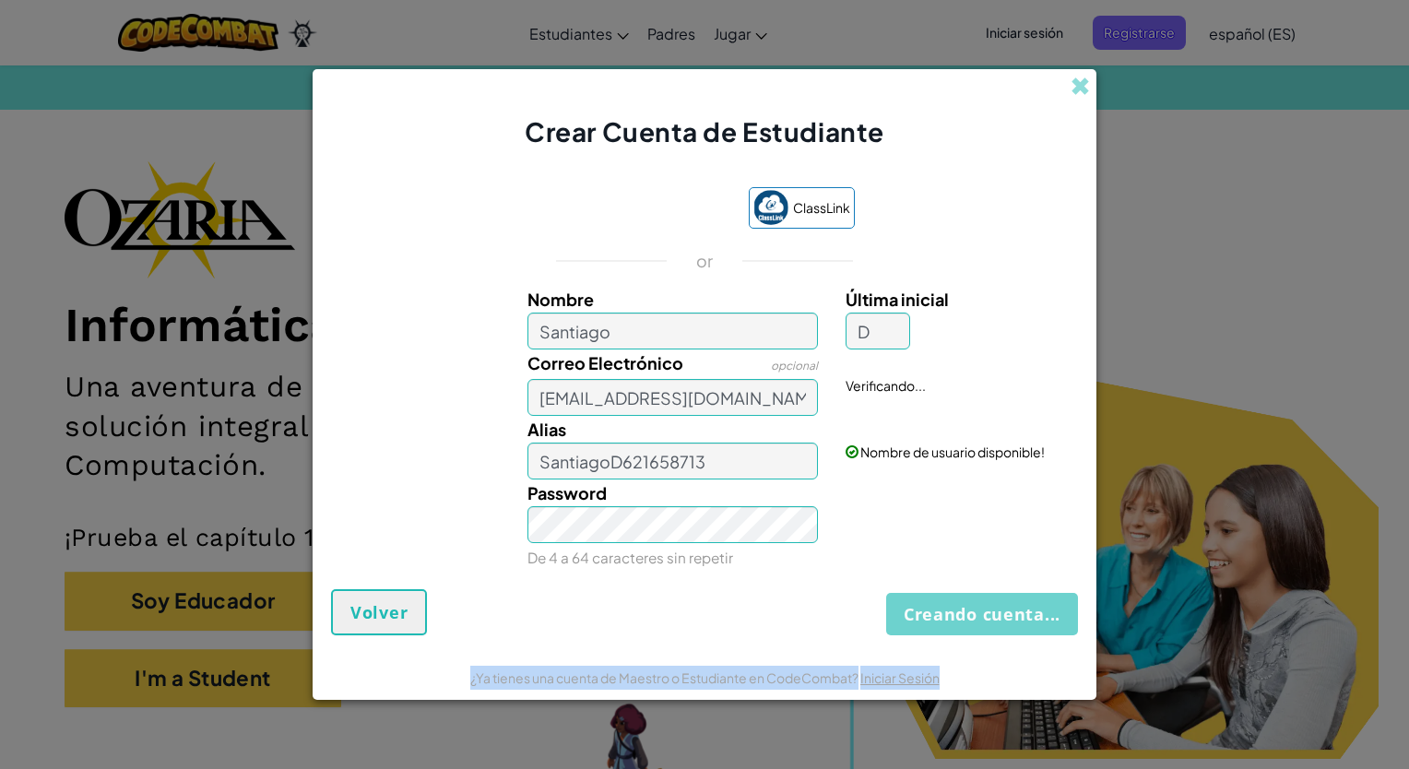
click at [977, 611] on div "Creando cuenta... Volver" at bounding box center [704, 612] width 747 height 46
click at [977, 611] on button "Creando cuenta..." at bounding box center [982, 614] width 192 height 42
click at [977, 611] on div "Creando cuenta... Volver" at bounding box center [704, 612] width 747 height 46
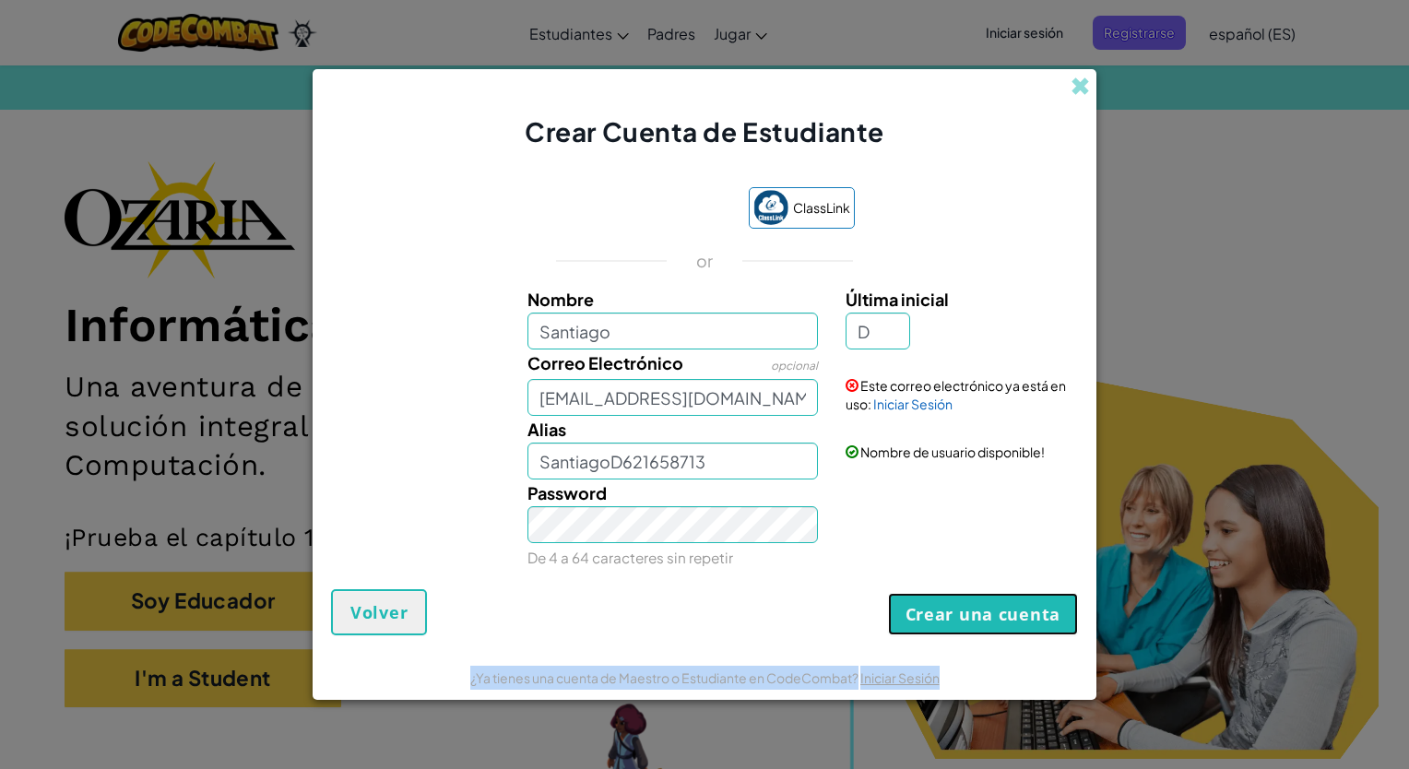
click at [977, 611] on button "Crear una cuenta" at bounding box center [983, 614] width 190 height 42
click at [977, 611] on div "Crear una cuenta Volver" at bounding box center [704, 612] width 747 height 46
drag, startPoint x: 977, startPoint y: 611, endPoint x: 731, endPoint y: 570, distance: 249.6
click at [731, 570] on form "ClassLink or Nombre Santiago Última inicial D Correo Electrónico opcional [EMAI…" at bounding box center [705, 402] width 784 height 504
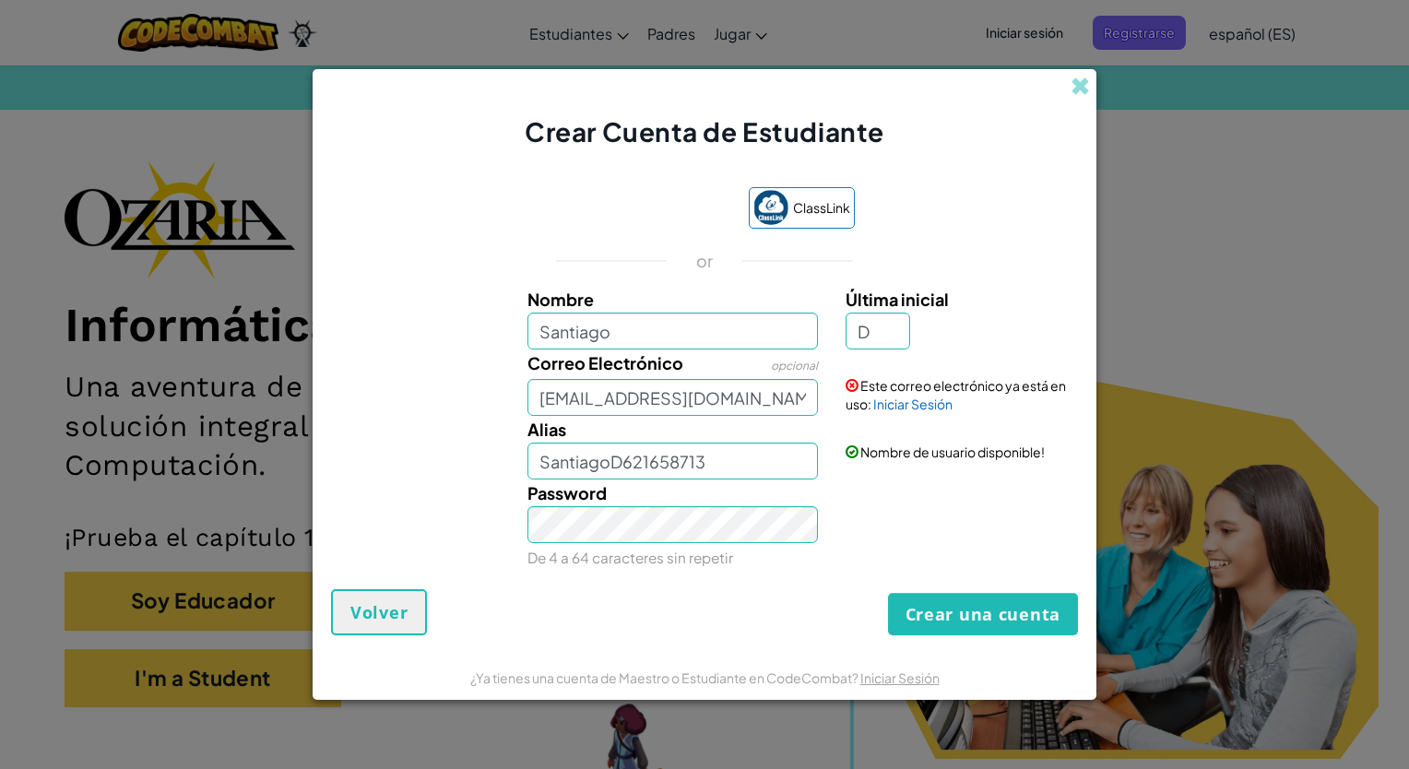
click at [732, 605] on div "Crear una cuenta Volver" at bounding box center [704, 612] width 747 height 46
click at [886, 407] on link "Iniciar Sesión" at bounding box center [912, 403] width 79 height 17
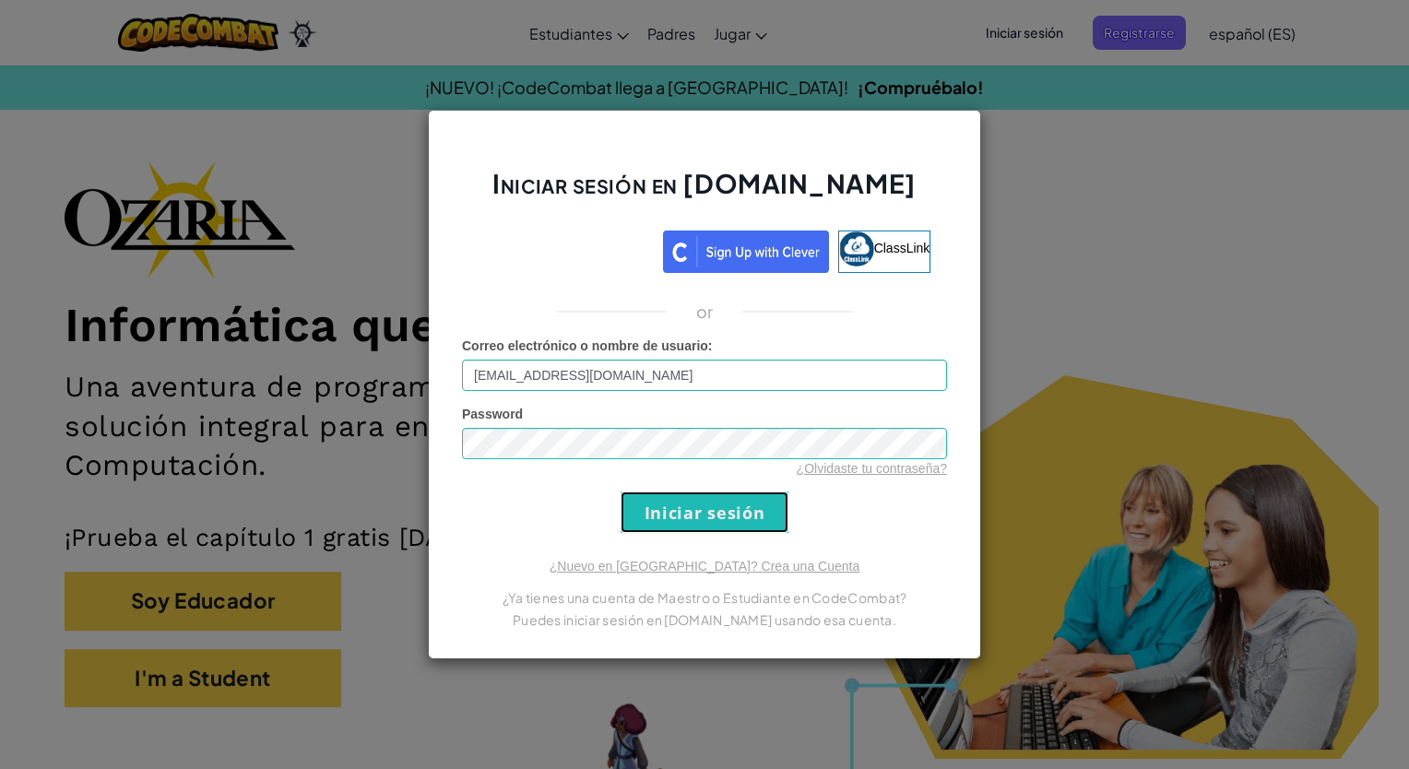
click at [737, 514] on input "Iniciar sesión" at bounding box center [704, 511] width 168 height 41
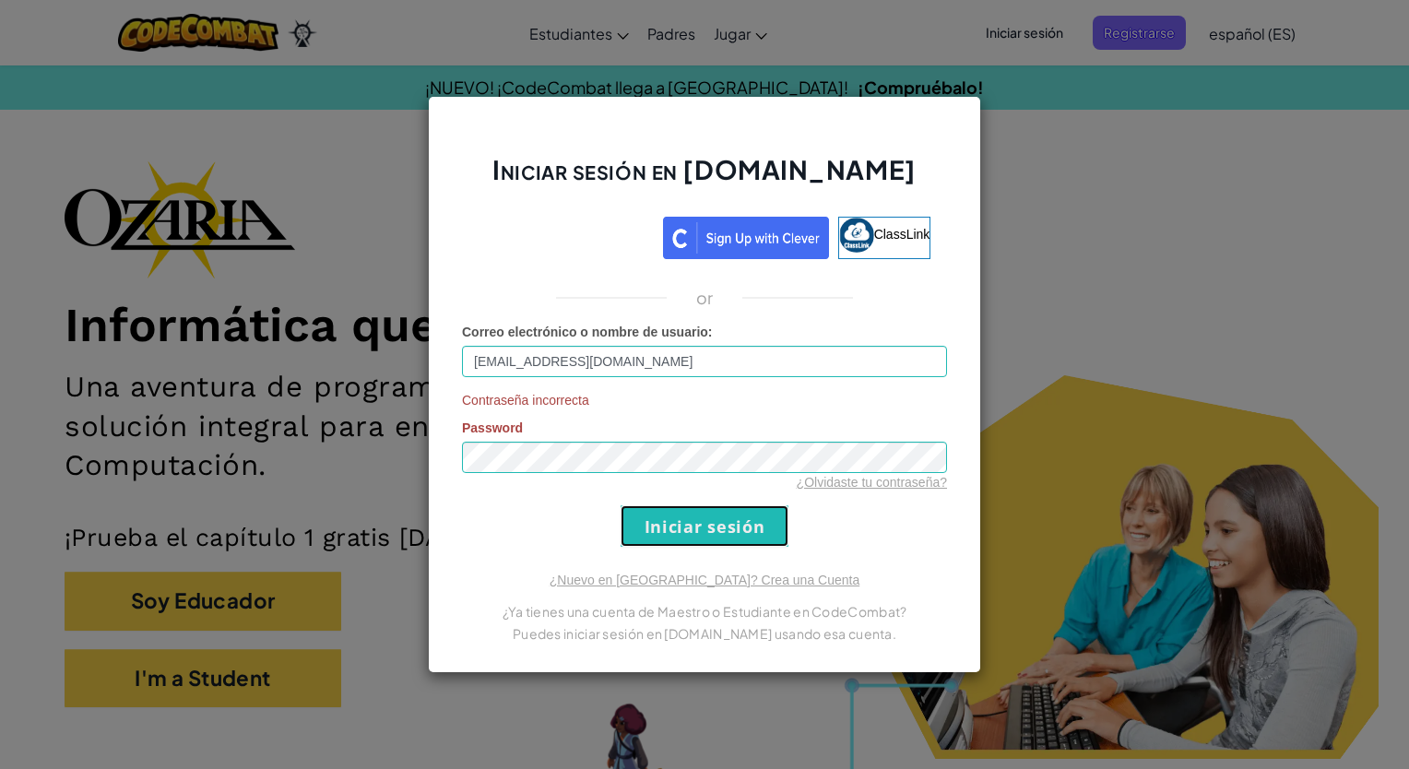
click at [737, 514] on input "Iniciar sesión" at bounding box center [704, 525] width 168 height 41
click at [745, 527] on input "Iniciar sesión" at bounding box center [704, 525] width 168 height 41
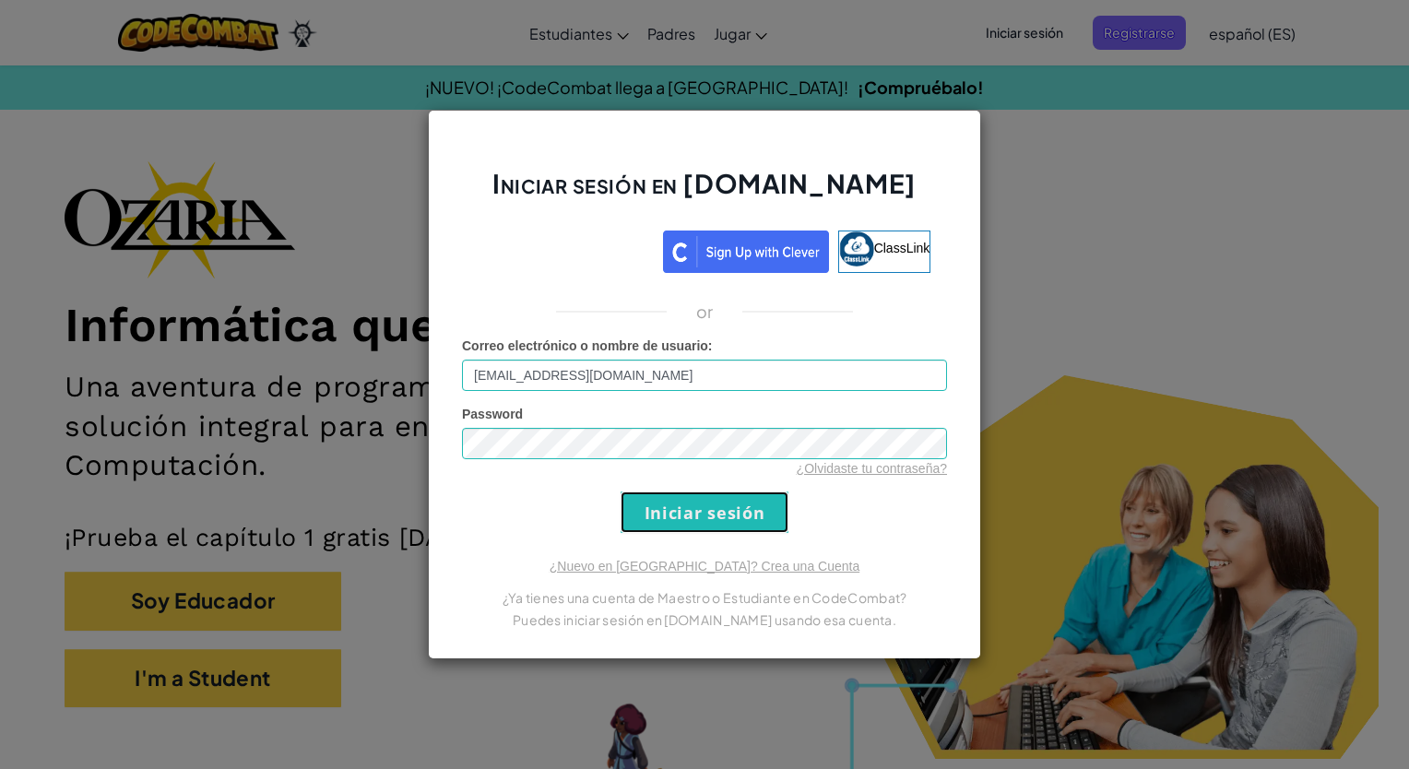
click at [745, 527] on input "Iniciar sesión" at bounding box center [704, 511] width 168 height 41
drag, startPoint x: 745, startPoint y: 527, endPoint x: 723, endPoint y: 582, distance: 58.7
click at [723, 582] on div "Iniciar sesión en [DOMAIN_NAME] ClassLink or Correo electrónico o nombre de usu…" at bounding box center [704, 384] width 553 height 549
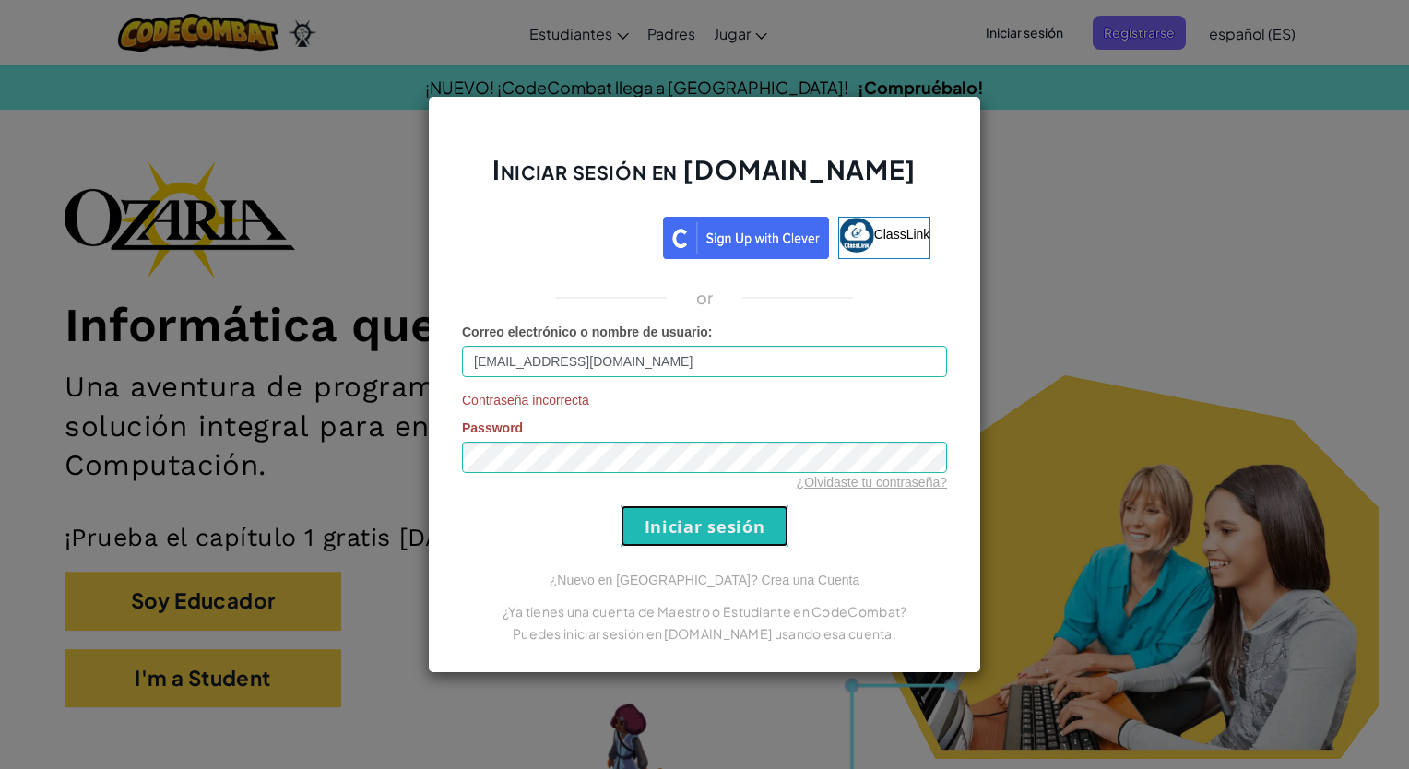
click at [677, 535] on input "Iniciar sesión" at bounding box center [704, 525] width 168 height 41
click at [458, 196] on div "Iniciar sesión en [DOMAIN_NAME] ClassLink or Correo electrónico o nombre de usu…" at bounding box center [704, 384] width 553 height 577
click at [1029, 126] on div "Iniciar sesión en [DOMAIN_NAME] ClassLink or Correo electrónico o nombre de usu…" at bounding box center [704, 384] width 1409 height 769
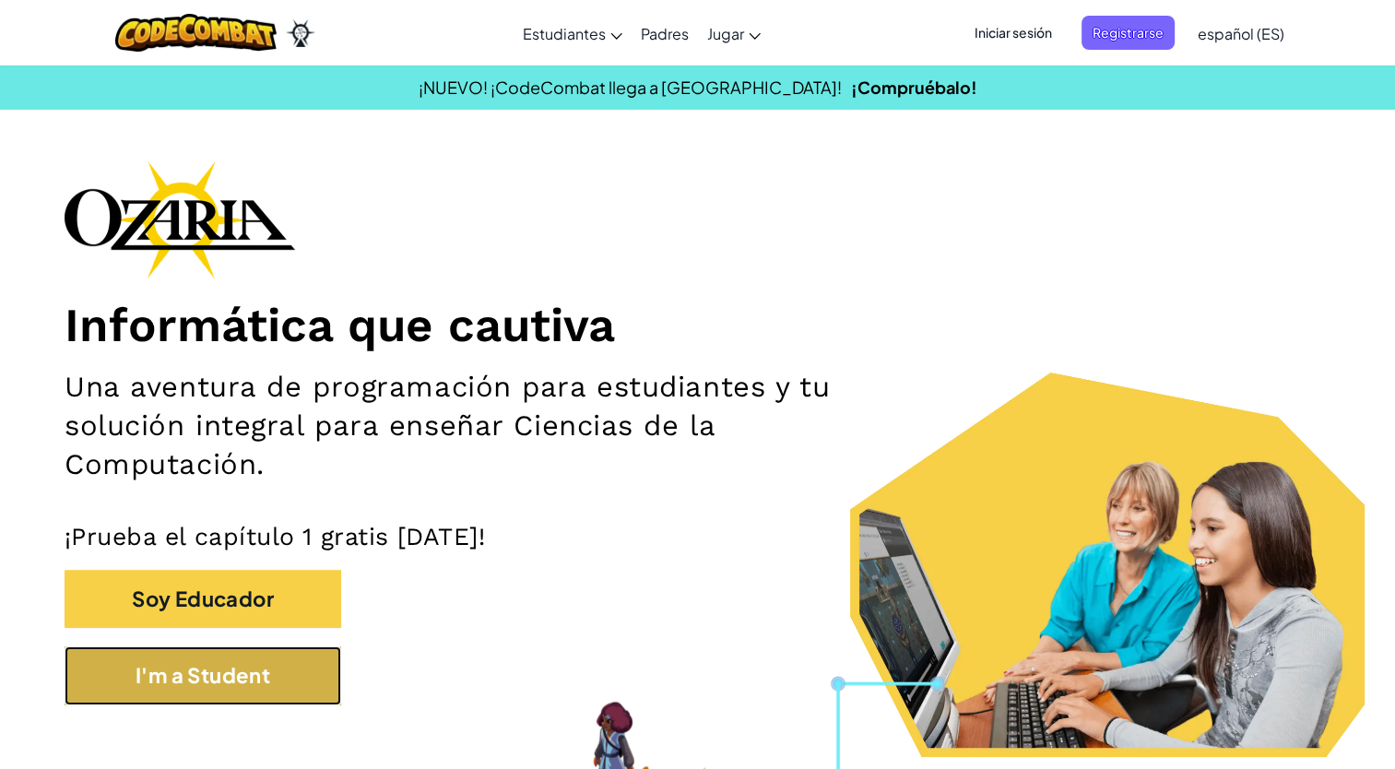
click at [265, 683] on button "I'm a Student" at bounding box center [203, 675] width 277 height 58
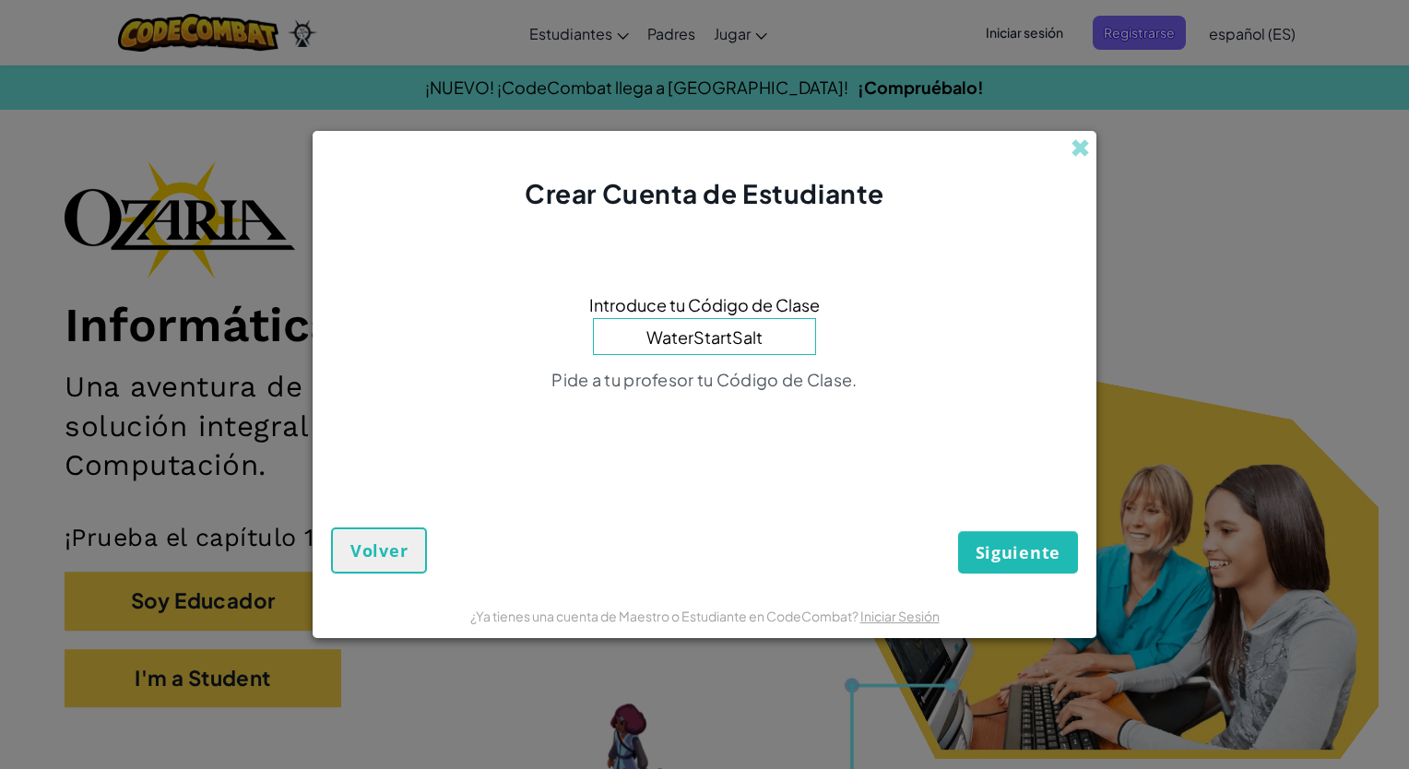
type input "WaterStartSalt"
click at [1006, 541] on span "Siguiente" at bounding box center [1017, 552] width 85 height 22
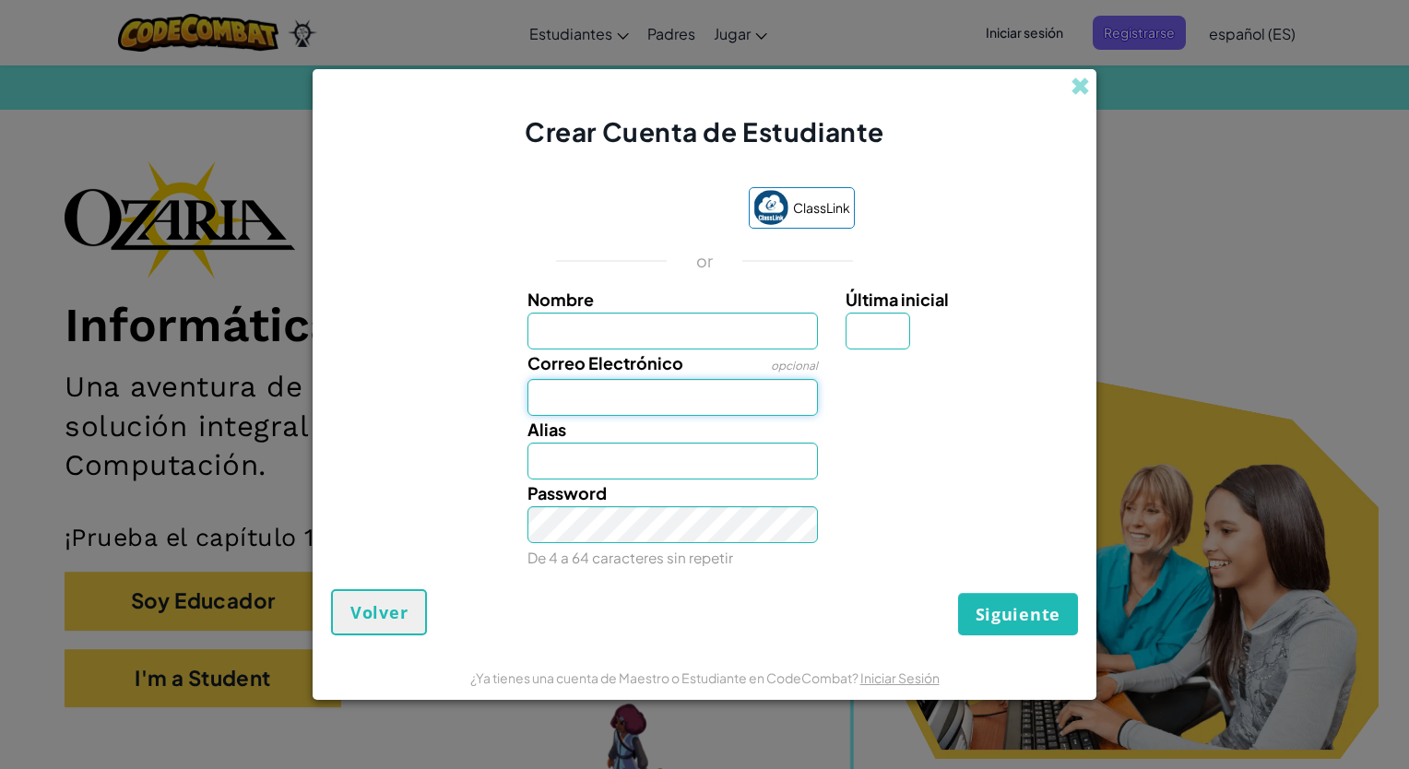
click at [671, 401] on input "Correo Electrónico" at bounding box center [672, 397] width 291 height 37
type input "[EMAIL_ADDRESS][DOMAIN_NAME]"
type input "Santiago"
type input "N"
type input "[PERSON_NAME]"
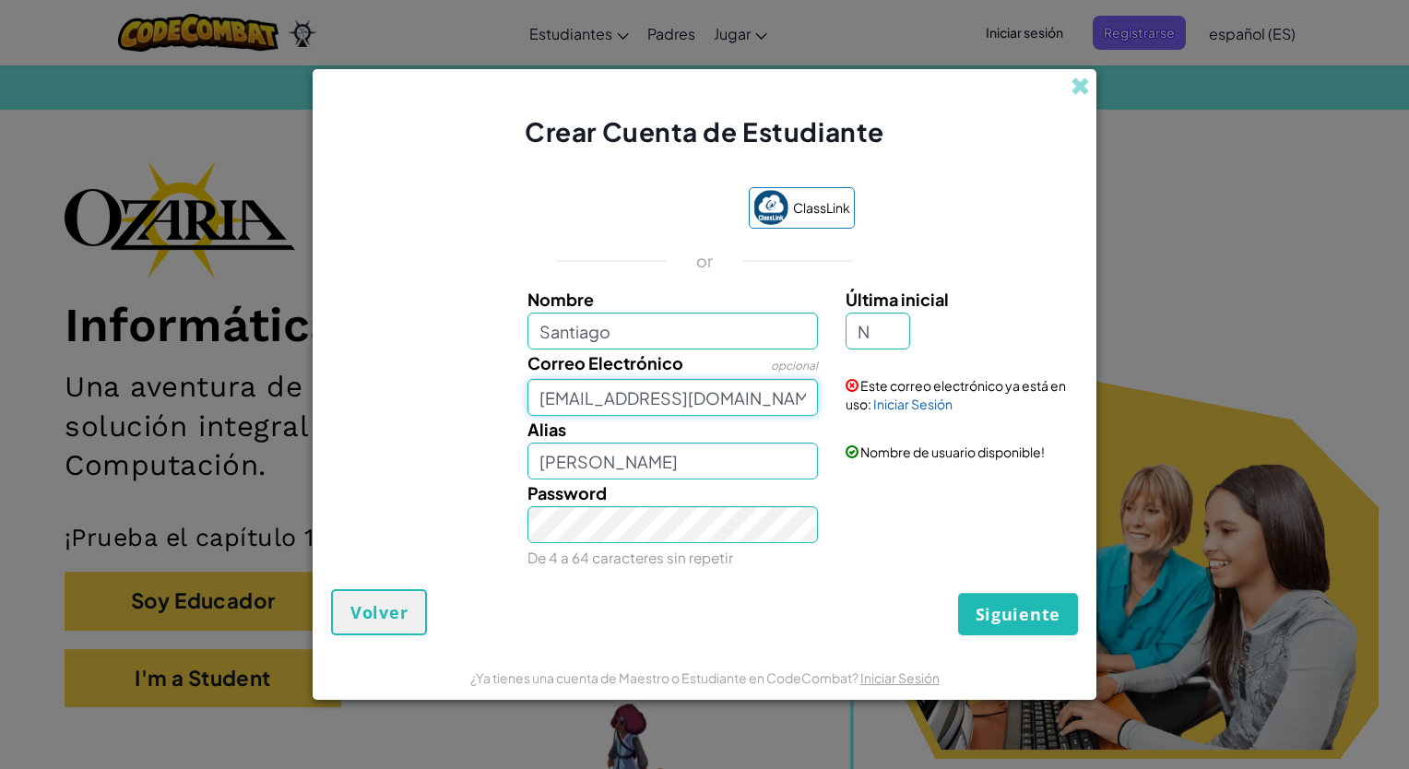
click at [551, 390] on input "[EMAIL_ADDRESS][DOMAIN_NAME]" at bounding box center [672, 397] width 291 height 37
type input "[EMAIL_ADDRESS][DOMAIN_NAME]"
click at [893, 325] on input "N" at bounding box center [877, 331] width 65 height 37
type input "D"
click at [783, 464] on input "SantiagoD" at bounding box center [672, 460] width 291 height 37
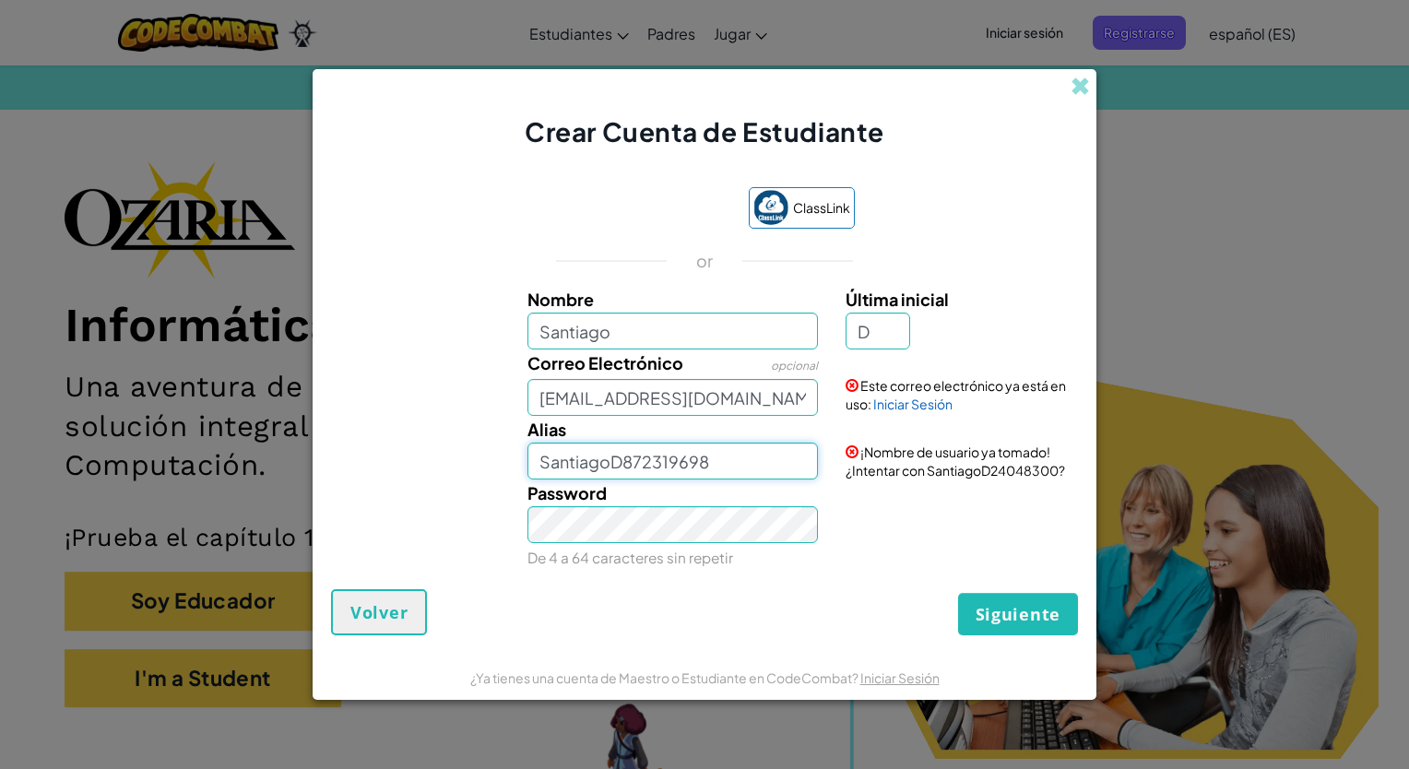
type input "SantiagoD872319698"
click at [981, 608] on span "Siguiente" at bounding box center [1017, 614] width 85 height 22
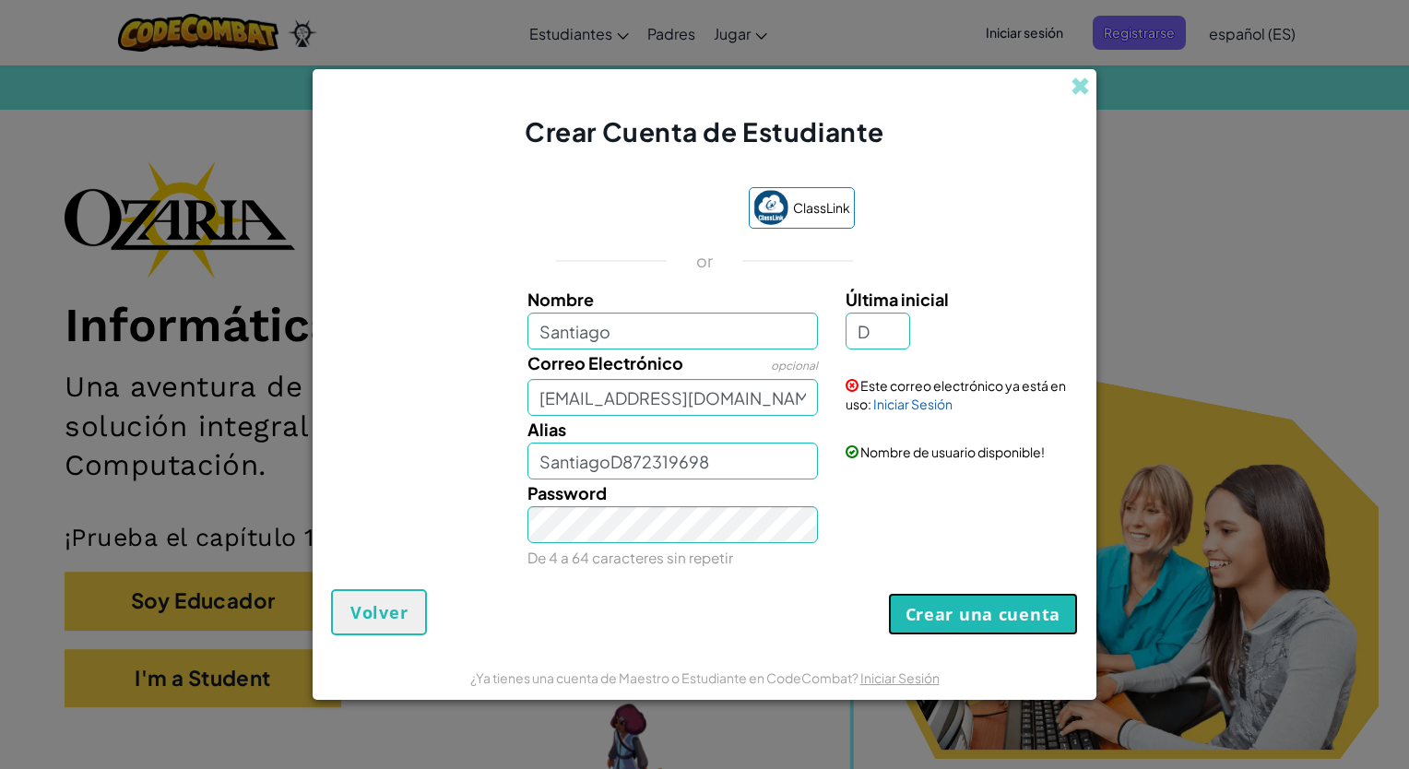
click at [981, 608] on button "Crear una cuenta" at bounding box center [983, 614] width 190 height 42
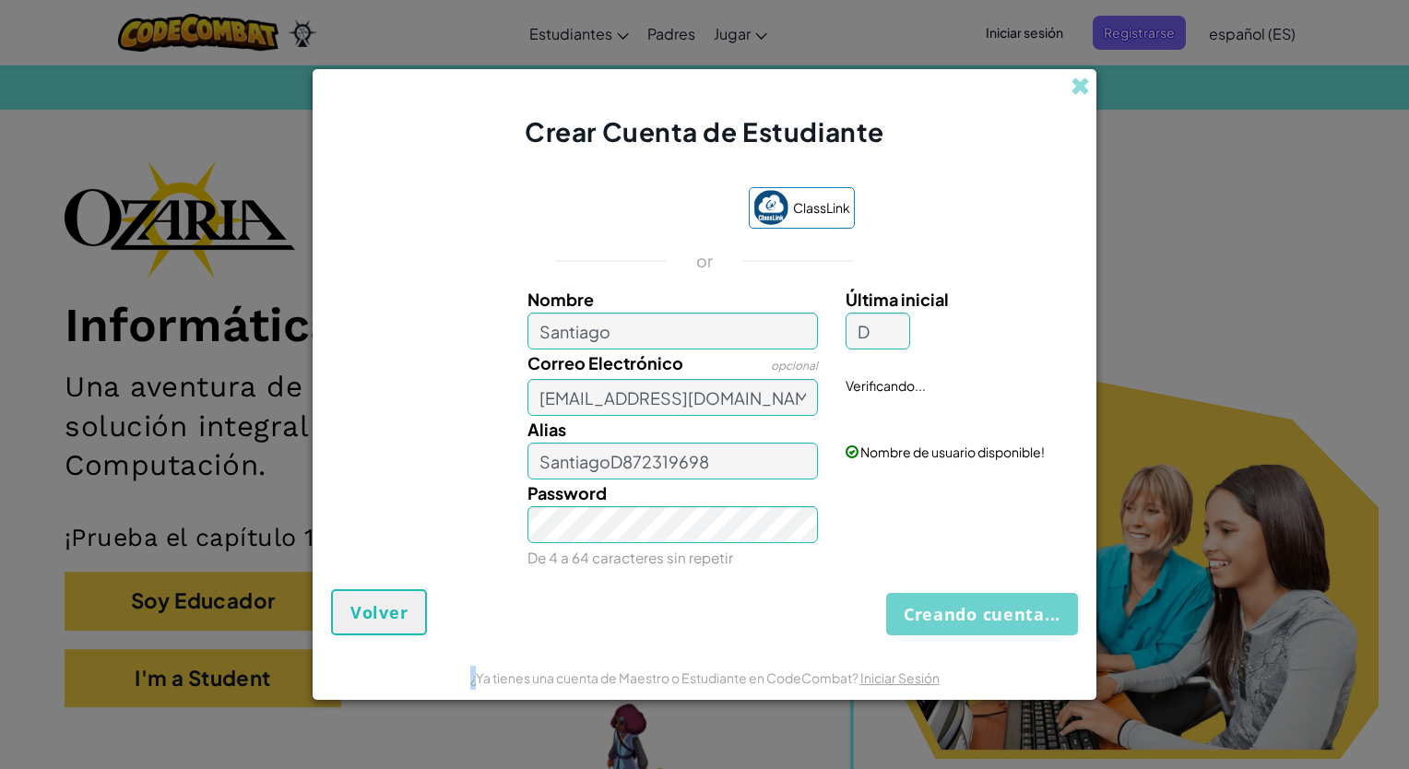
click at [981, 608] on div "Creando cuenta... Volver" at bounding box center [704, 612] width 747 height 46
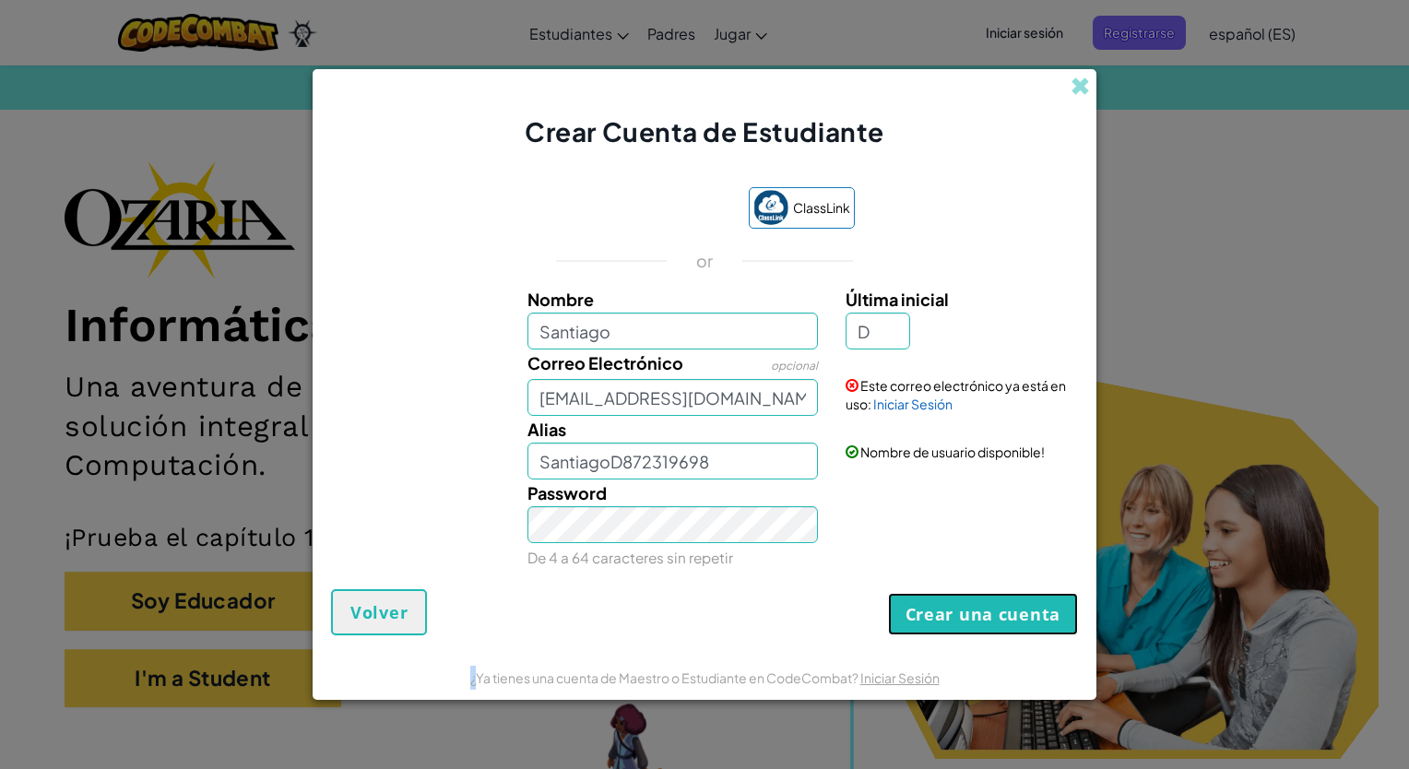
drag, startPoint x: 981, startPoint y: 608, endPoint x: 955, endPoint y: 610, distance: 26.0
click at [955, 610] on button "Crear una cuenta" at bounding box center [983, 614] width 190 height 42
click at [891, 404] on link "Iniciar Sesión" at bounding box center [912, 403] width 79 height 17
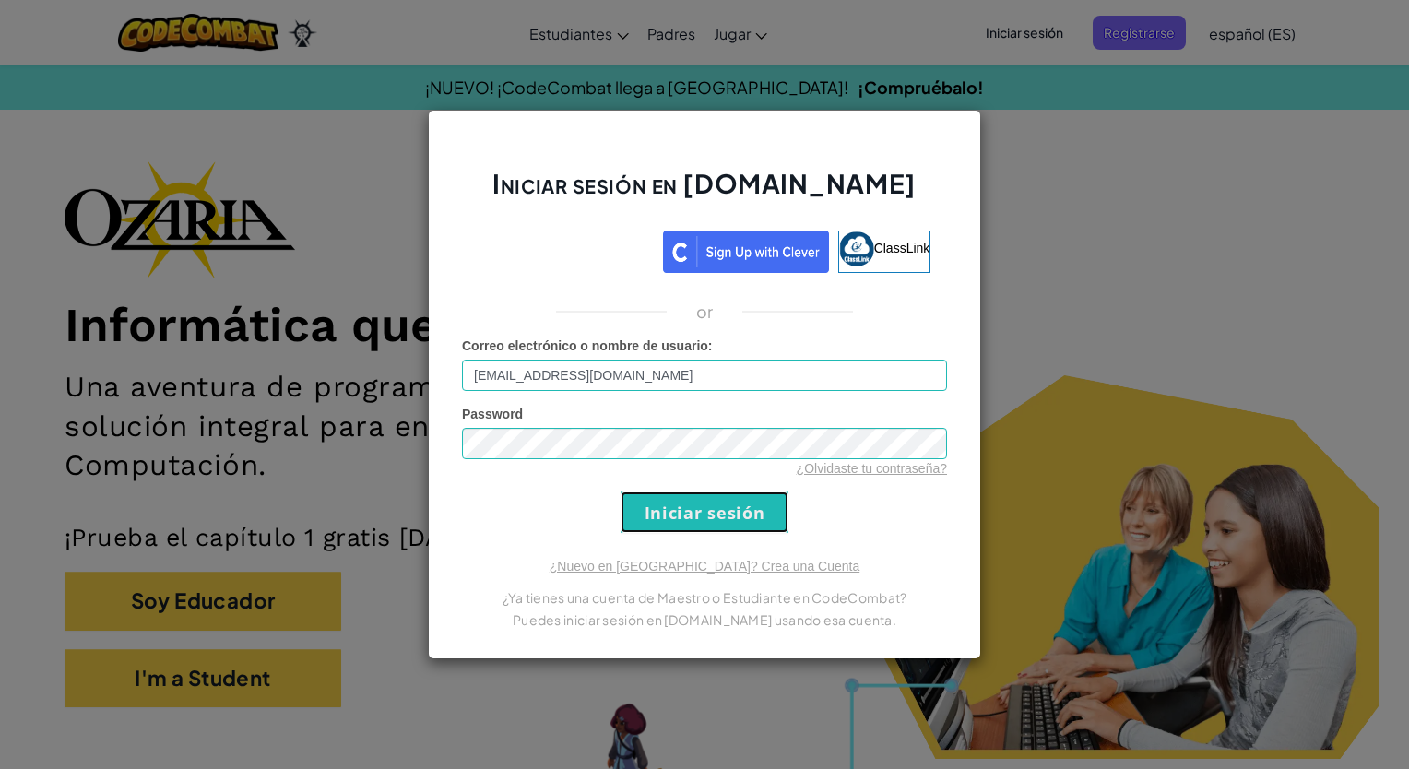
click at [695, 508] on input "Iniciar sesión" at bounding box center [704, 511] width 168 height 41
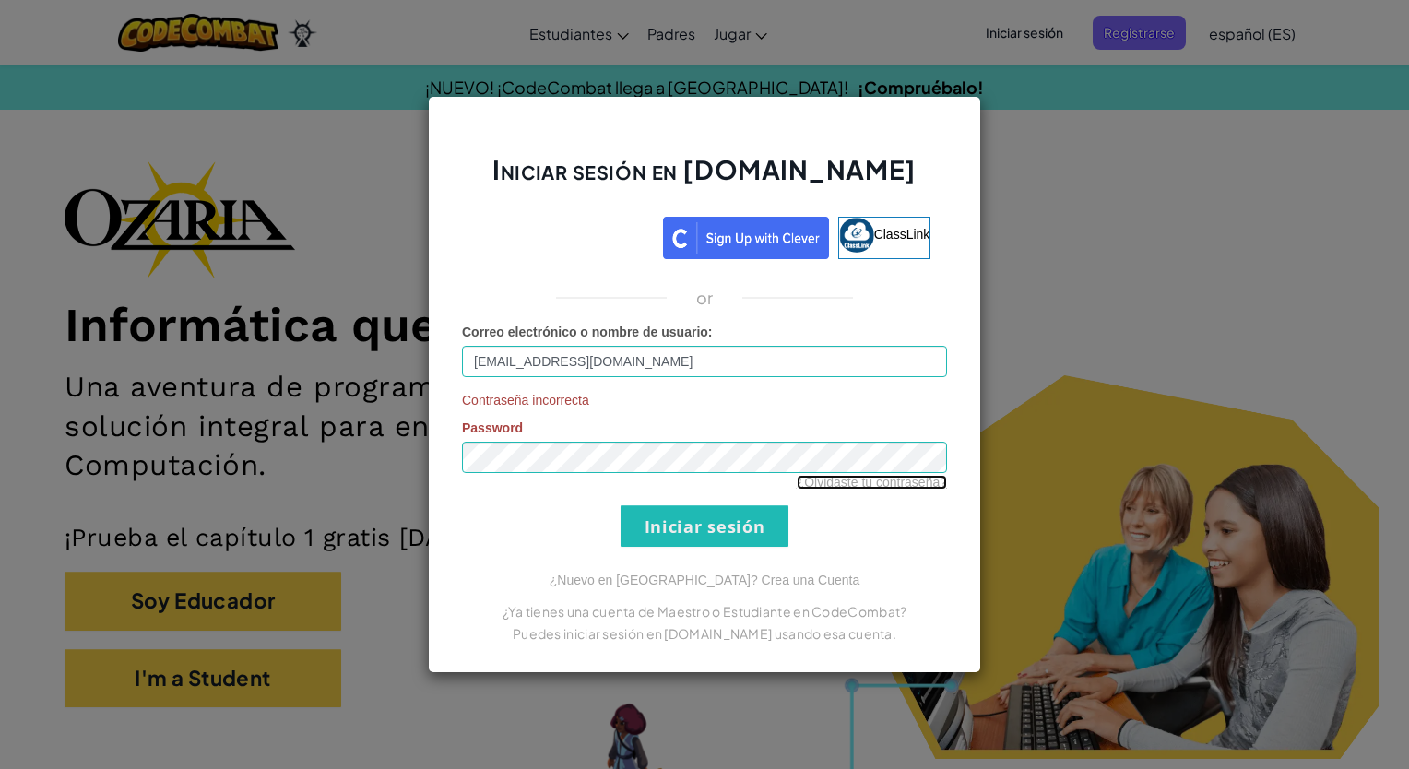
click at [839, 482] on link "¿Olvidaste tu contraseña?" at bounding box center [871, 482] width 150 height 15
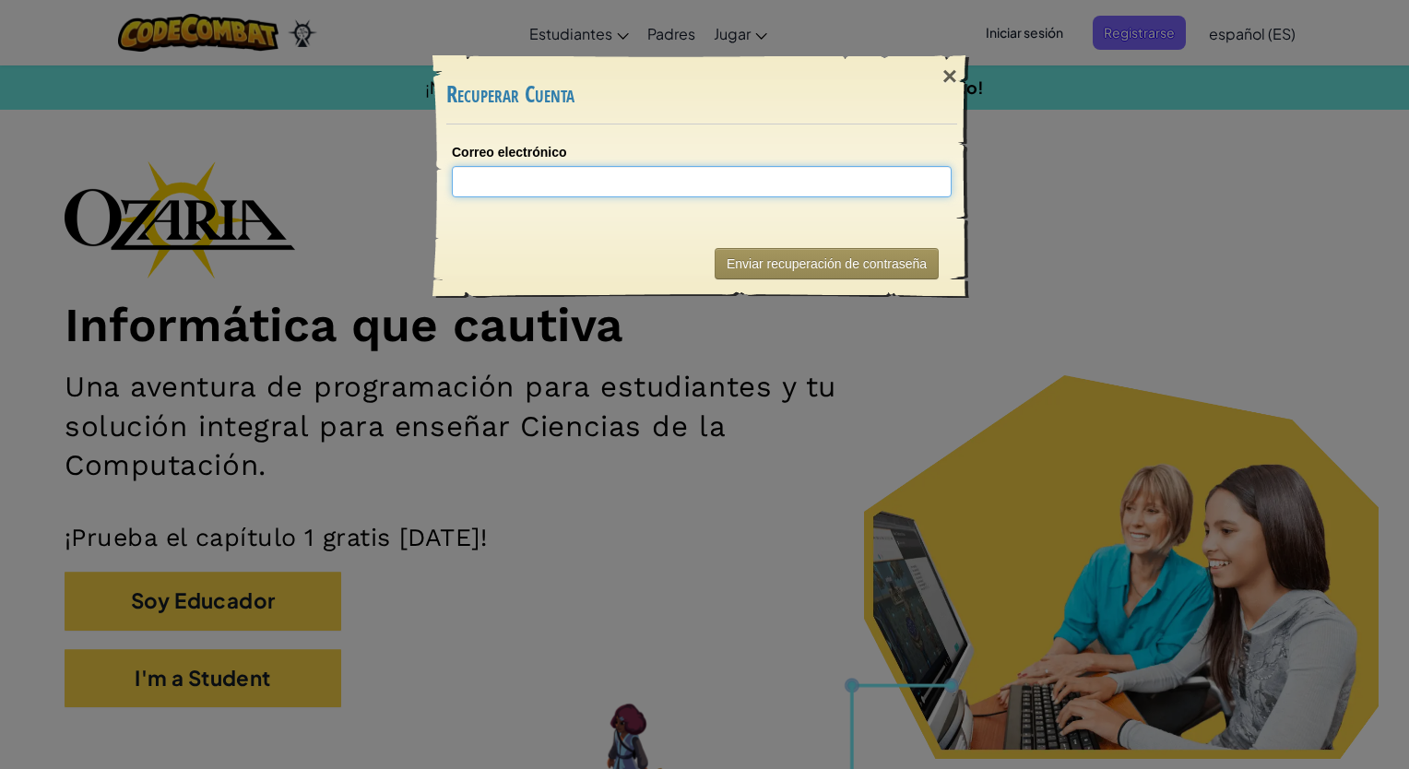
click at [826, 190] on input "Correo electrónico" at bounding box center [702, 181] width 500 height 31
